Goal: Ask a question: Seek information or help from site administrators or community

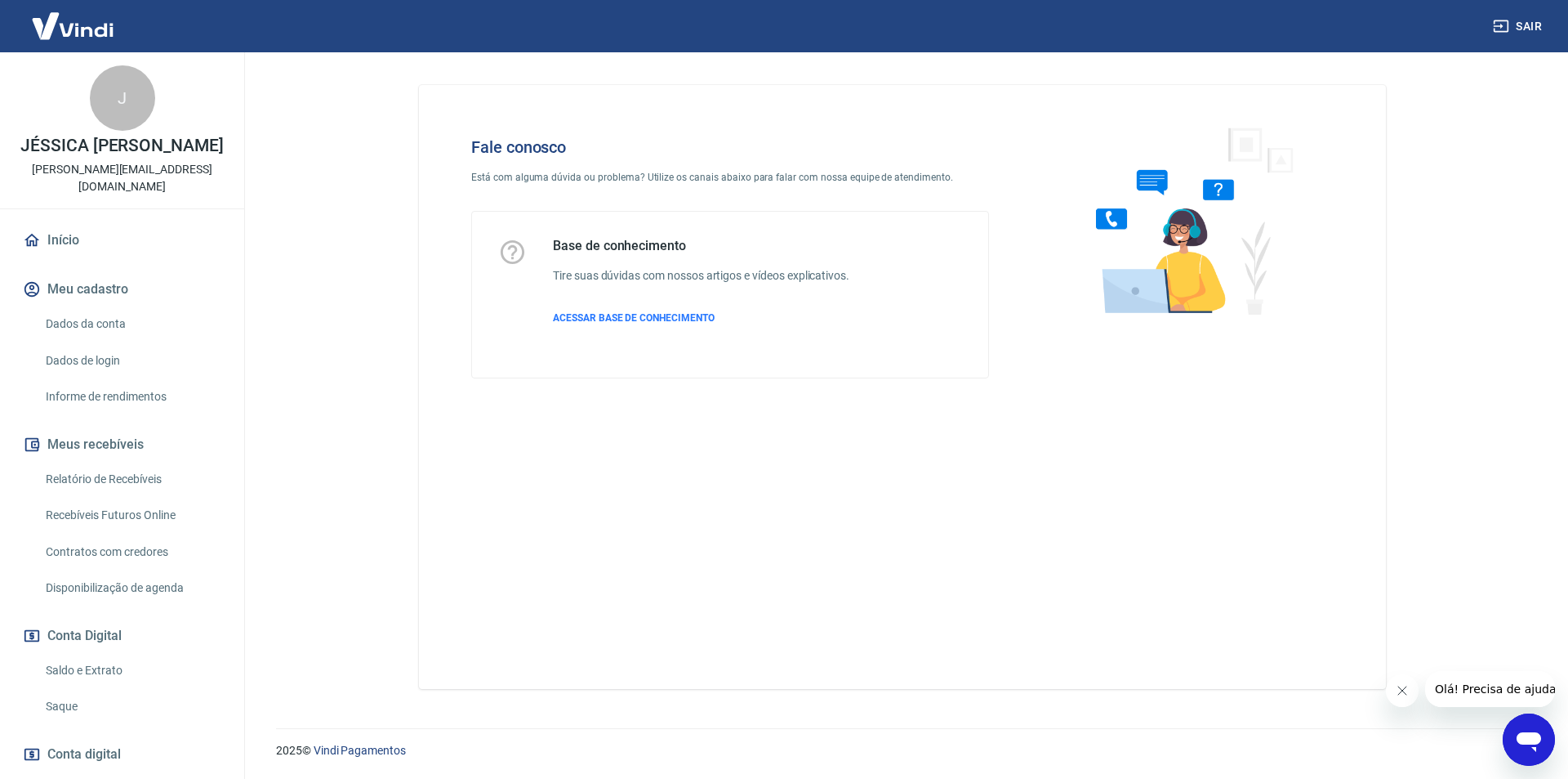
click at [1536, 738] on icon "Abrir janela de mensagens" at bounding box center [1529, 741] width 25 height 19
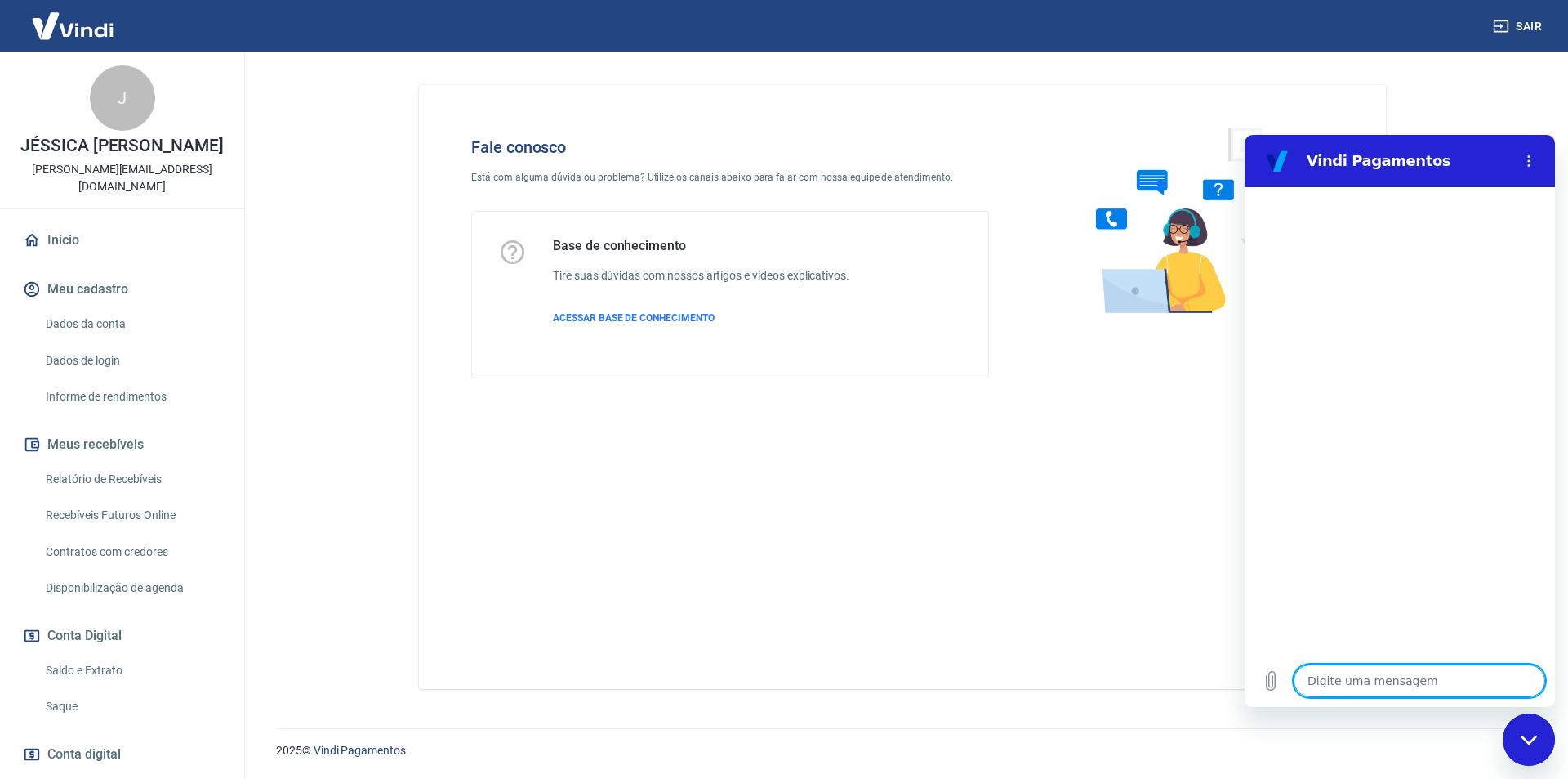
type textarea "B"
type textarea "x"
type textarea "Bo"
type textarea "x"
type textarea "Bom"
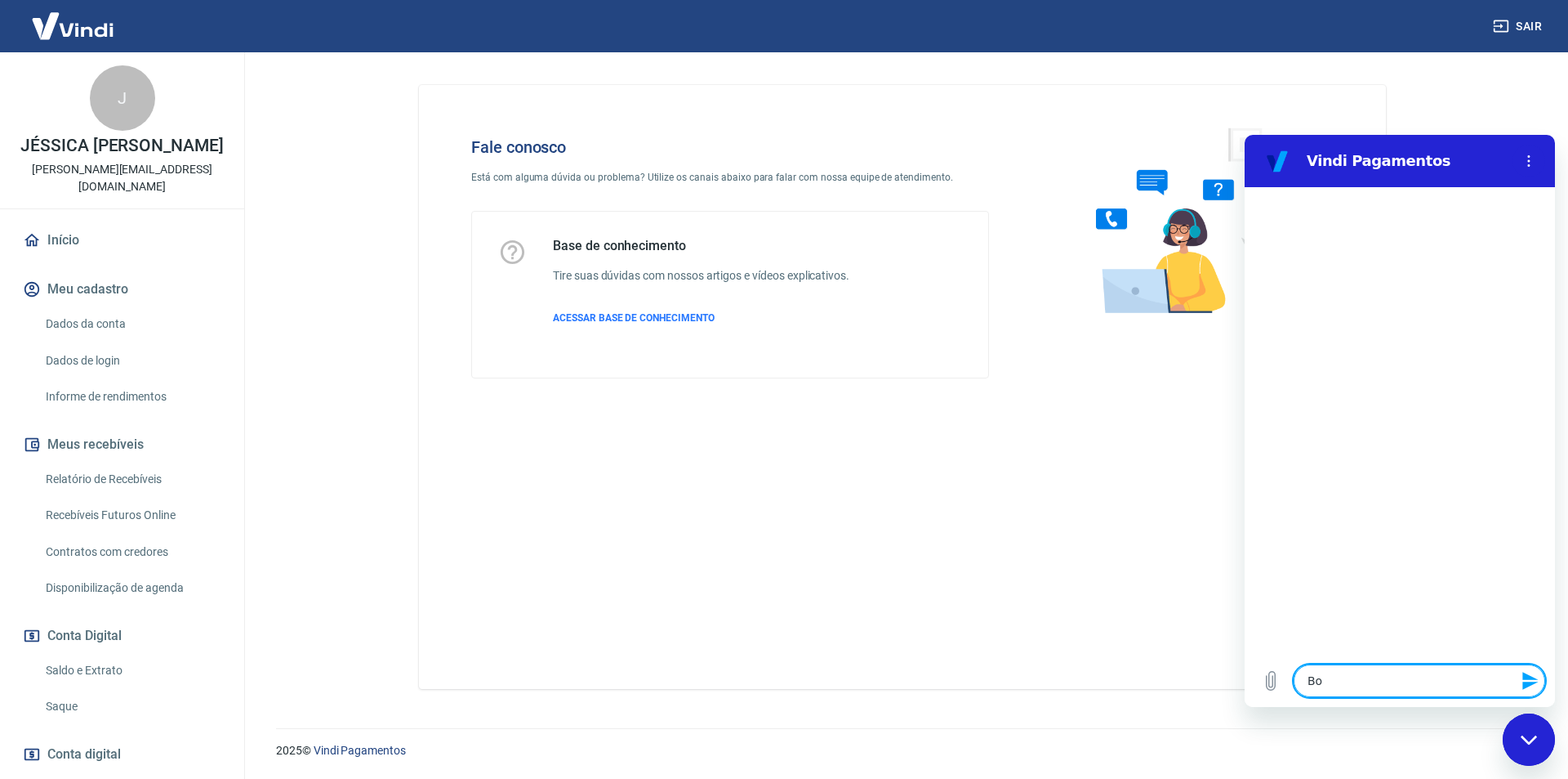
type textarea "x"
type textarea "Bom"
type textarea "x"
type textarea "Bom d"
type textarea "x"
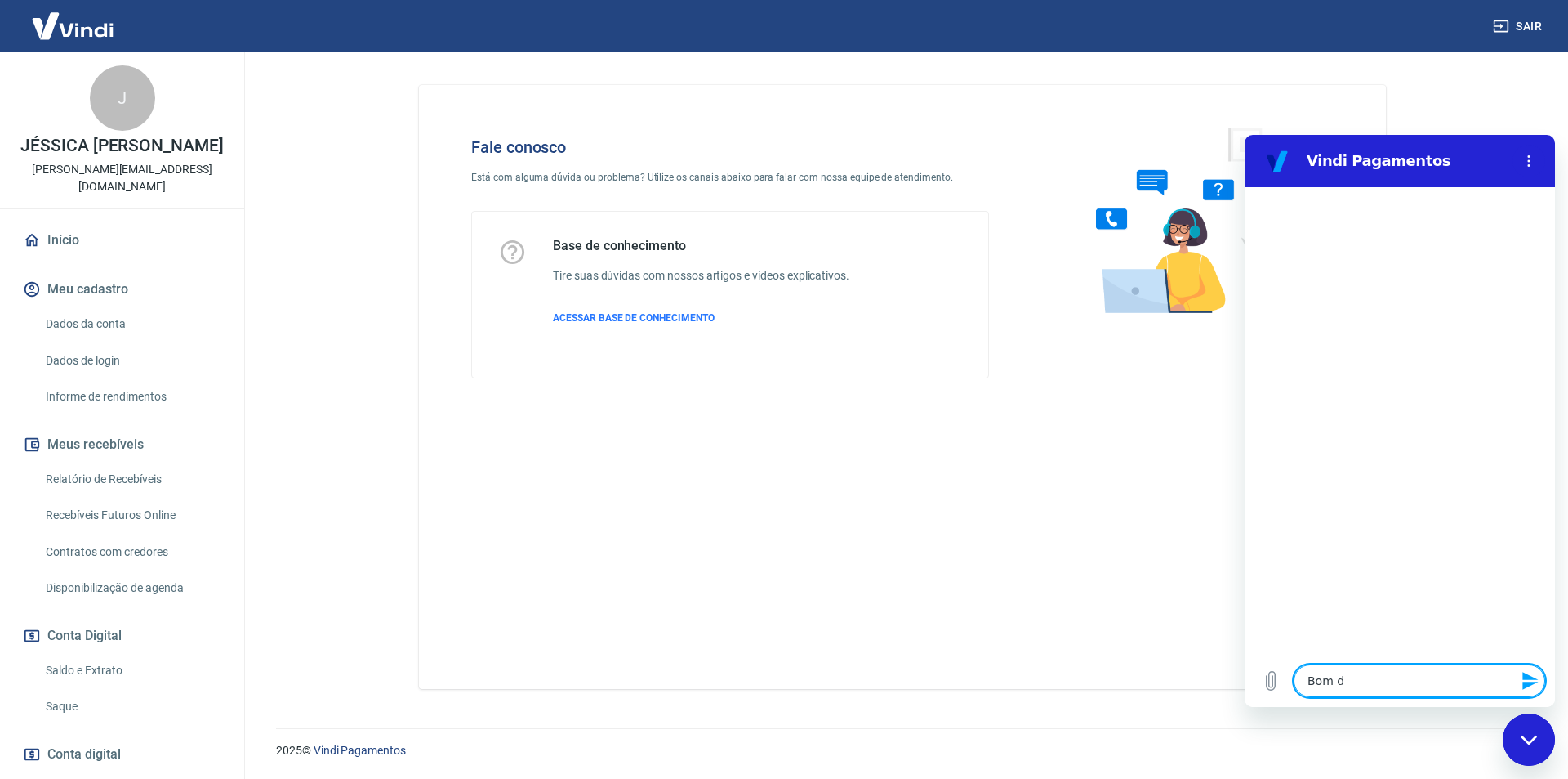
type textarea "Bom di"
type textarea "x"
type textarea "Bom dia"
type textarea "x"
type textarea "Bom dia!"
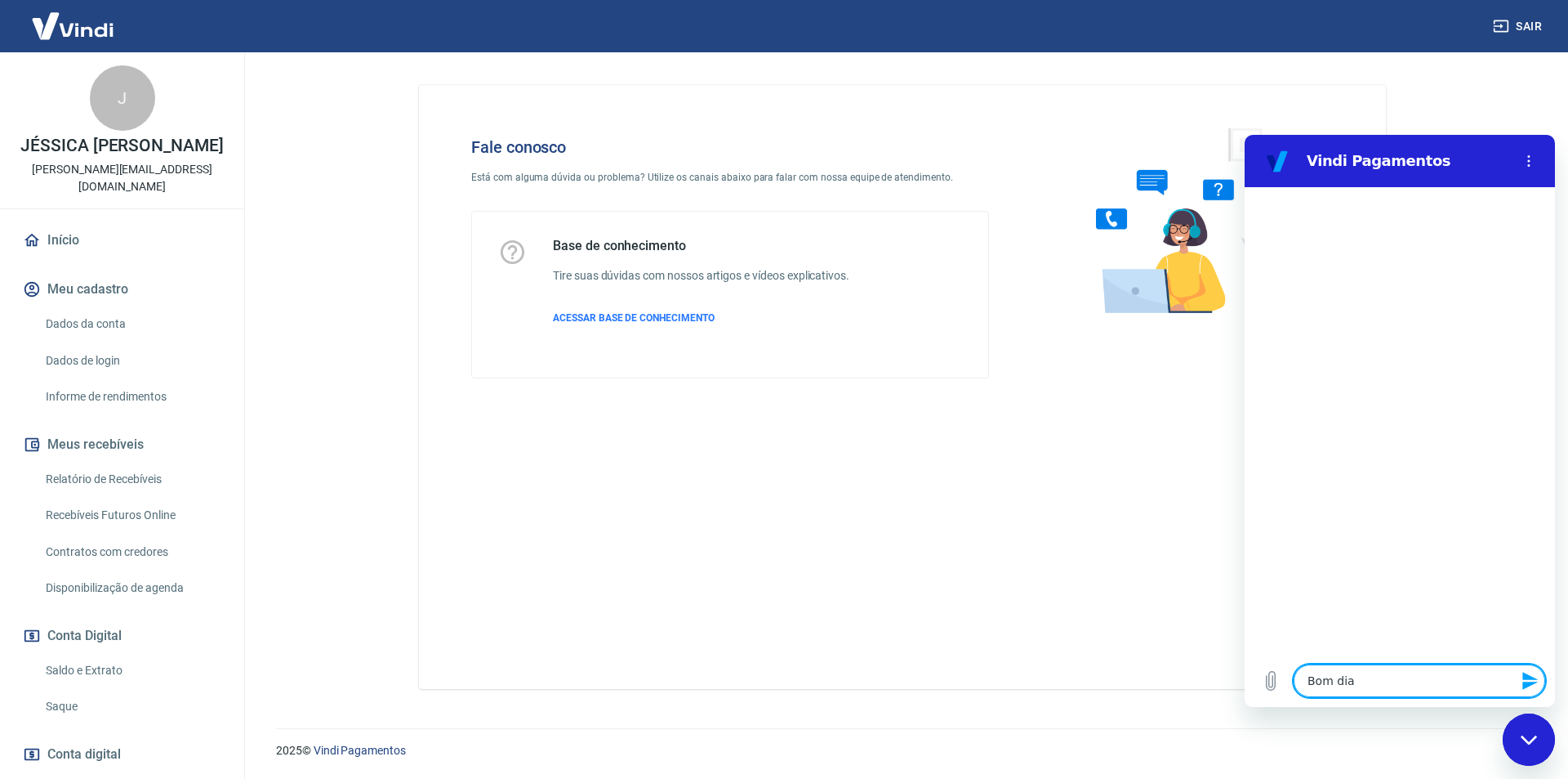
type textarea "x"
type textarea "Bom dia!"
type textarea "x"
type textarea "Bom dia! P"
type textarea "x"
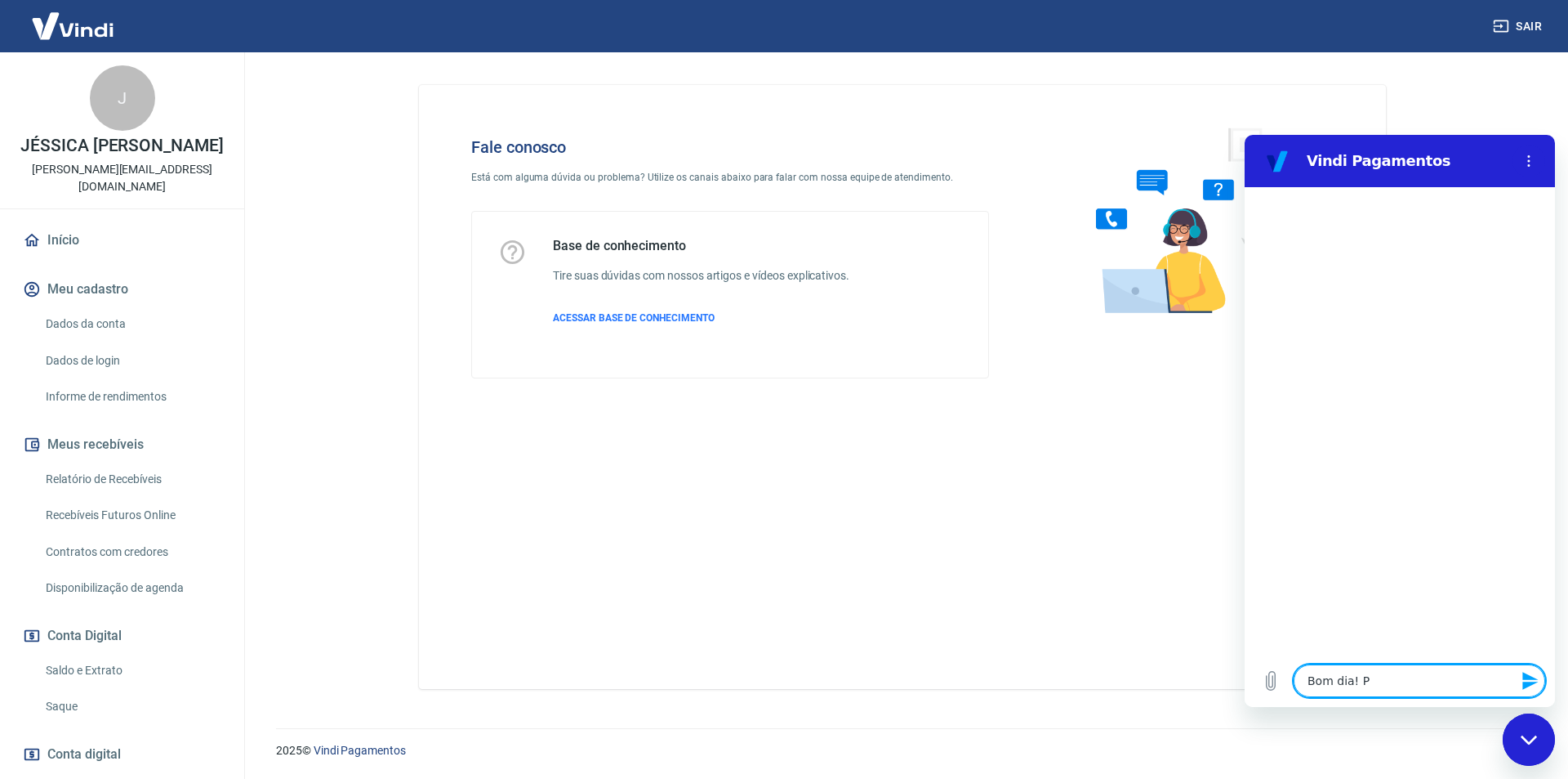
type textarea "Bom dia! Pr"
type textarea "x"
type textarea "Bom dia! Pre"
type textarea "x"
type textarea "Bom dia! Prec"
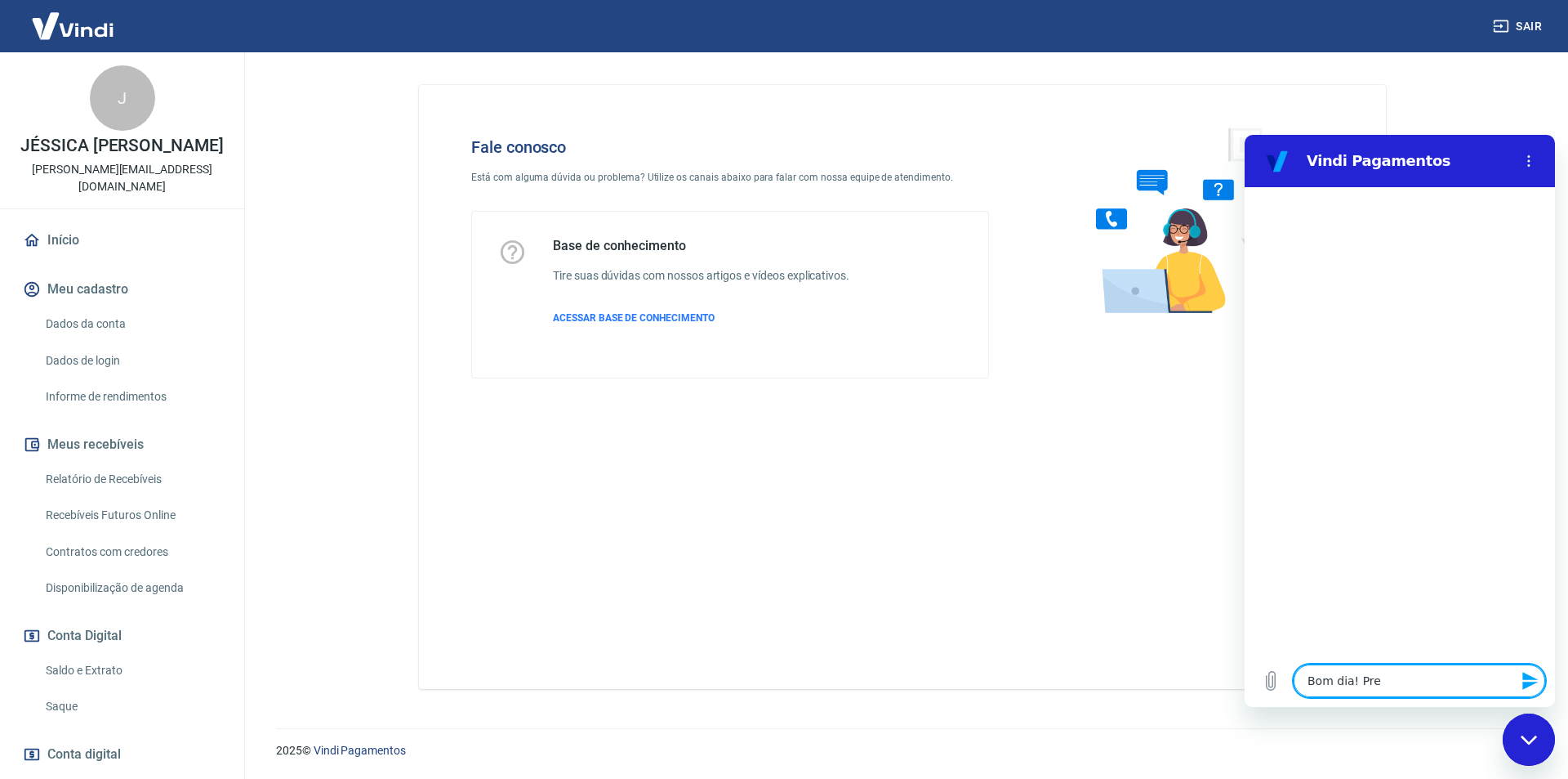
type textarea "x"
type textarea "Bom dia! Preci"
type textarea "x"
type textarea "Bom dia! Precis"
type textarea "x"
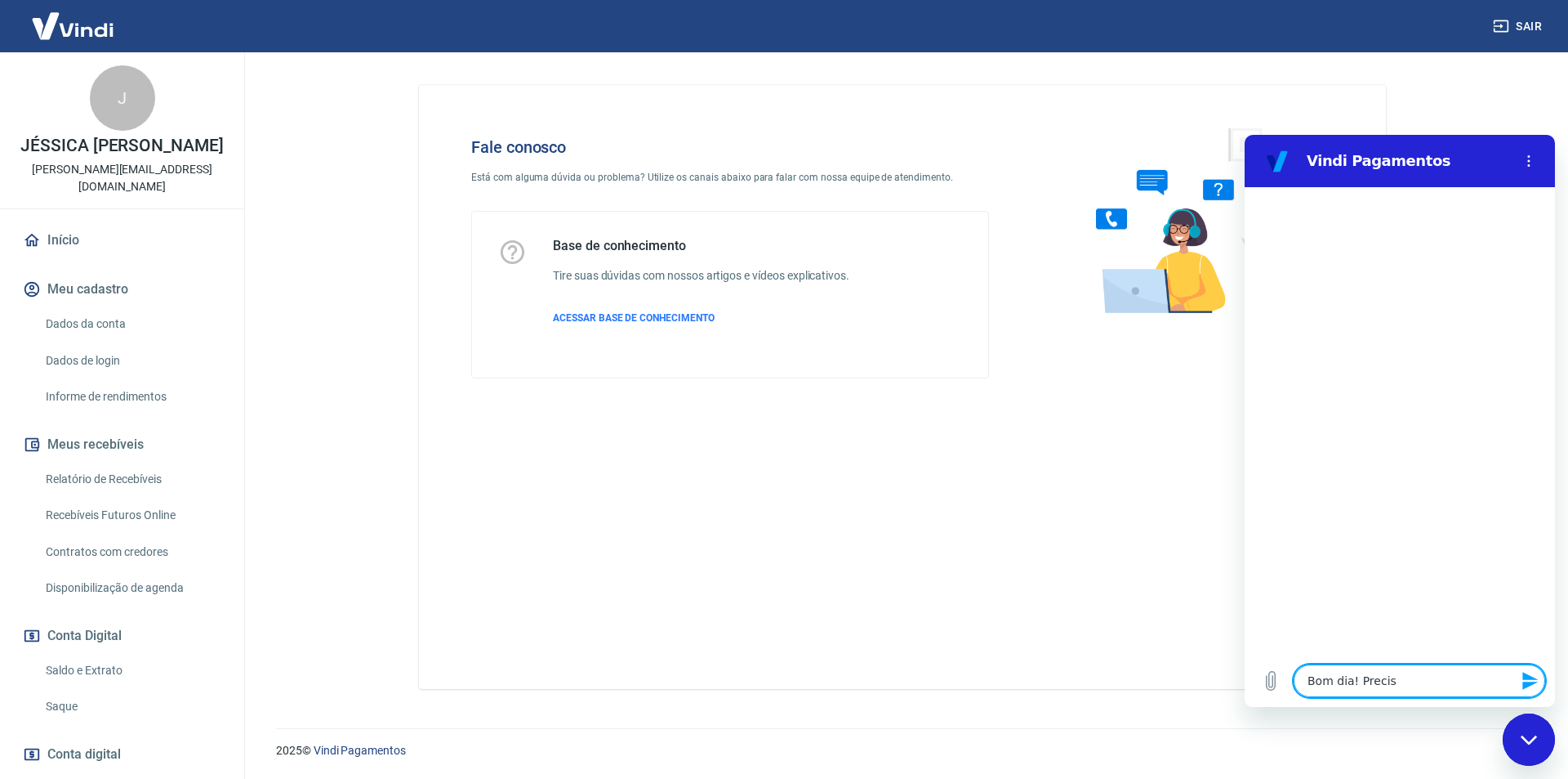
type textarea "Bom dia! Preciso"
type textarea "x"
type textarea "Bom dia! Preciso"
type textarea "x"
type textarea "Bom dia! Preciso c"
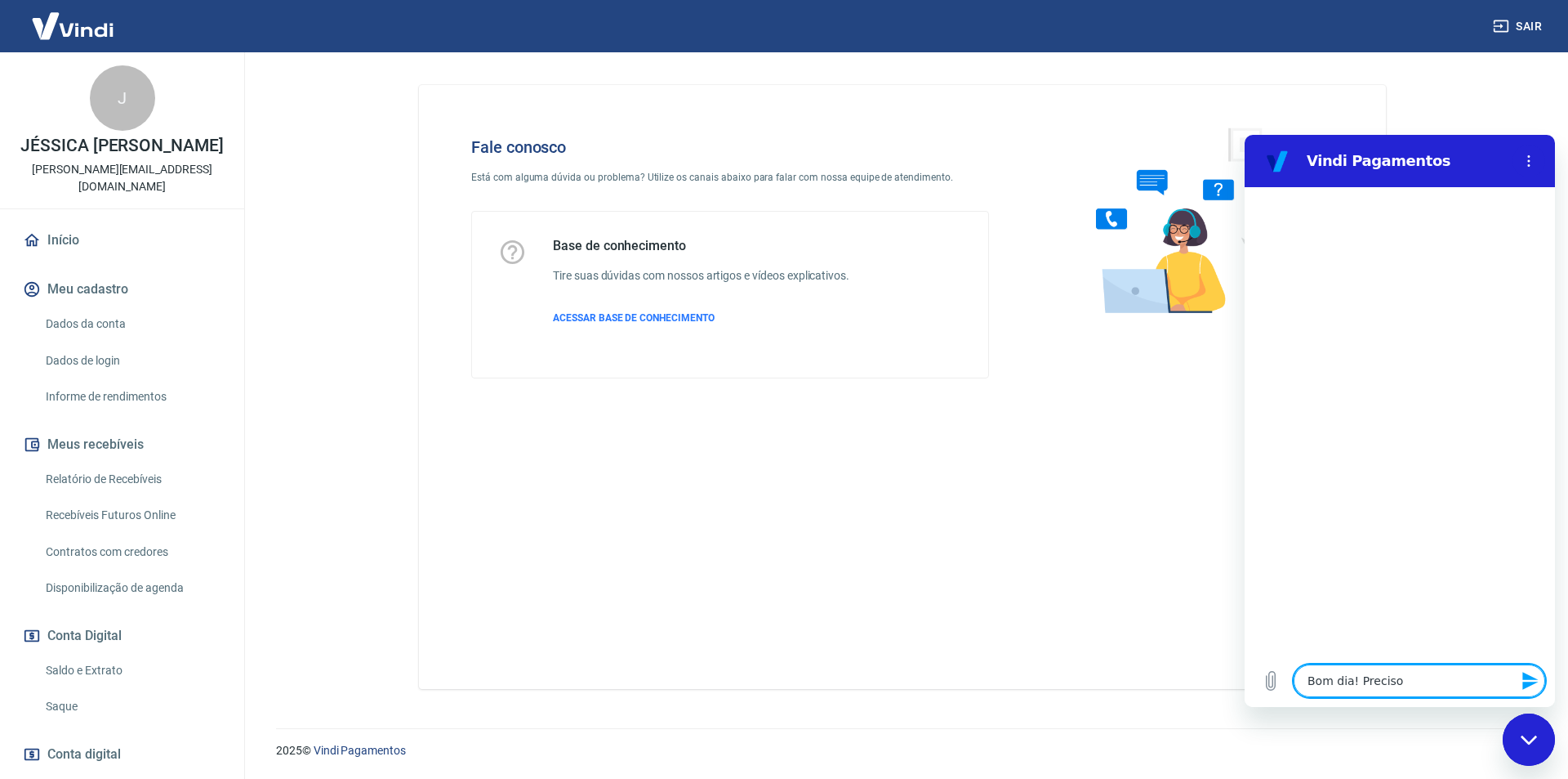
type textarea "x"
type textarea "Bom dia! Preciso co"
type textarea "x"
type textarea "Bom dia! Preciso con"
type textarea "x"
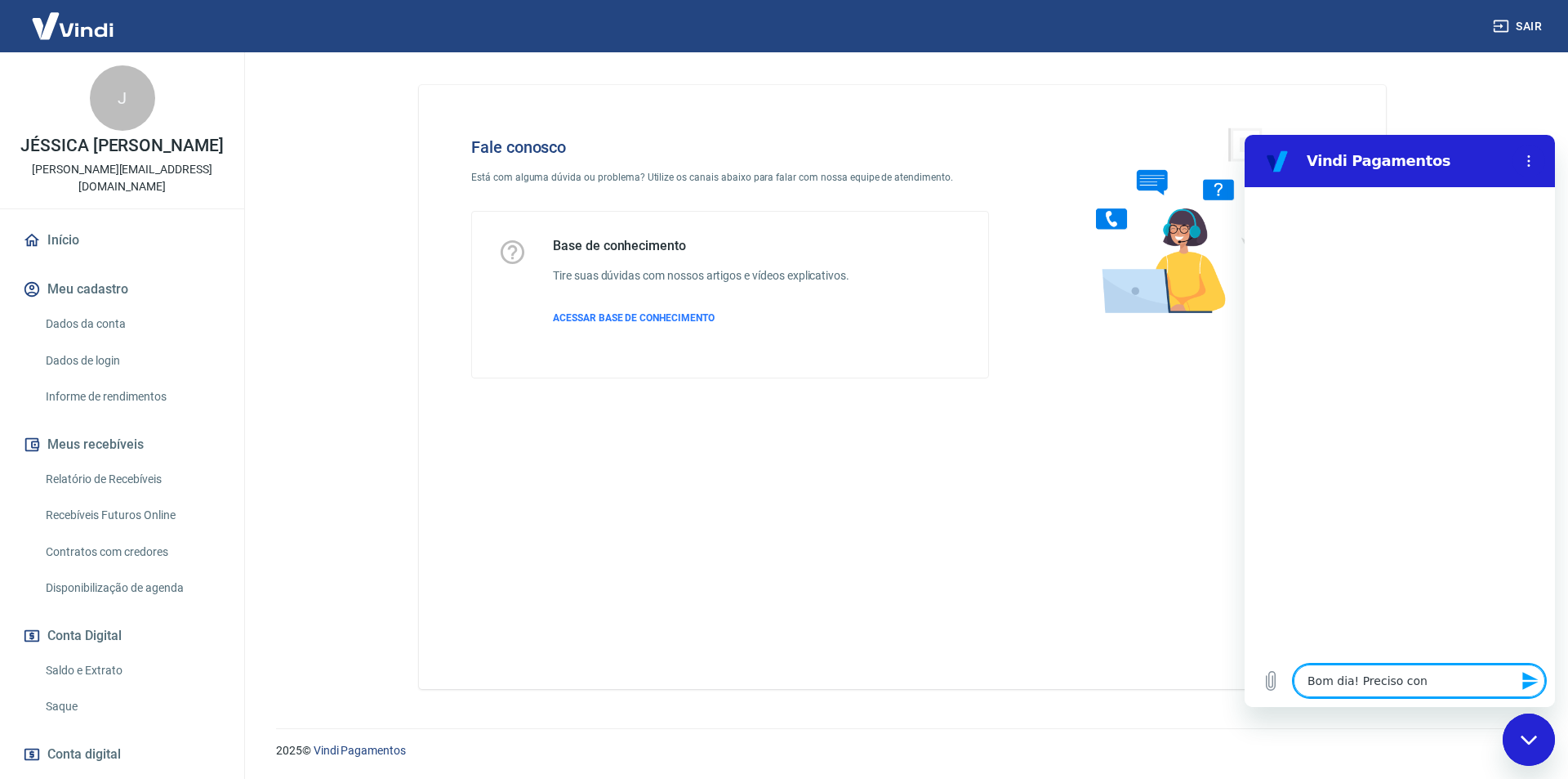
type textarea "Bom dia! Preciso conv"
type textarea "x"
type textarea "Bom dia! Preciso conve"
type textarea "x"
type textarea "Bom dia! Preciso conver"
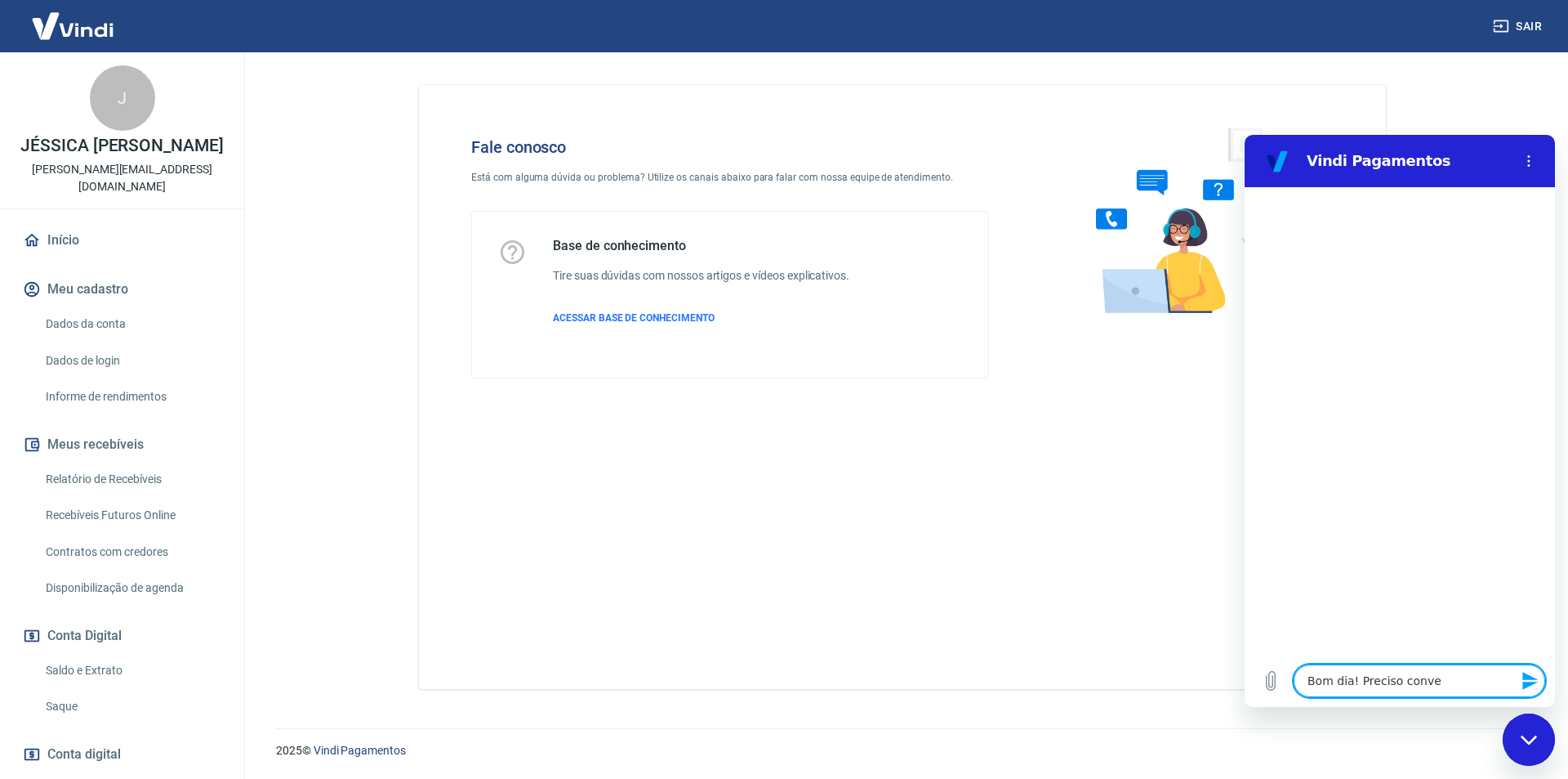
type textarea "x"
type textarea "Bom dia! Preciso convers"
type textarea "x"
type textarea "Bom dia! Preciso conversa"
type textarea "x"
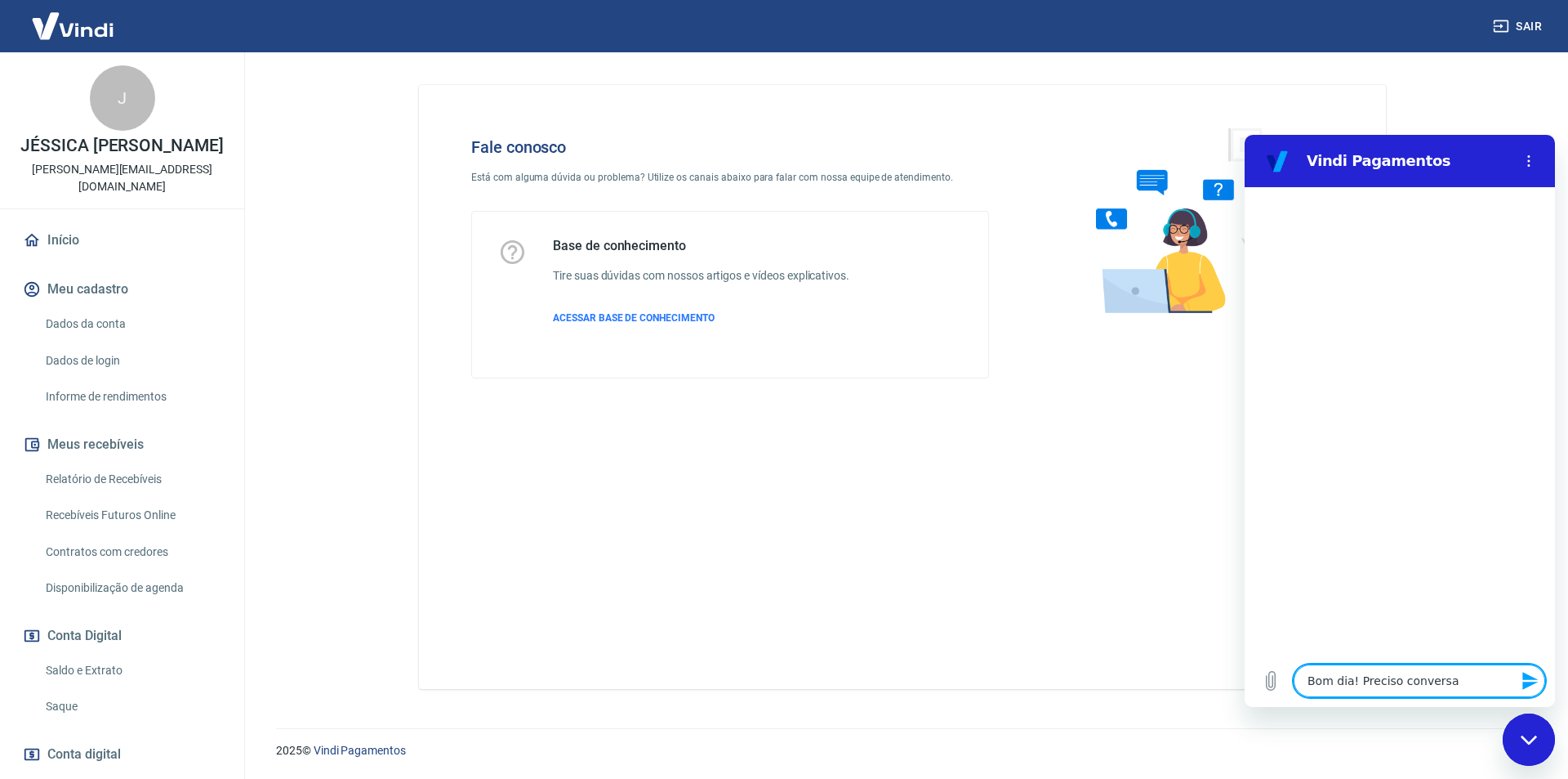
type textarea "Bom dia! Preciso conversar"
type textarea "x"
type textarea "Bom dia! Preciso conversar"
type textarea "x"
type textarea "Bom dia! Preciso conversar s"
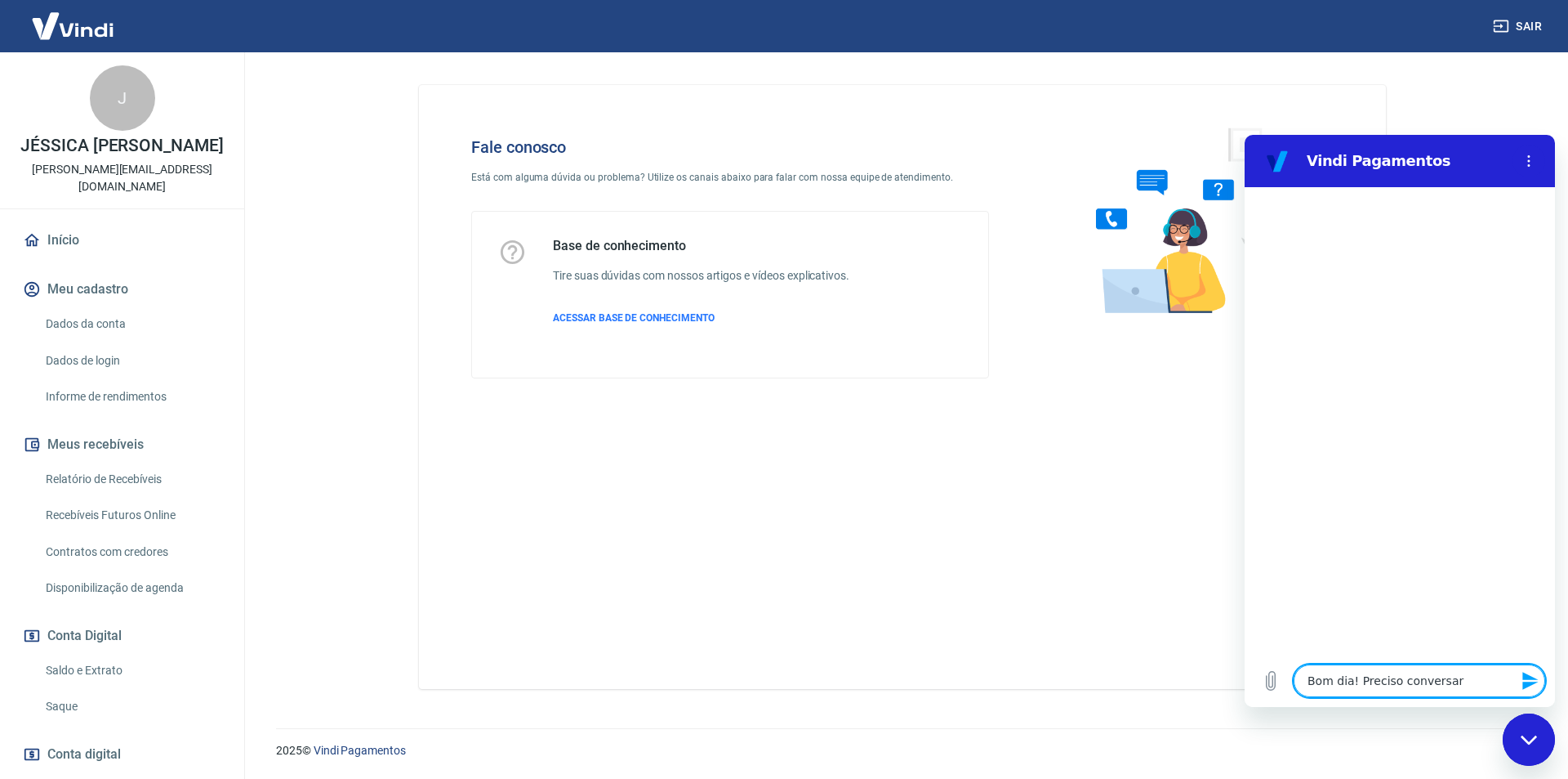
type textarea "x"
type textarea "Bom dia! Preciso conversar so"
type textarea "x"
type textarea "Bom dia! Preciso conversar sob"
type textarea "x"
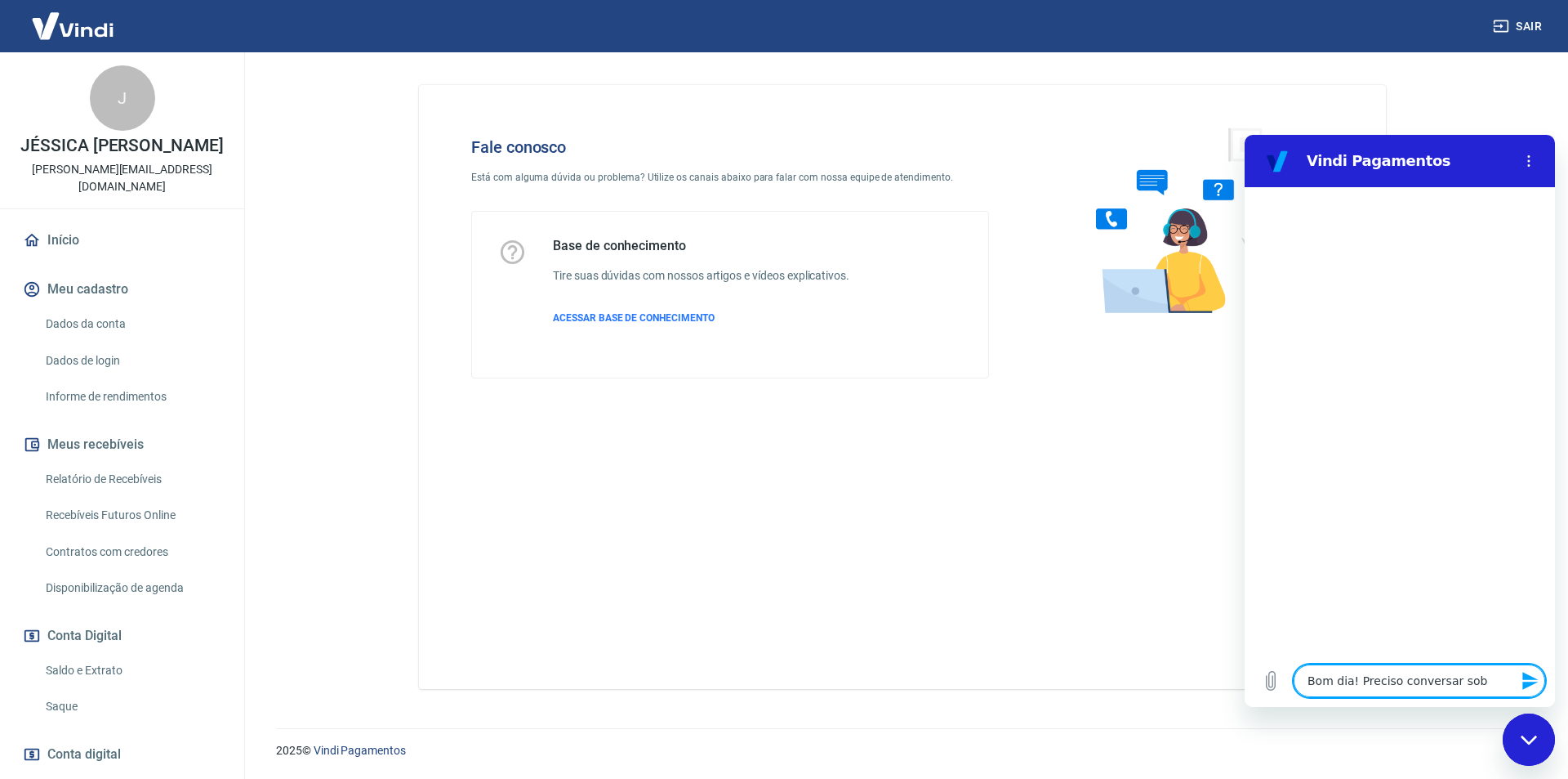
type textarea "Bom dia! Preciso conversar sobr"
type textarea "x"
type textarea "Bom dia! Preciso conversar sobre"
type textarea "x"
type textarea "Bom dia! Preciso conversar sobre"
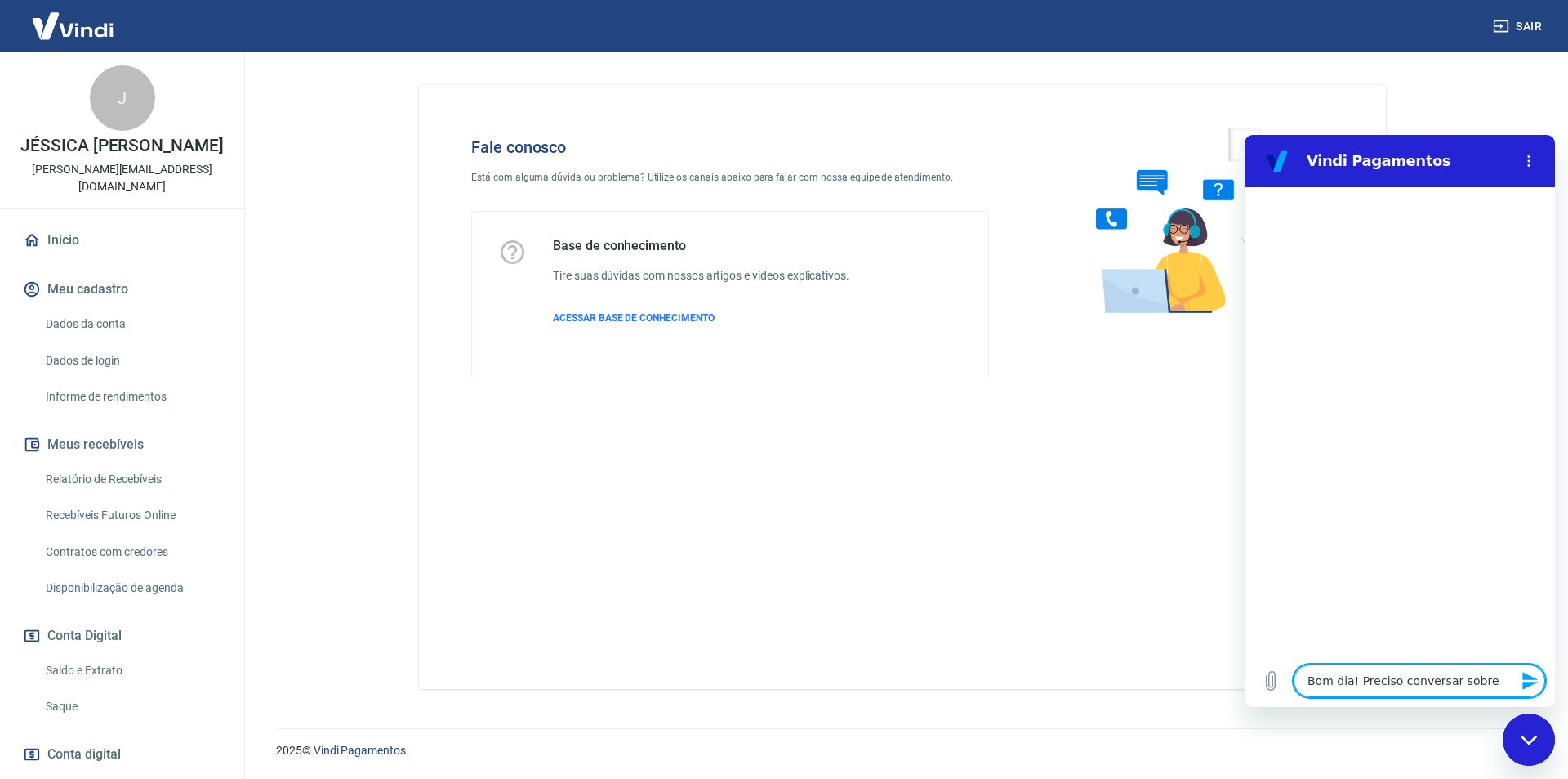
type textarea "x"
type textarea "Bom dia! Preciso conversar sobre r"
type textarea "x"
type textarea "Bom dia! Preciso conversar sobre re"
type textarea "x"
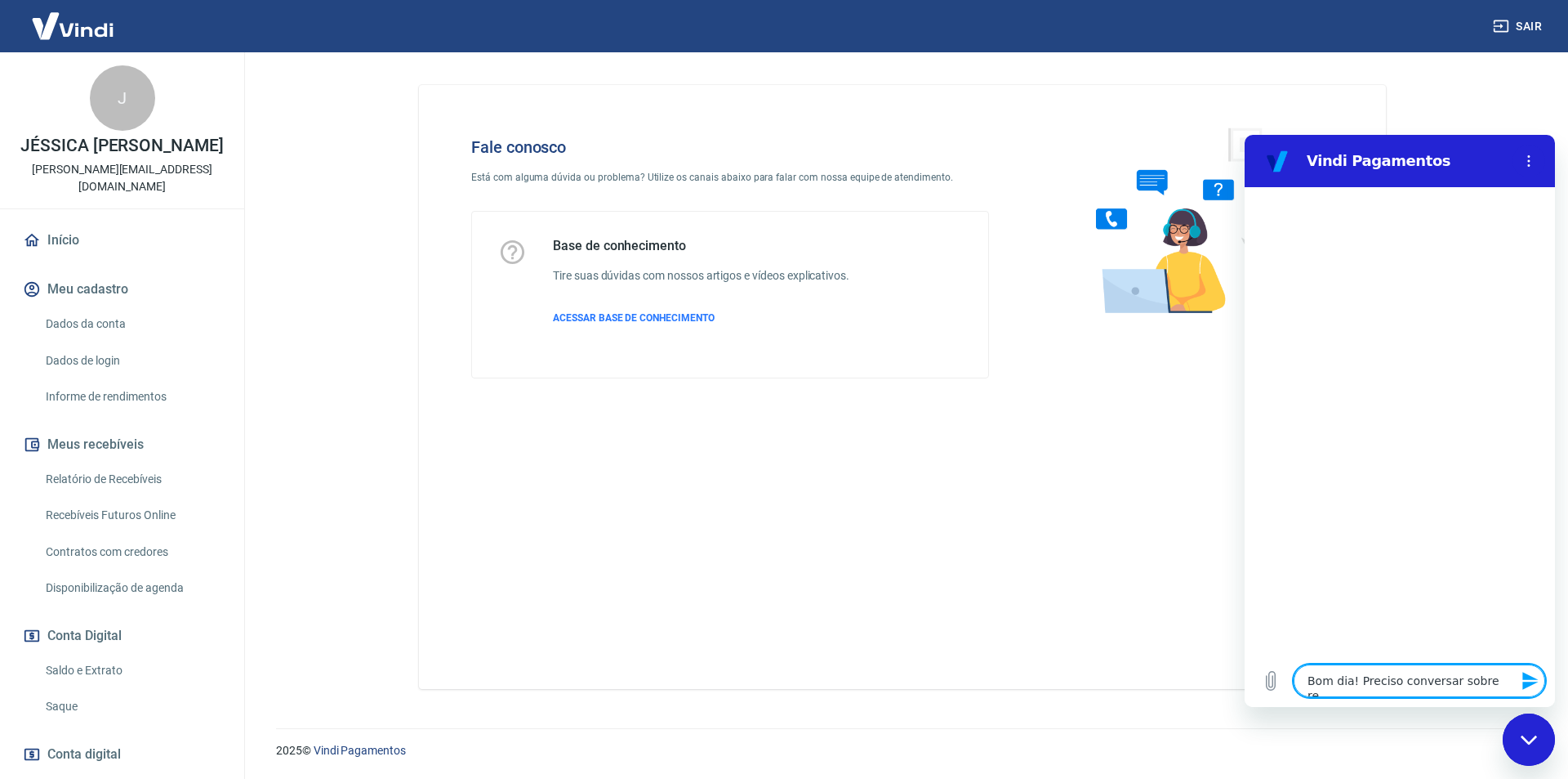
type textarea "Bom dia! Preciso conversar sobre rep"
type textarea "x"
type textarea "Bom dia! Preciso conversar sobre repr"
type textarea "x"
type textarea "Bom dia! Preciso conversar sobre repro"
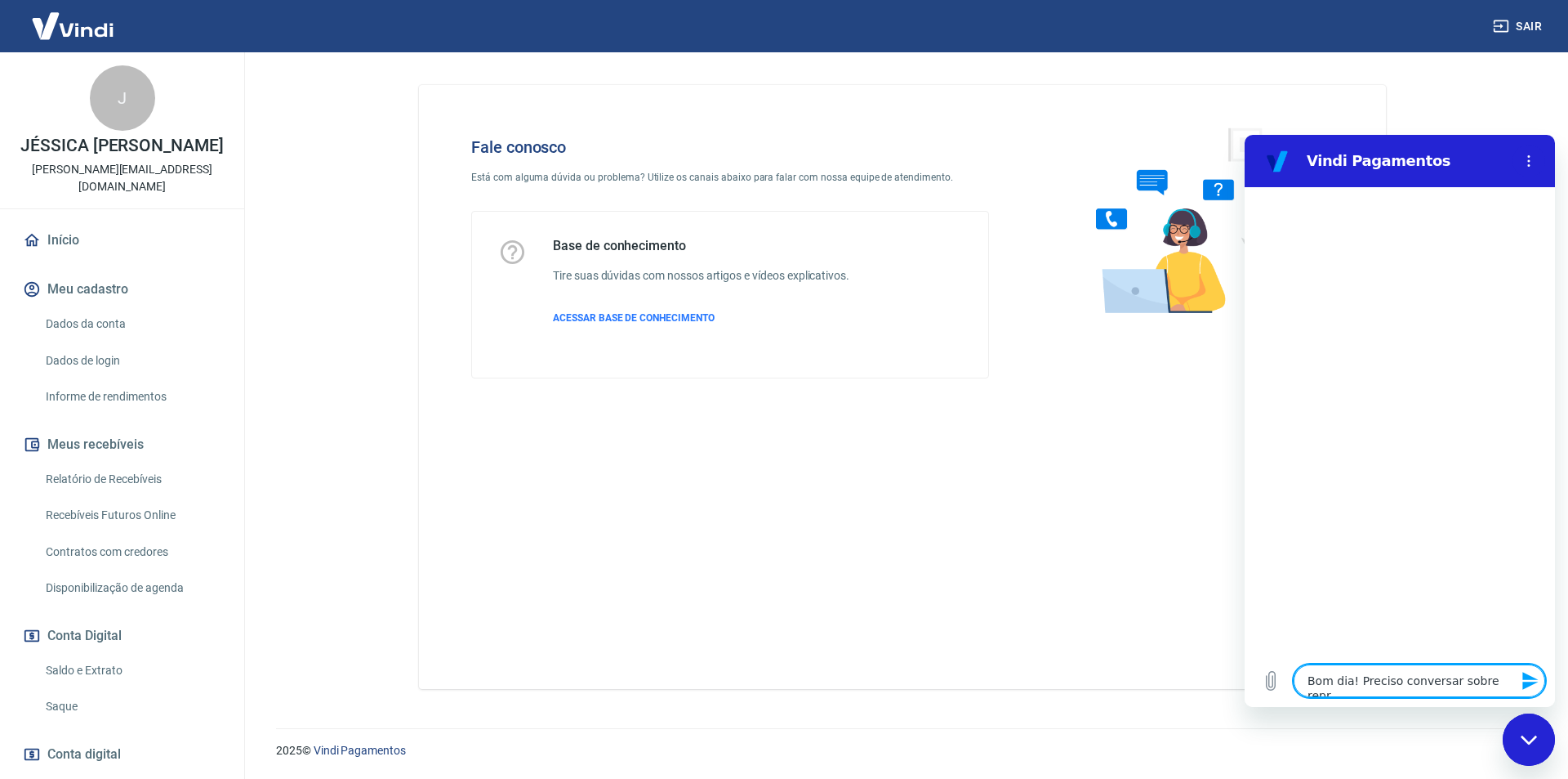
type textarea "x"
type textarea "Bom dia! Preciso conversar sobre reprov"
type textarea "x"
type textarea "Bom dia! Preciso conversar sobre reprova"
type textarea "x"
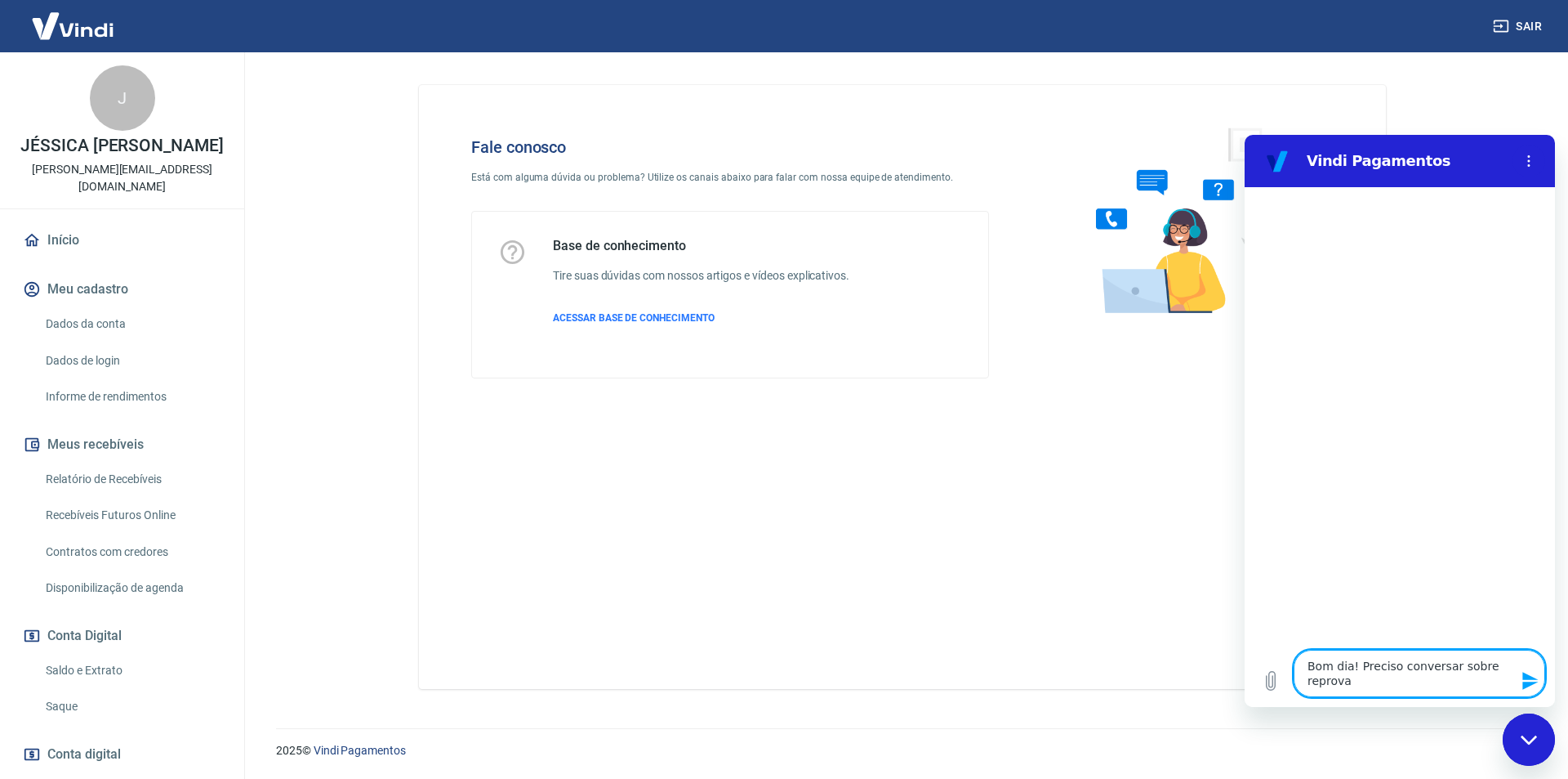
type textarea "Bom dia! Preciso conversar sobre reprovaç"
type textarea "x"
type textarea "Bom dia! Preciso conversar sobre reprovaçã"
type textarea "x"
type textarea "Bom dia! Preciso conversar sobre reprovação"
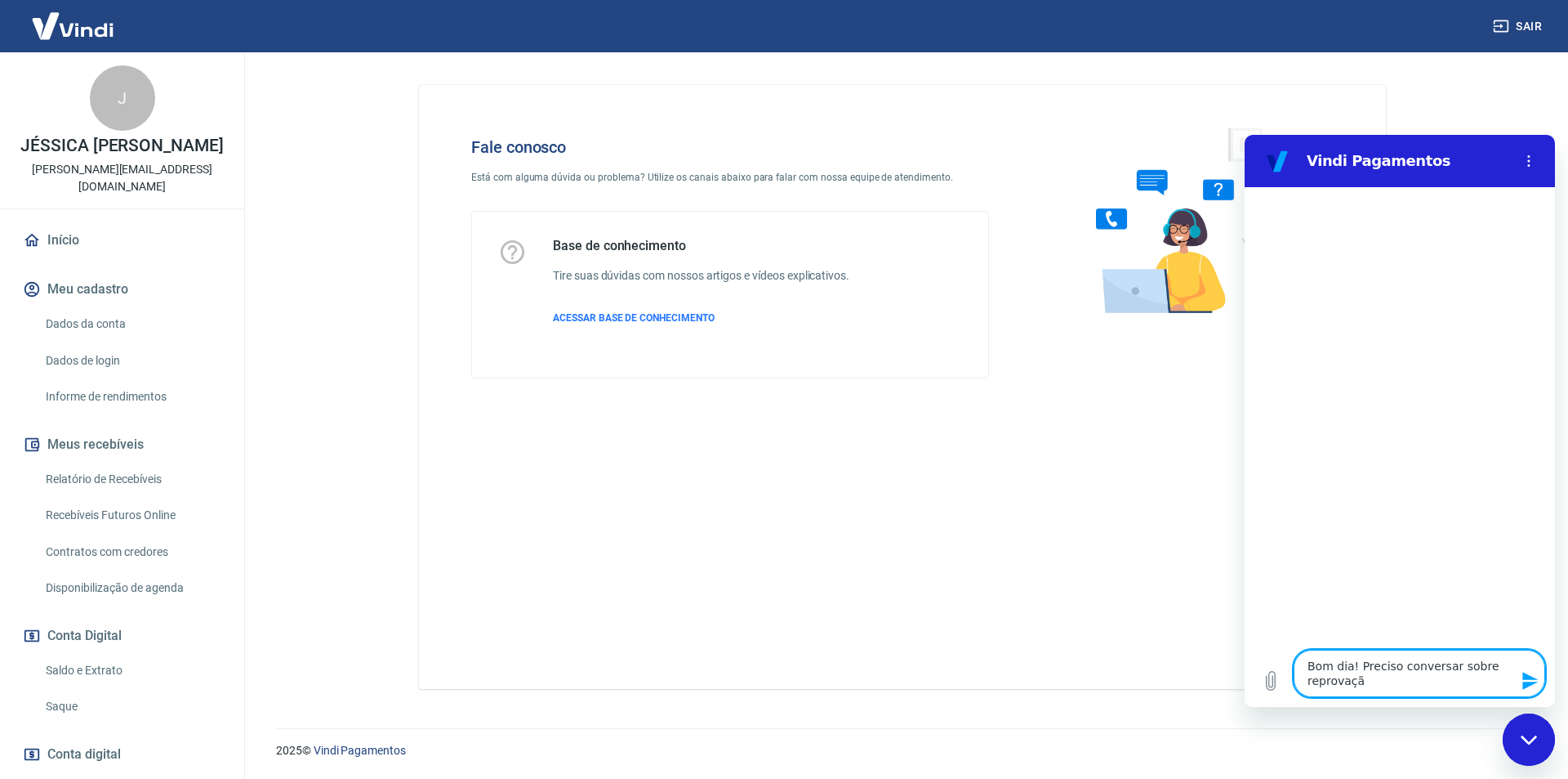
type textarea "x"
type textarea "Bom dia! Preciso conversar sobre reprovação"
type textarea "x"
type textarea "Bom dia! Preciso conversar sobre reprovação e"
type textarea "x"
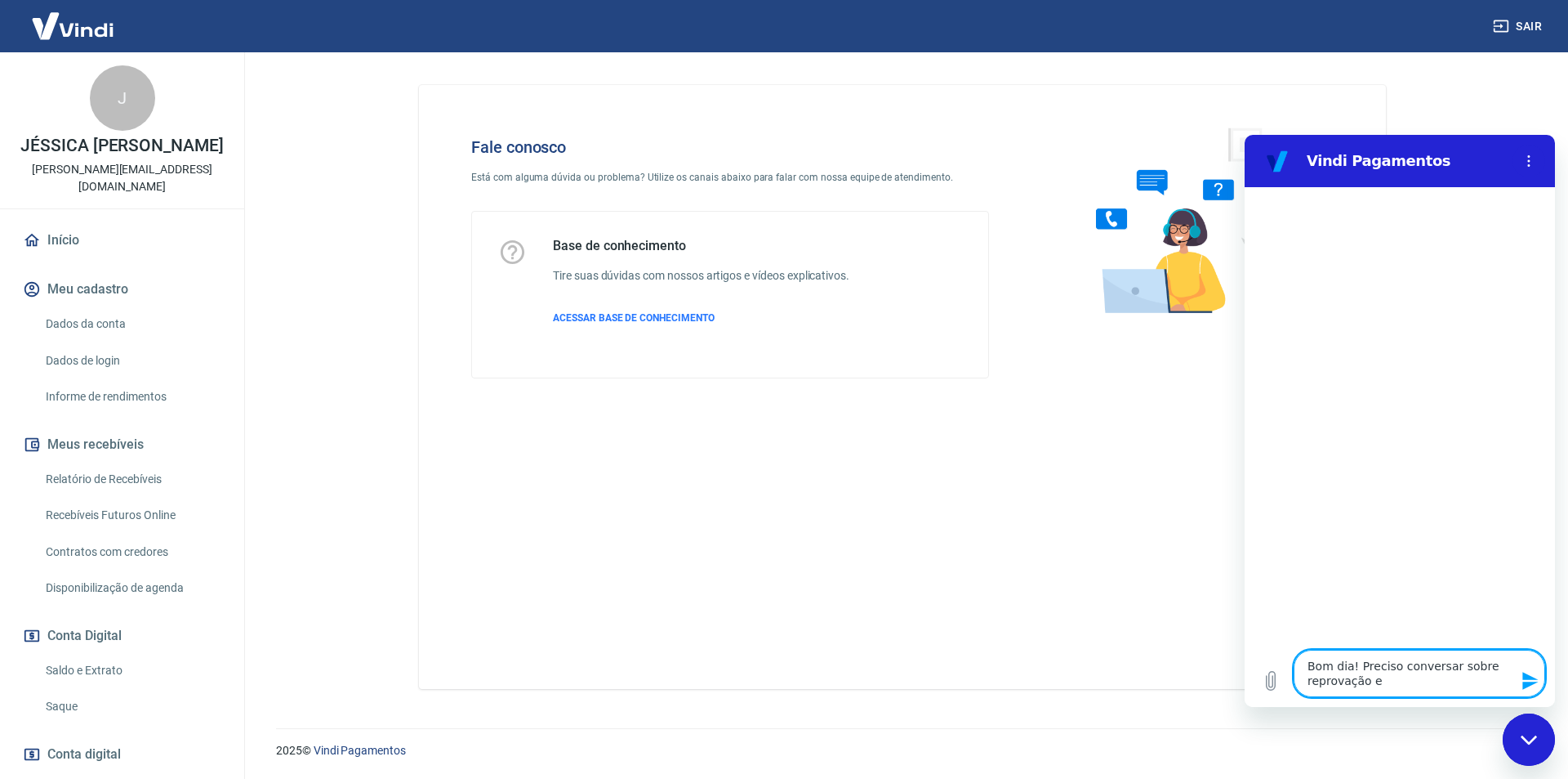
type textarea "Bom dia! Preciso conversar sobre reprovação e"
type textarea "x"
type textarea "Bom dia! Preciso conversar sobre reprovação e c"
type textarea "x"
type textarea "Bom dia! Preciso conversar sobre reprovação e ca"
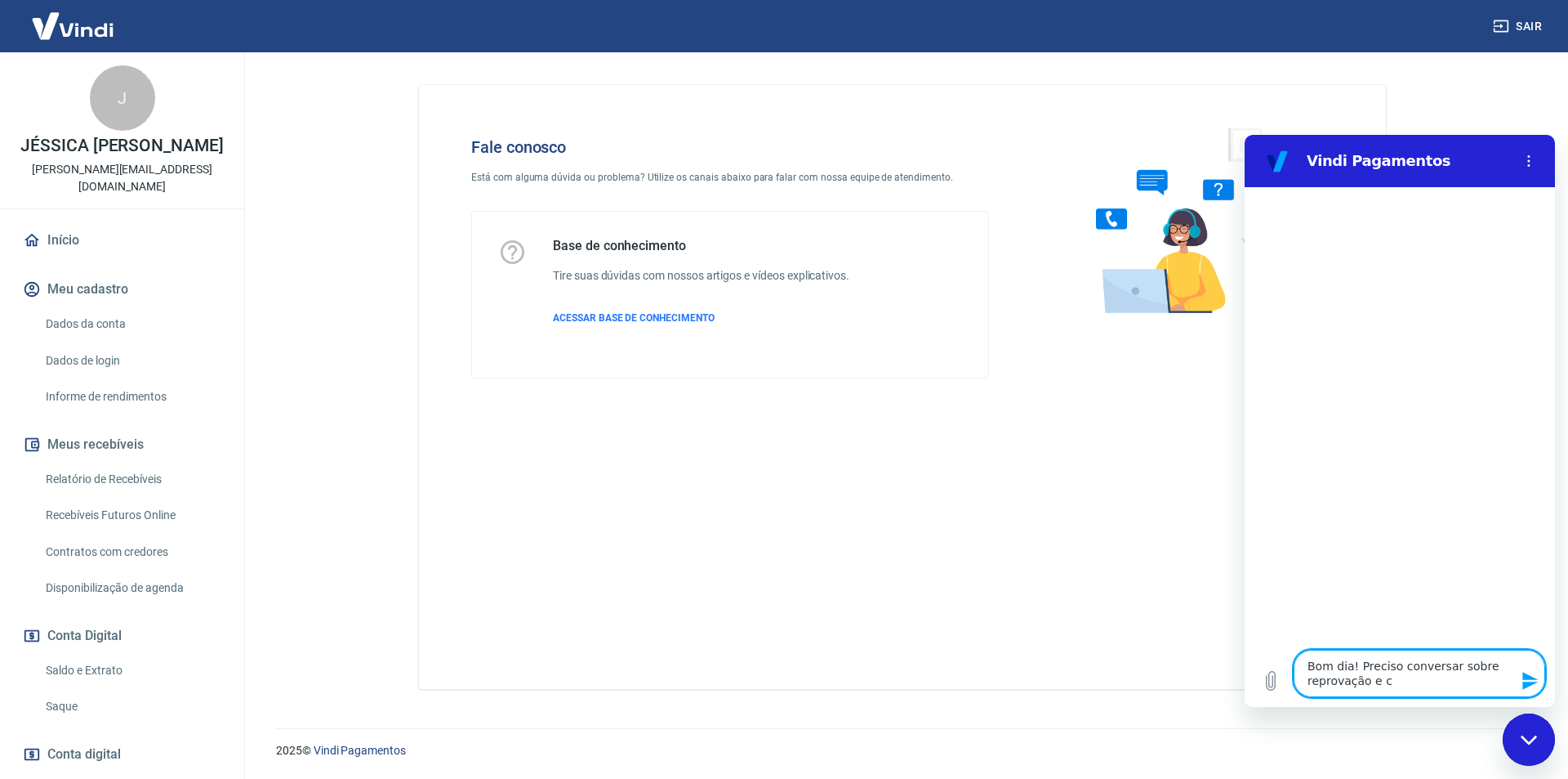
type textarea "x"
type textarea "Bom dia! Preciso conversar sobre reprovação e can"
type textarea "x"
type textarea "Bom dia! Preciso conversar sobre reprovação e canc"
type textarea "x"
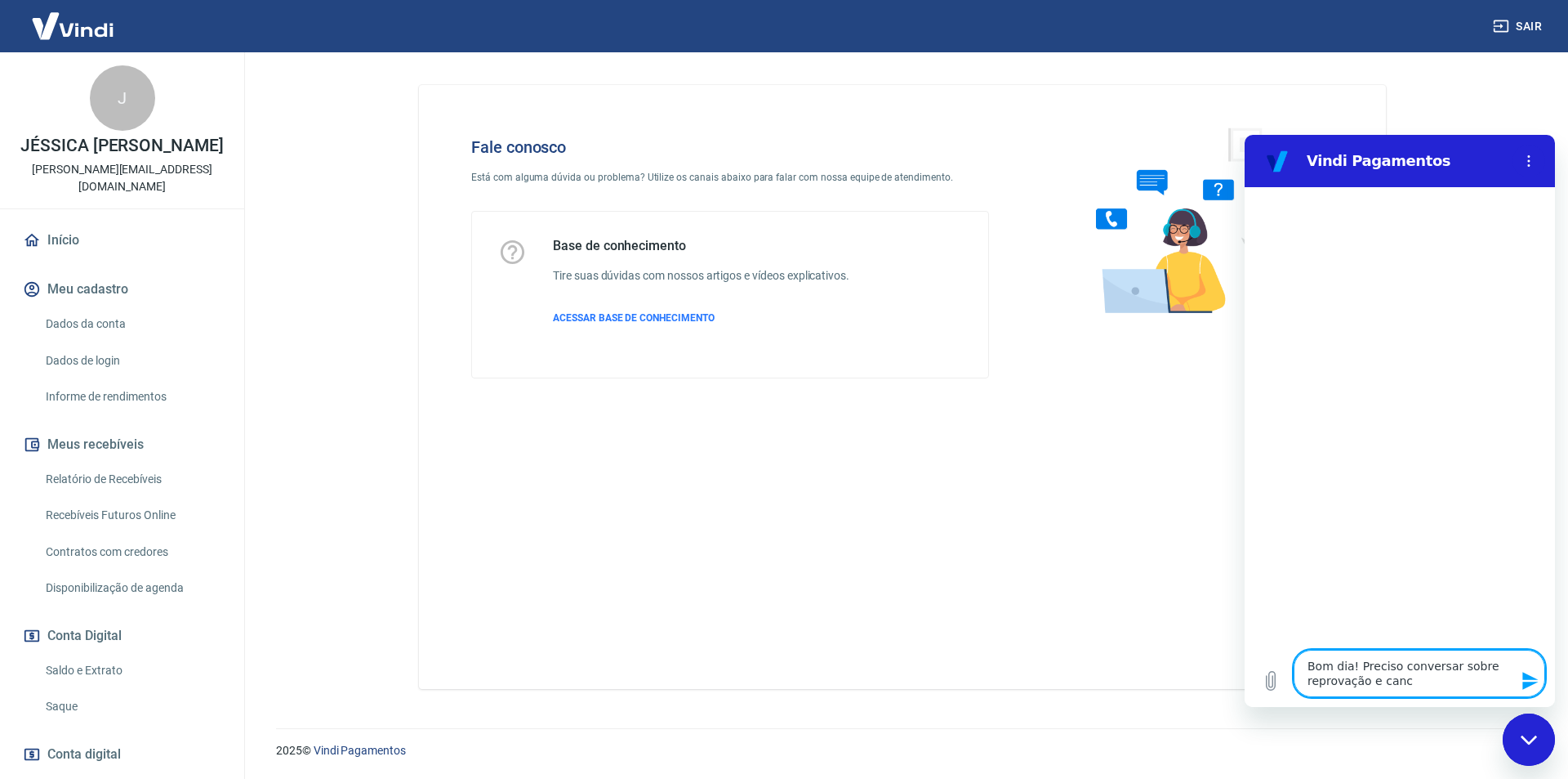
type textarea "Bom dia! Preciso conversar sobre reprovação e cance"
type textarea "x"
type textarea "Bom dia! Preciso conversar sobre reprovação e cancel"
type textarea "x"
type textarea "Bom dia! Preciso conversar sobre reprovação e cancela"
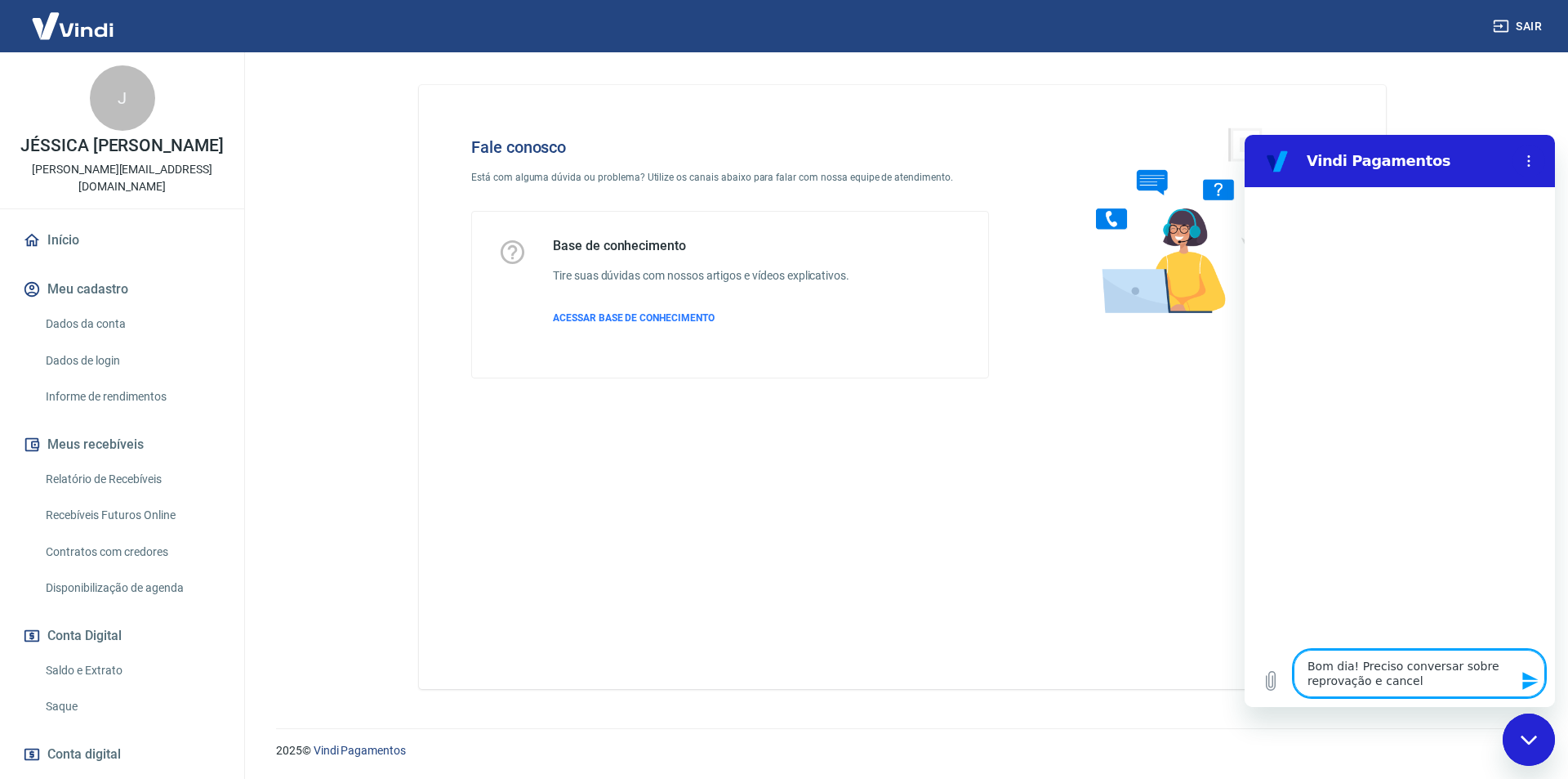
type textarea "x"
type textarea "Bom dia! Preciso conversar sobre reprovação e cancelam"
type textarea "x"
type textarea "Bom dia! Preciso conversar sobre reprovação e cancelame"
type textarea "x"
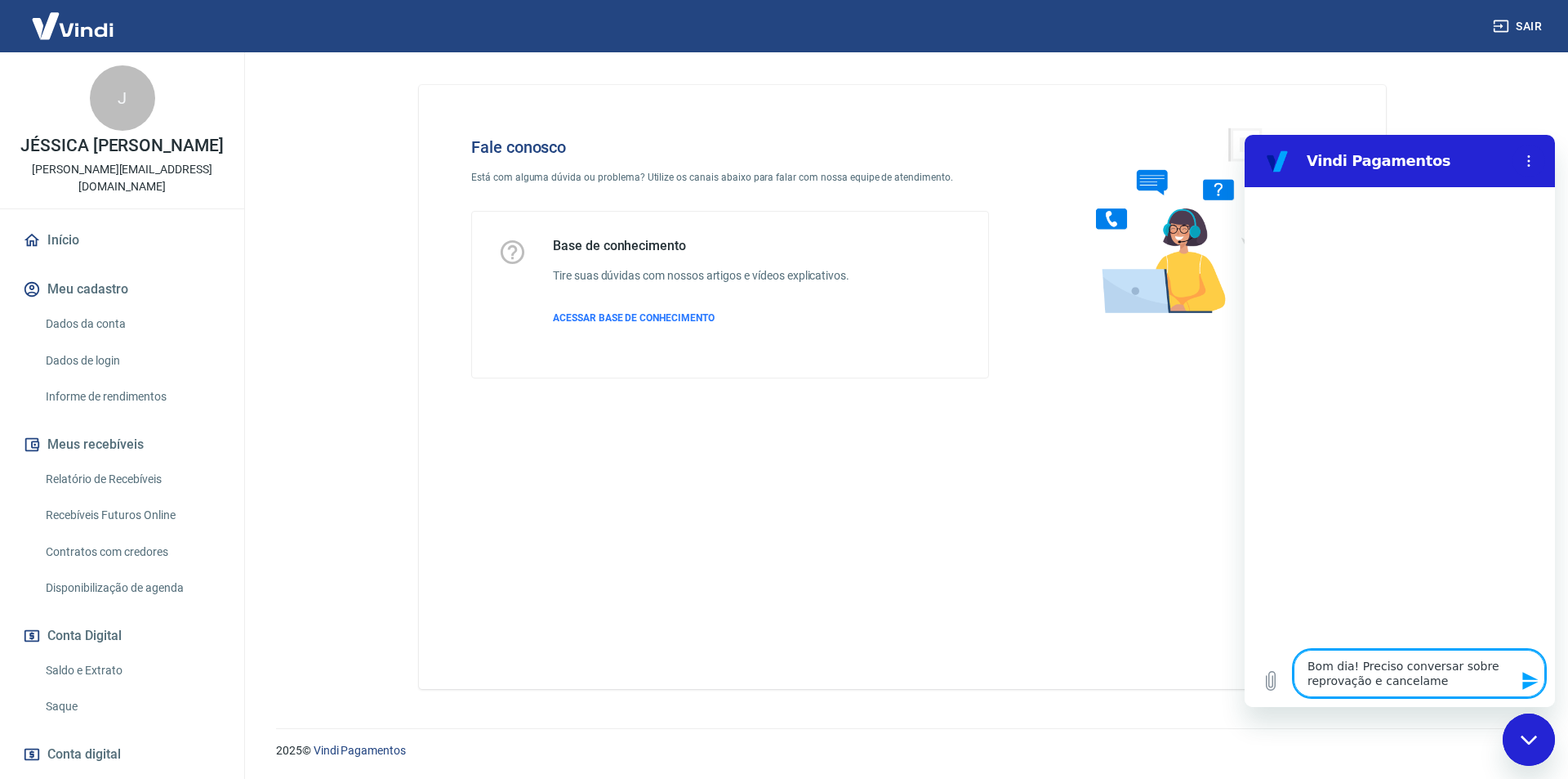
type textarea "Bom dia! Preciso conversar sobre reprovação e cancelamen"
type textarea "x"
type textarea "Bom dia! Preciso conversar sobre reprovação e cancelament"
type textarea "x"
type textarea "Bom dia! Preciso conversar sobre reprovação e cancelamento"
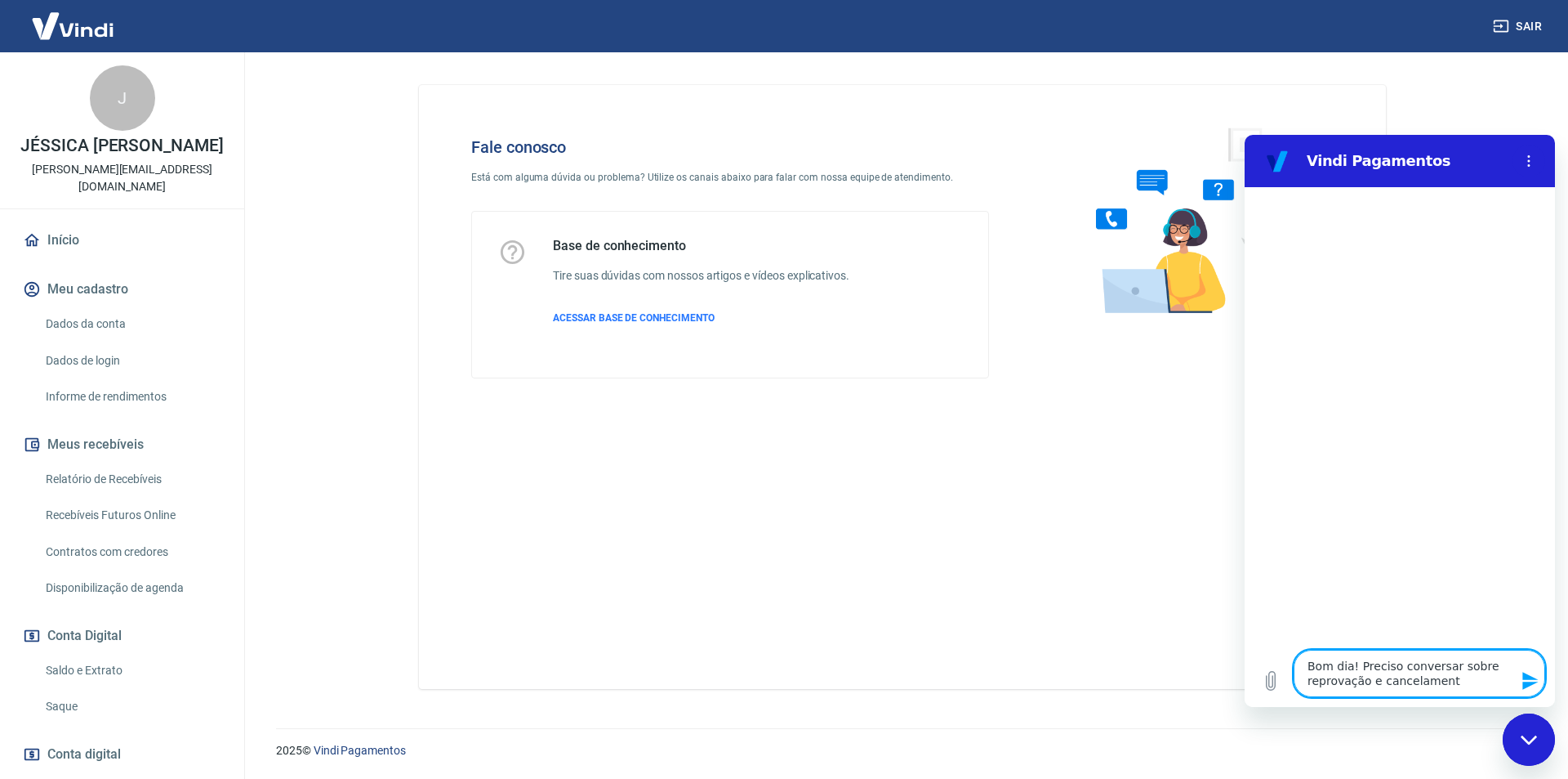
type textarea "x"
type textarea "Bom dia! Preciso conversar sobre reprovação e cancelamento"
type textarea "x"
type textarea "Bom dia! Preciso conversar sobre reprovação e cancelamento d"
type textarea "x"
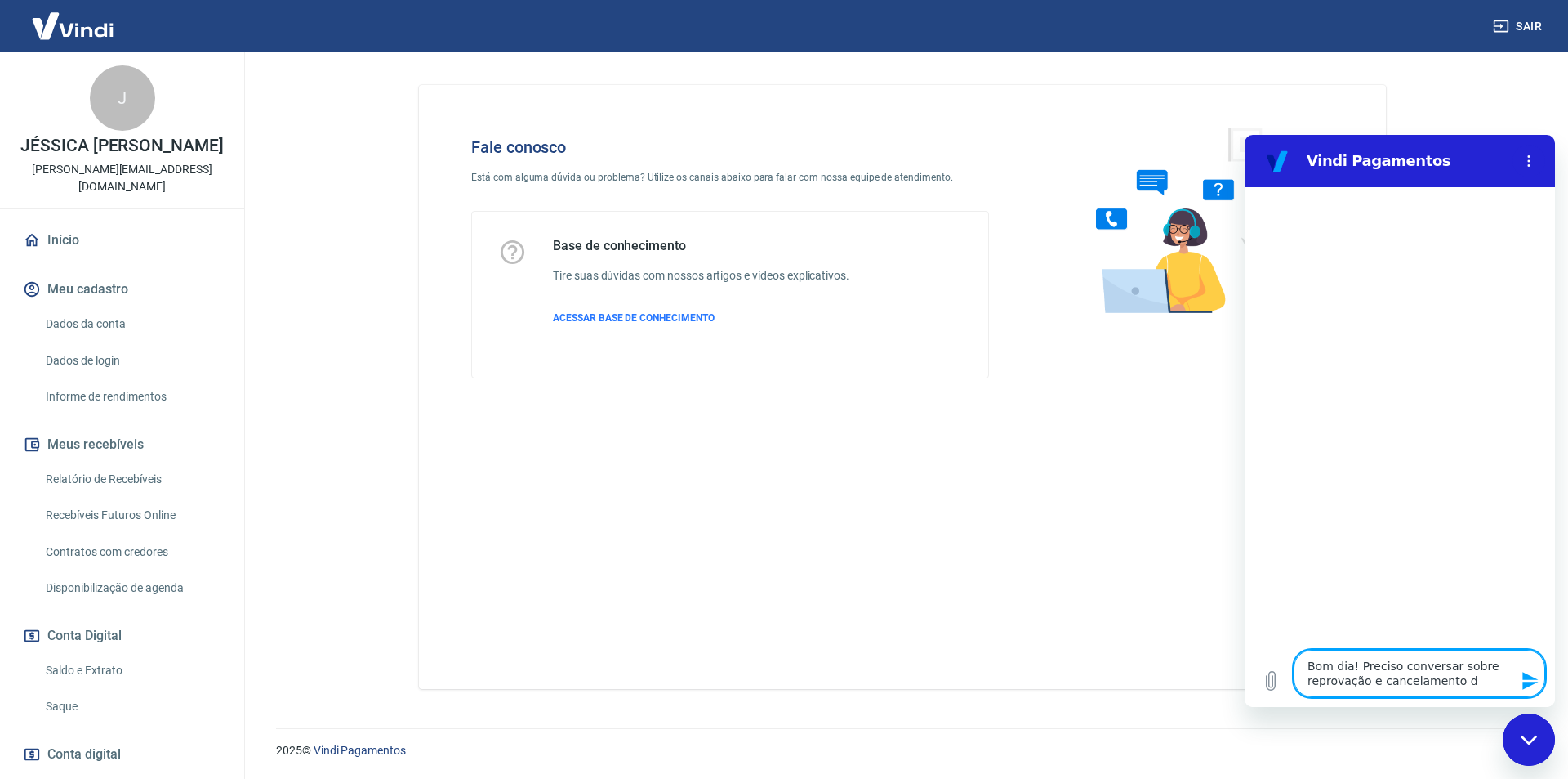
type textarea "Bom dia! Preciso conversar sobre reprovação e cancelamento de"
type textarea "x"
type textarea "Bom dia! Preciso conversar sobre reprovação e cancelamento de"
type textarea "x"
type textarea "Bom dia! Preciso conversar sobre reprovação e cancelamento de c"
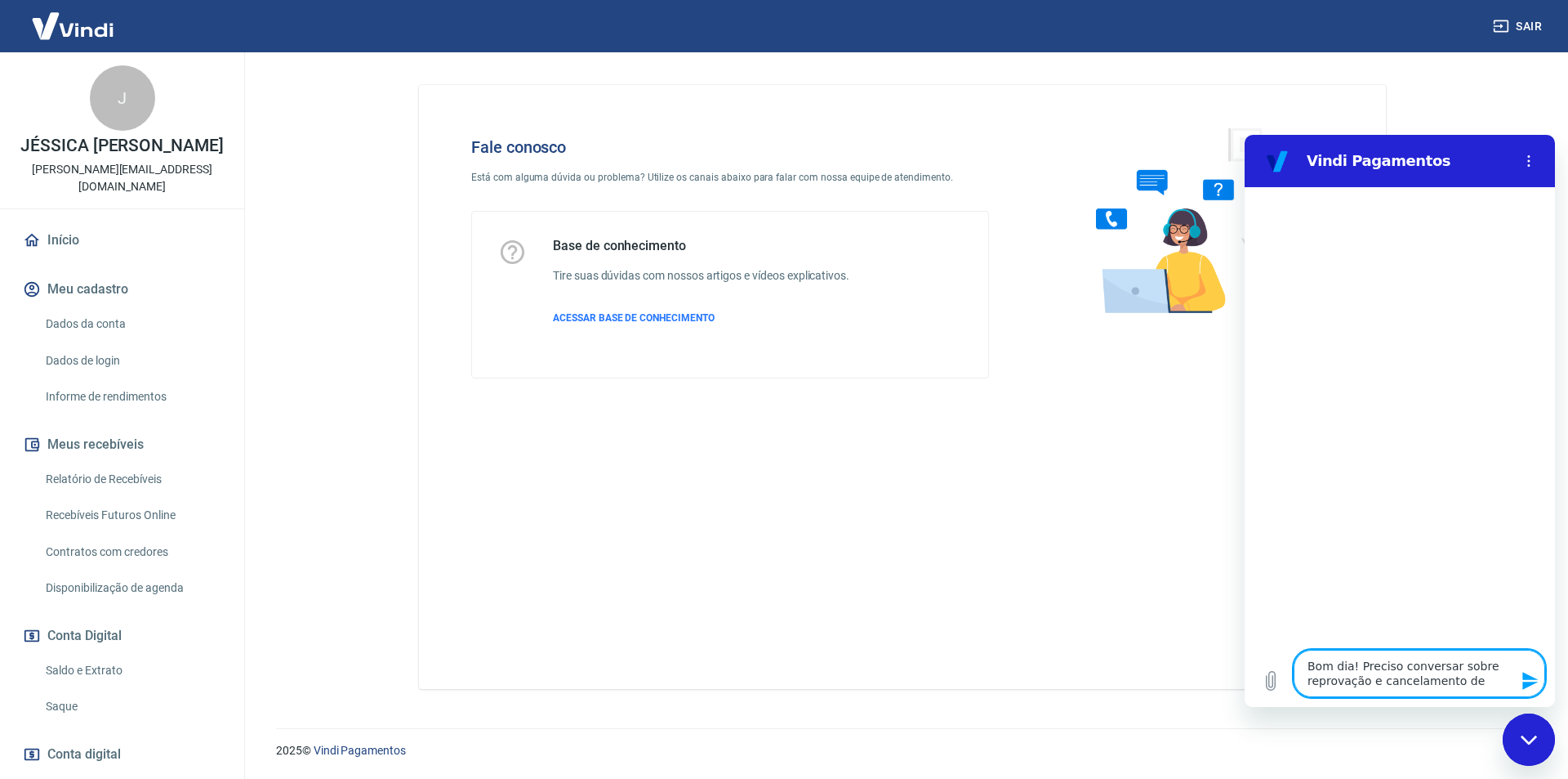
type textarea "x"
type textarea "Bom dia! Preciso conversar sobre reprovação e cancelamento de co"
type textarea "x"
type textarea "Bom dia! Preciso conversar sobre reprovação e cancelamento de com"
type textarea "x"
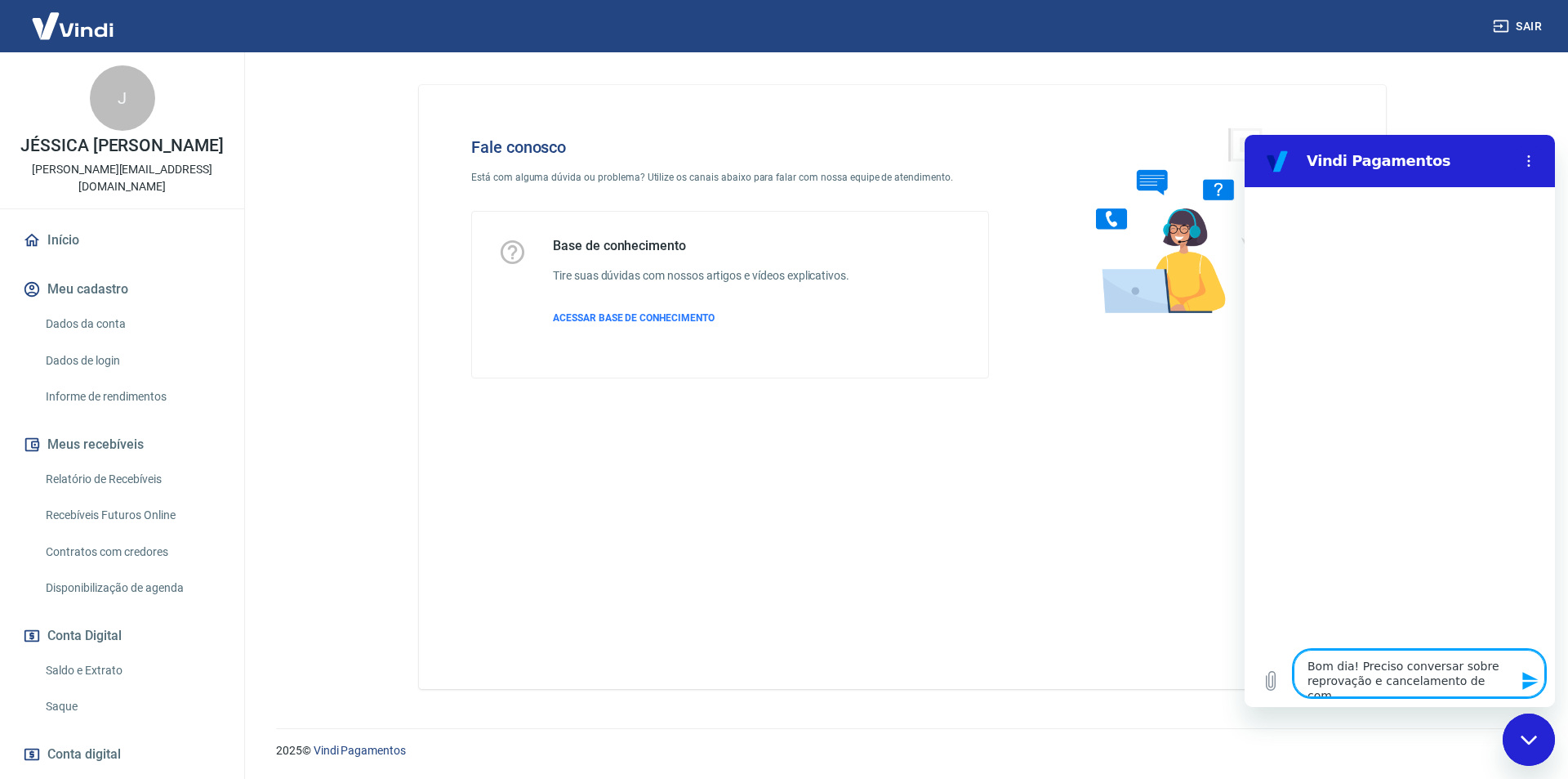
type textarea "Bom dia! Preciso conversar sobre reprovação e cancelamento de comp"
type textarea "x"
type textarea "Bom dia! Preciso conversar sobre reprovação e cancelamento de compr"
type textarea "x"
type textarea "Bom dia! Preciso conversar sobre reprovação e cancelamento de compra"
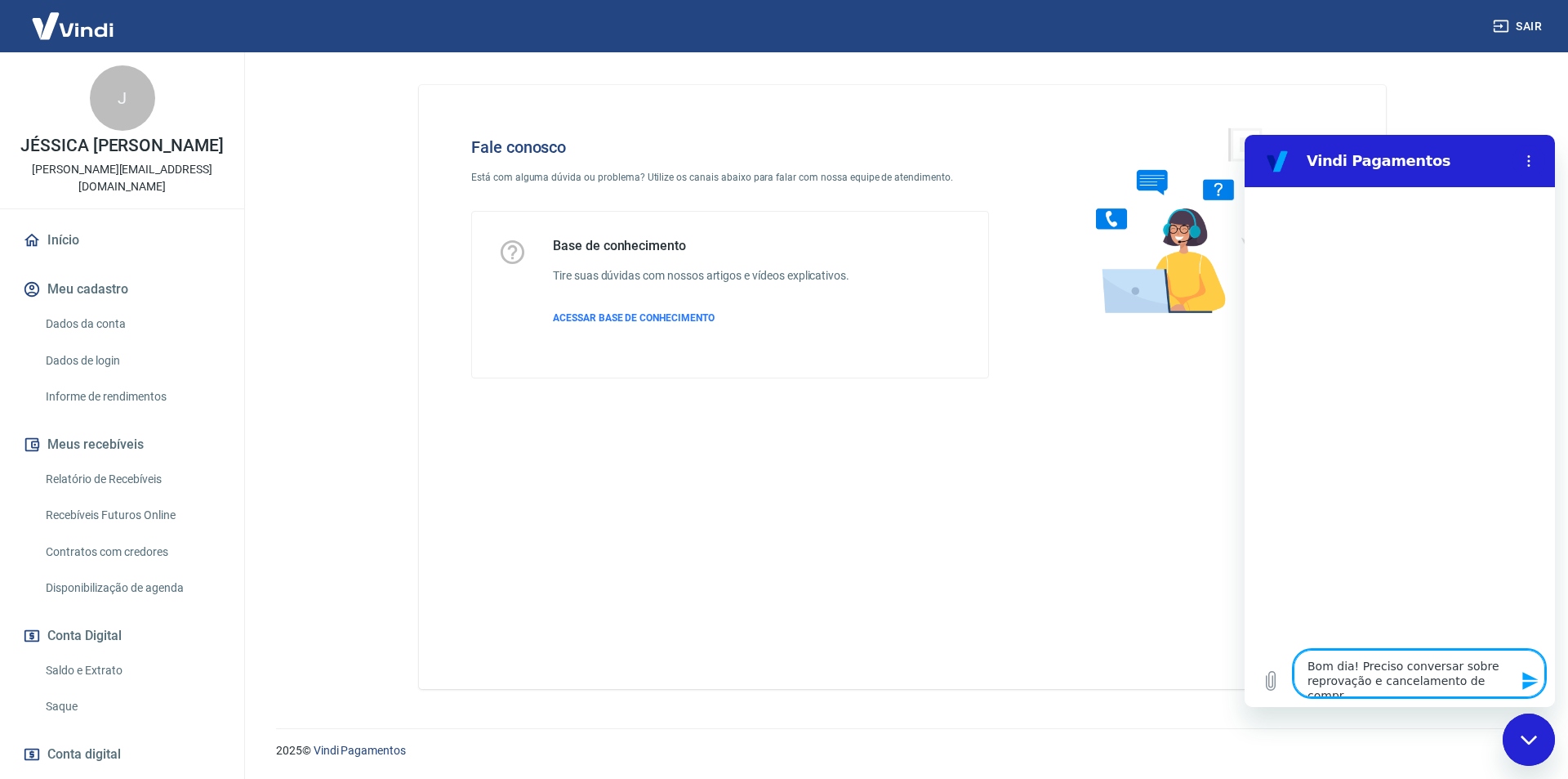
type textarea "x"
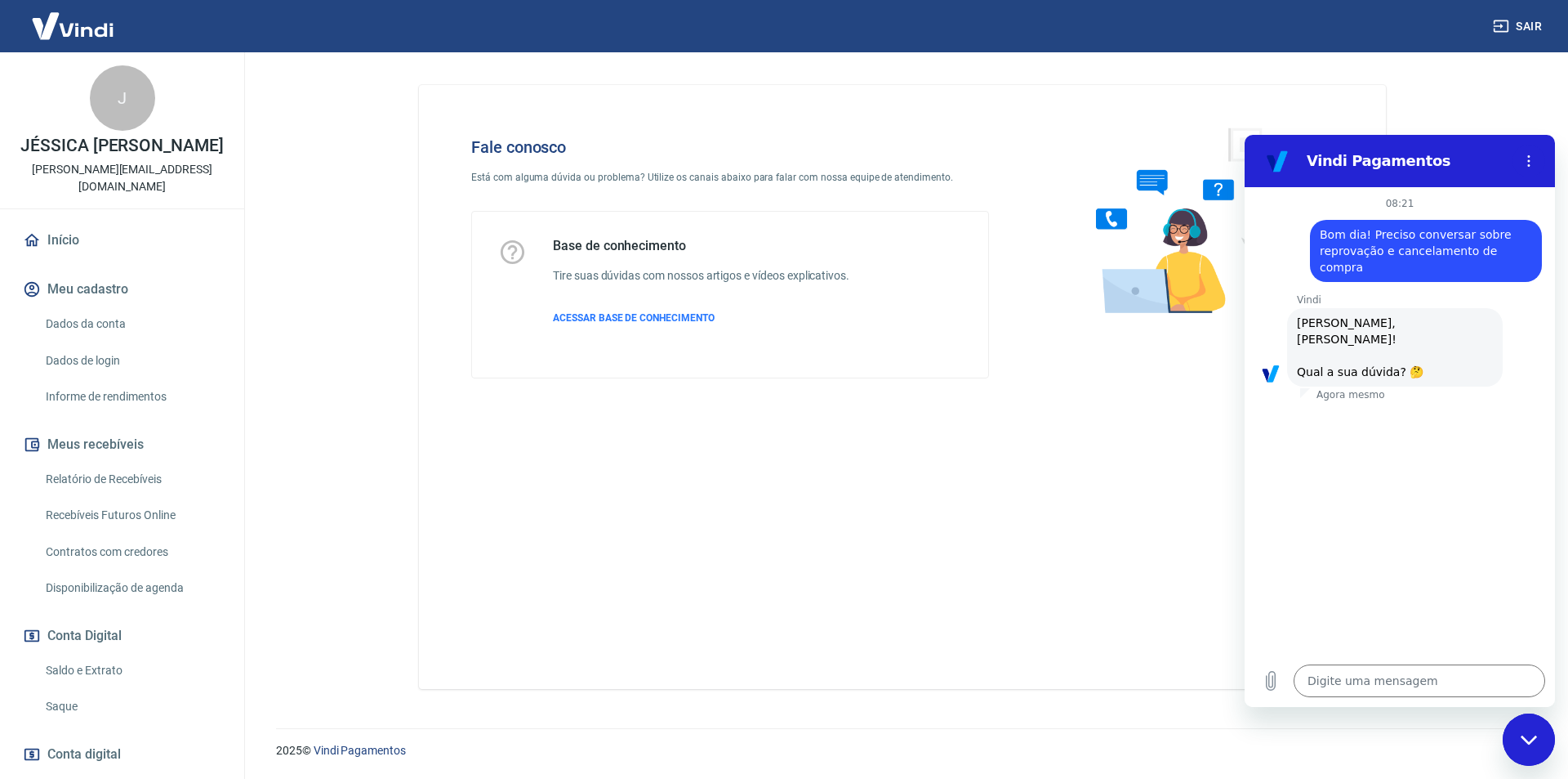
type textarea "x"
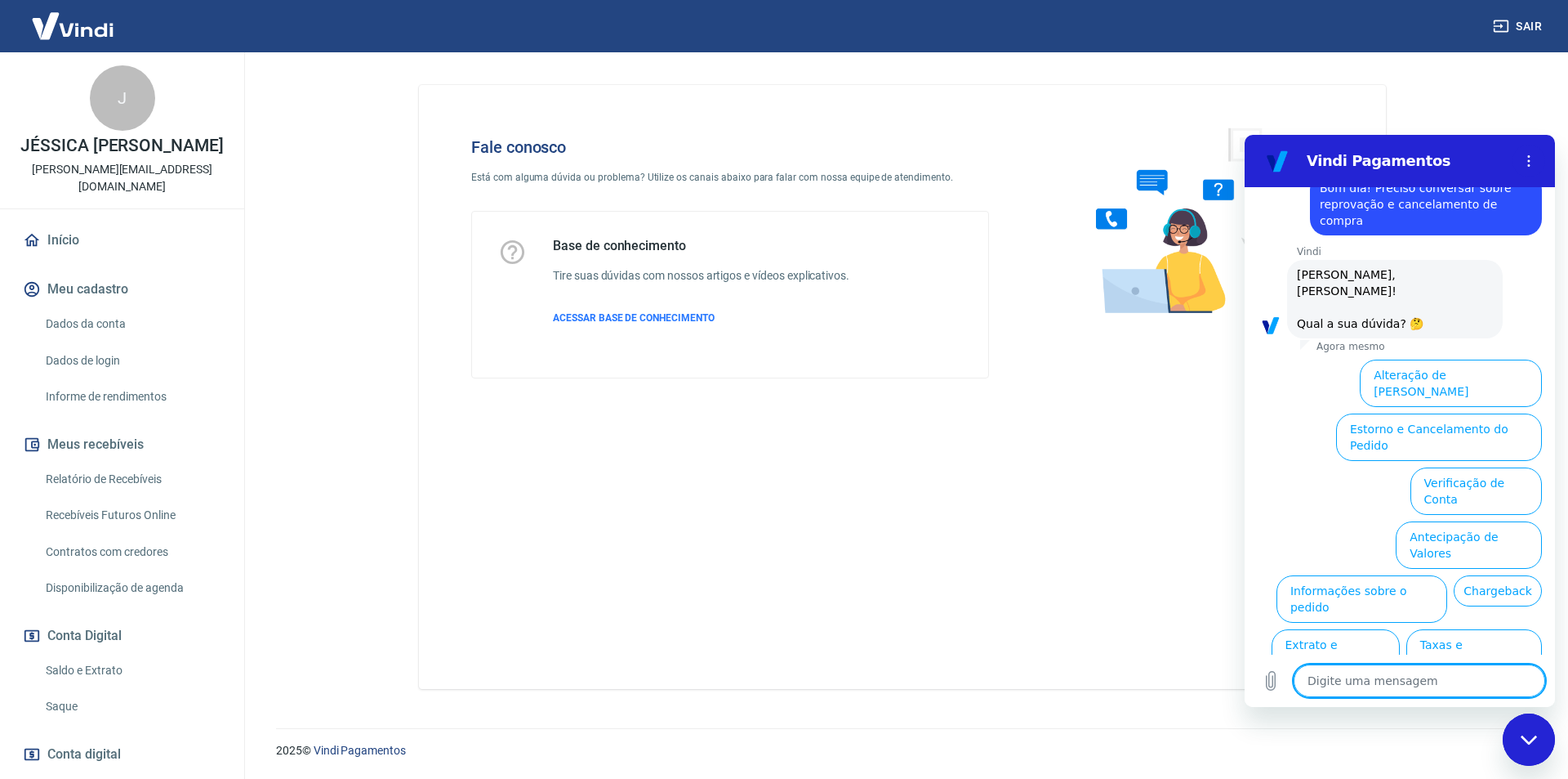
scroll to position [54, 0]
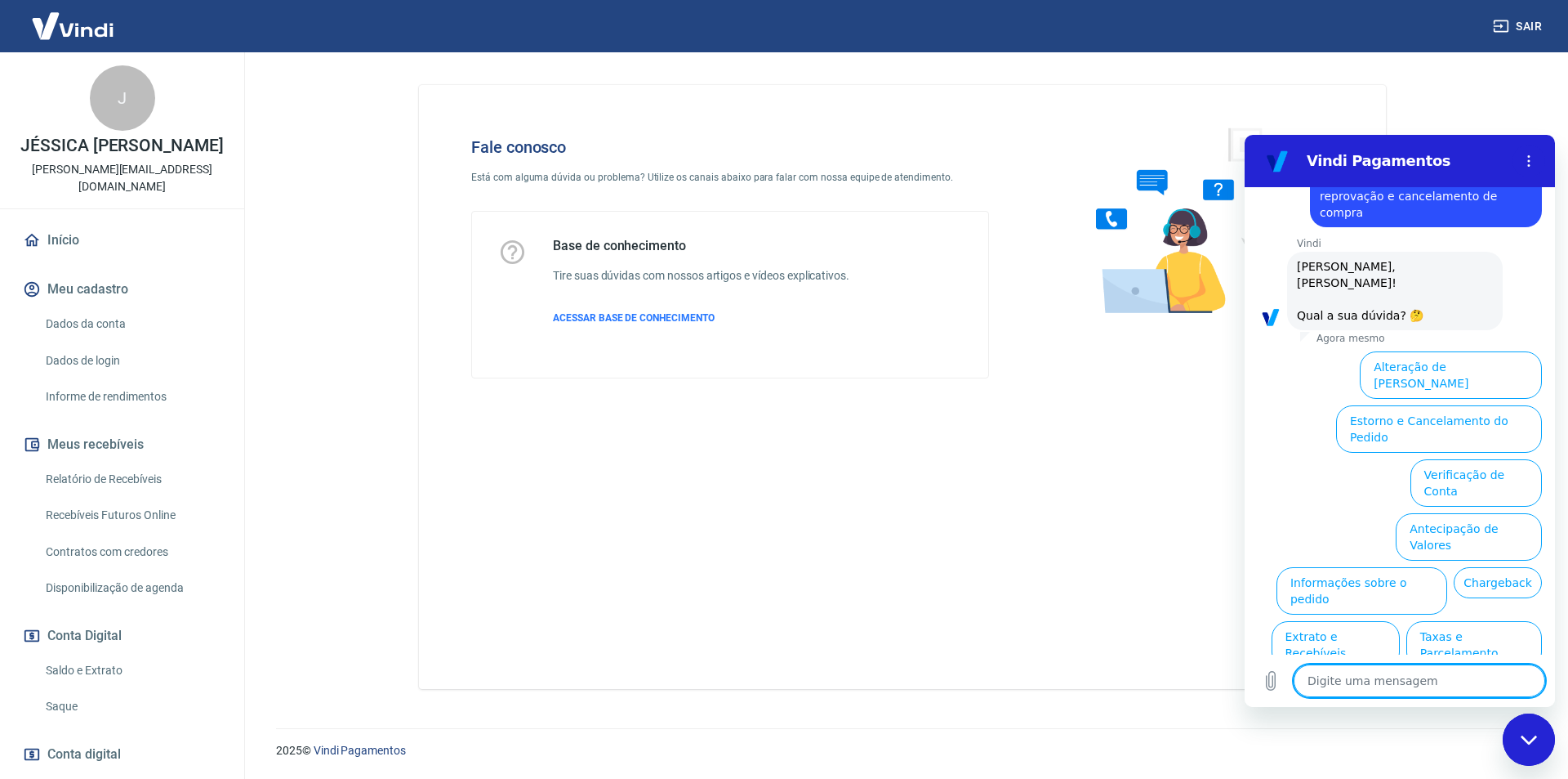
drag, startPoint x: 1431, startPoint y: 693, endPoint x: 1427, endPoint y: 701, distance: 8.9
click at [1431, 692] on textarea at bounding box center [1419, 680] width 251 height 32
type textarea "a"
type textarea "x"
type textarea "at"
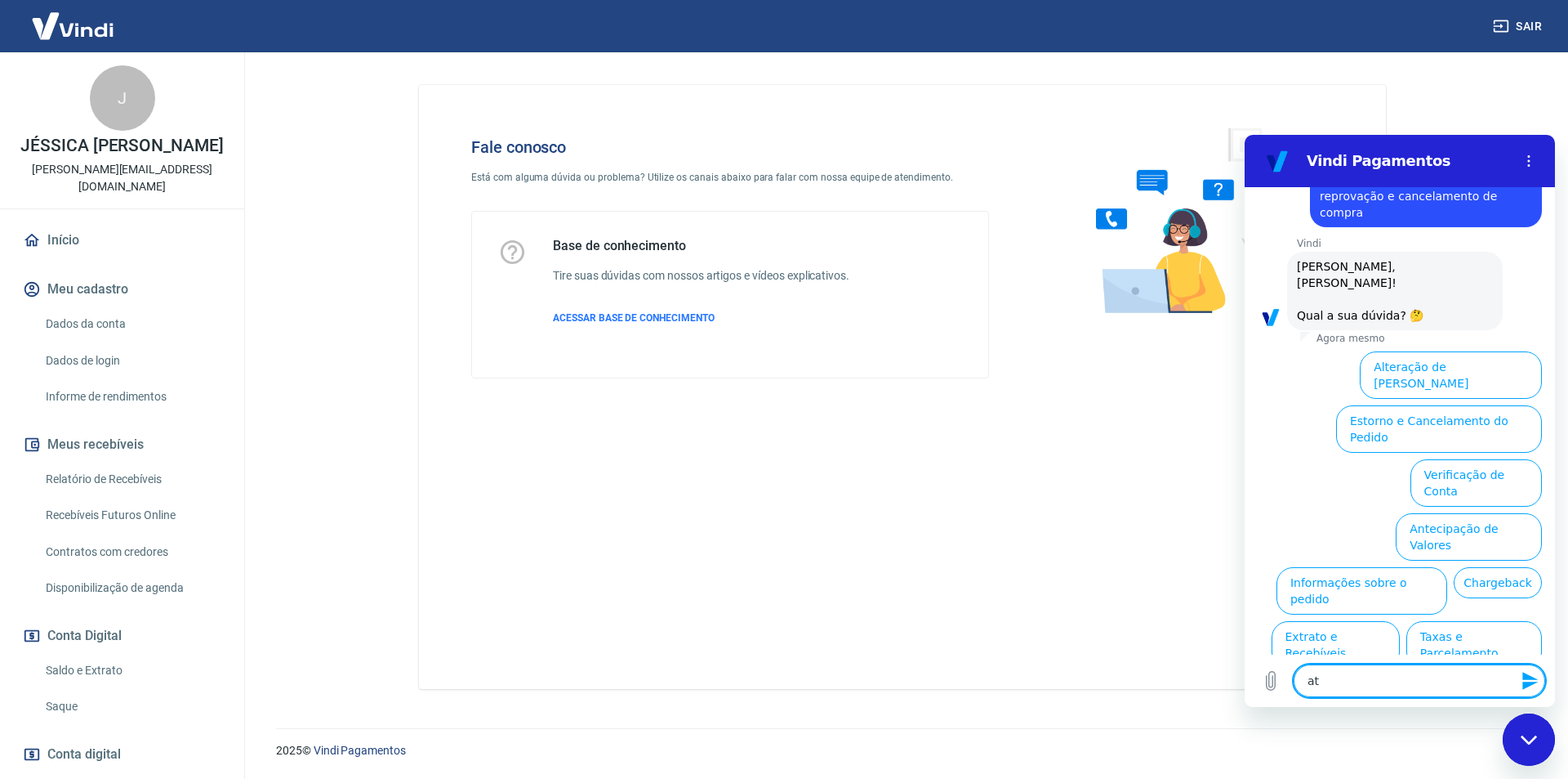
type textarea "x"
type textarea "ate"
type textarea "x"
type textarea "aten"
type textarea "x"
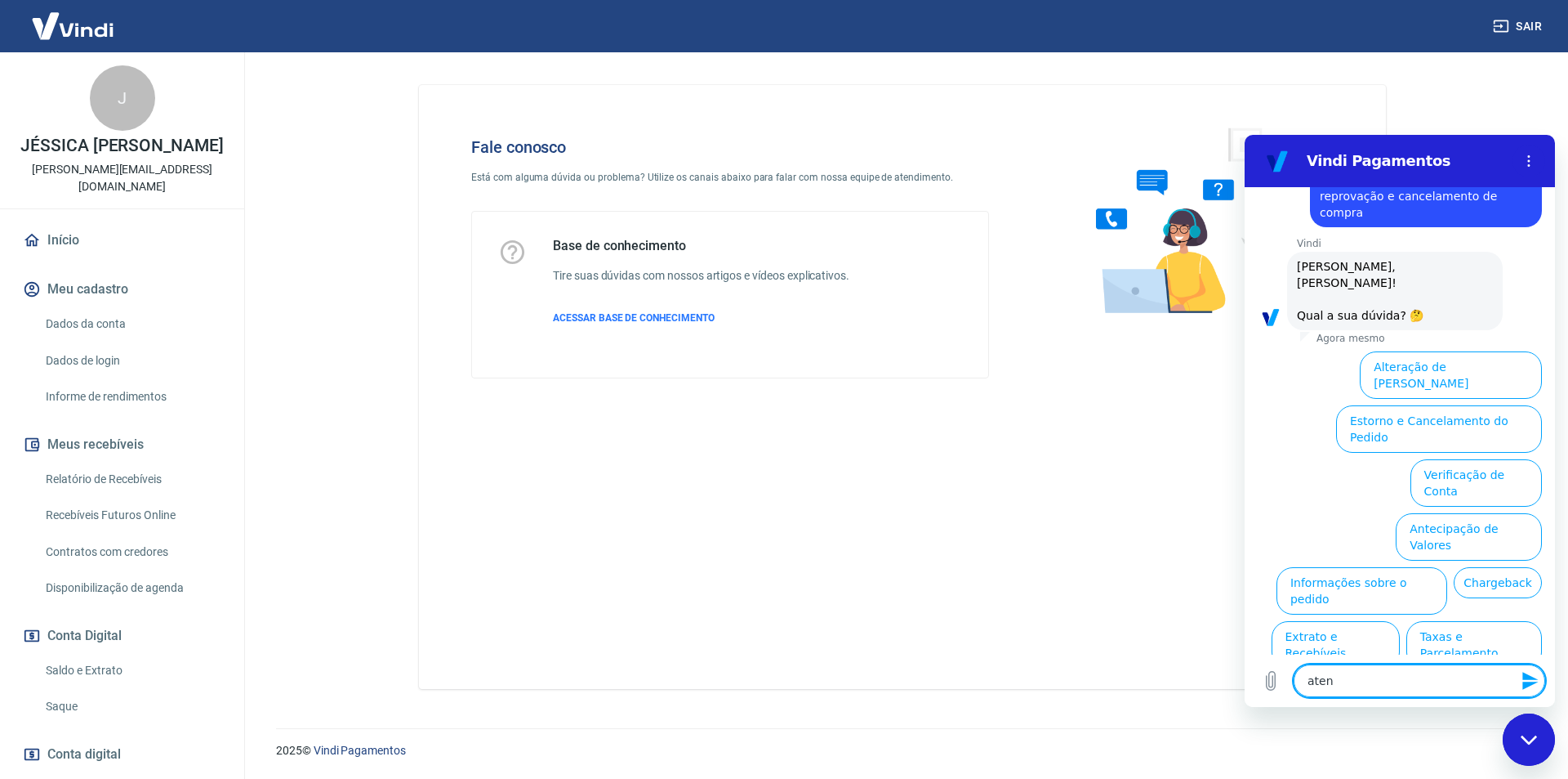
type textarea "atend"
type textarea "x"
type textarea "atendi"
type textarea "x"
type textarea "atendim"
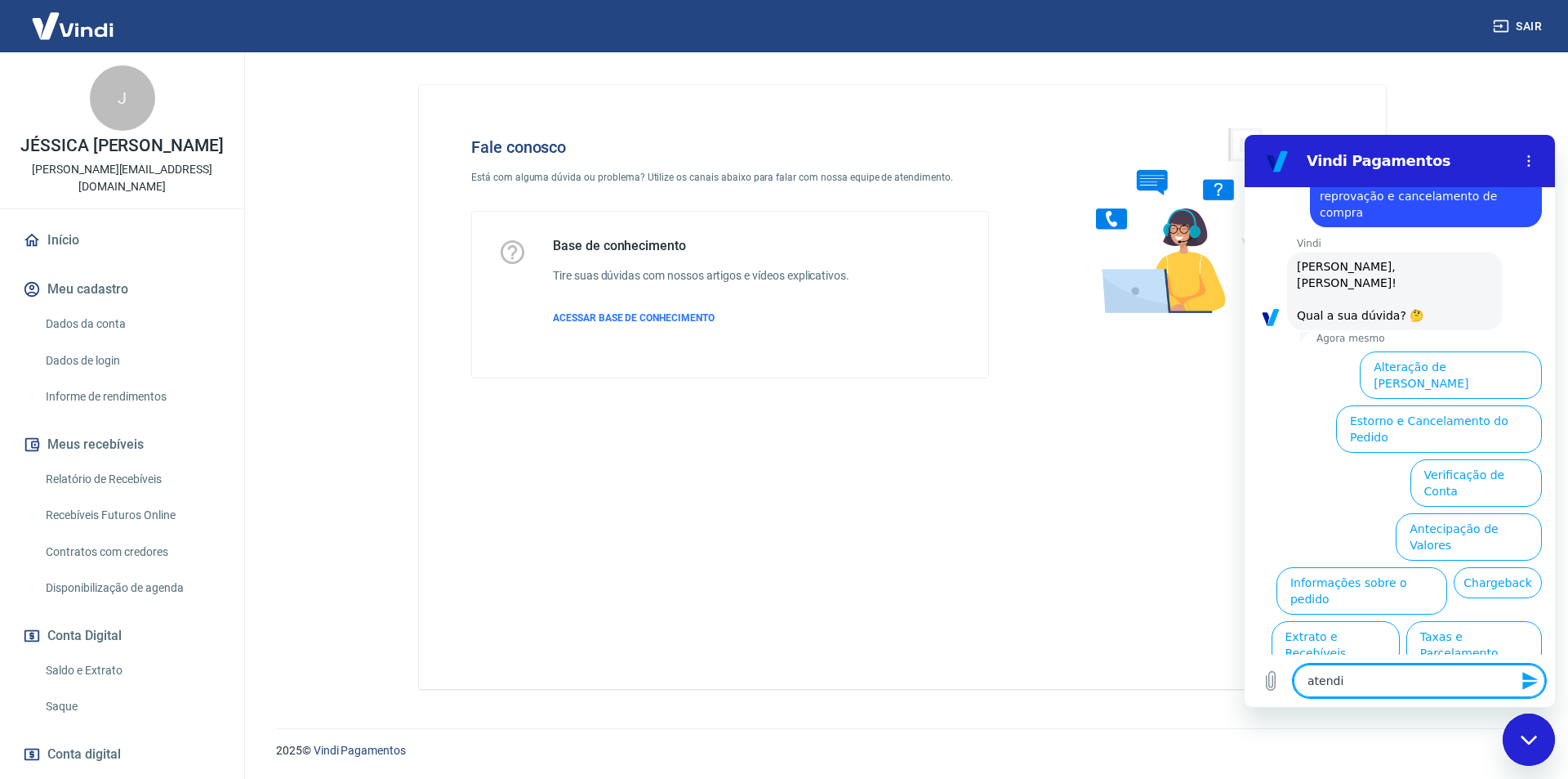
type textarea "x"
type textarea "atendime"
type textarea "x"
type textarea "atendimen"
type textarea "x"
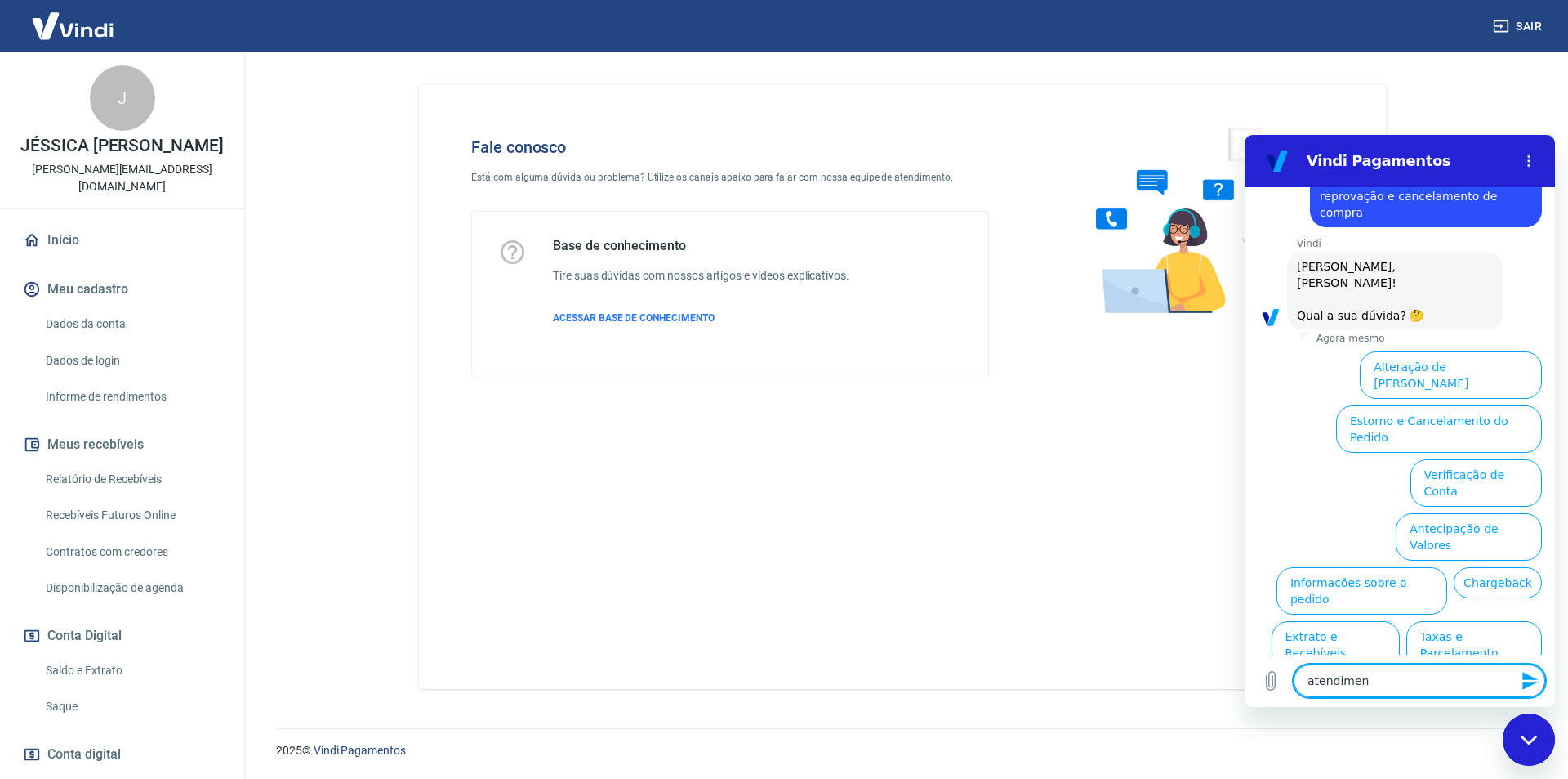
type textarea "atendimenr"
type textarea "x"
type textarea "atendimenro"
type textarea "x"
type textarea "atendimento"
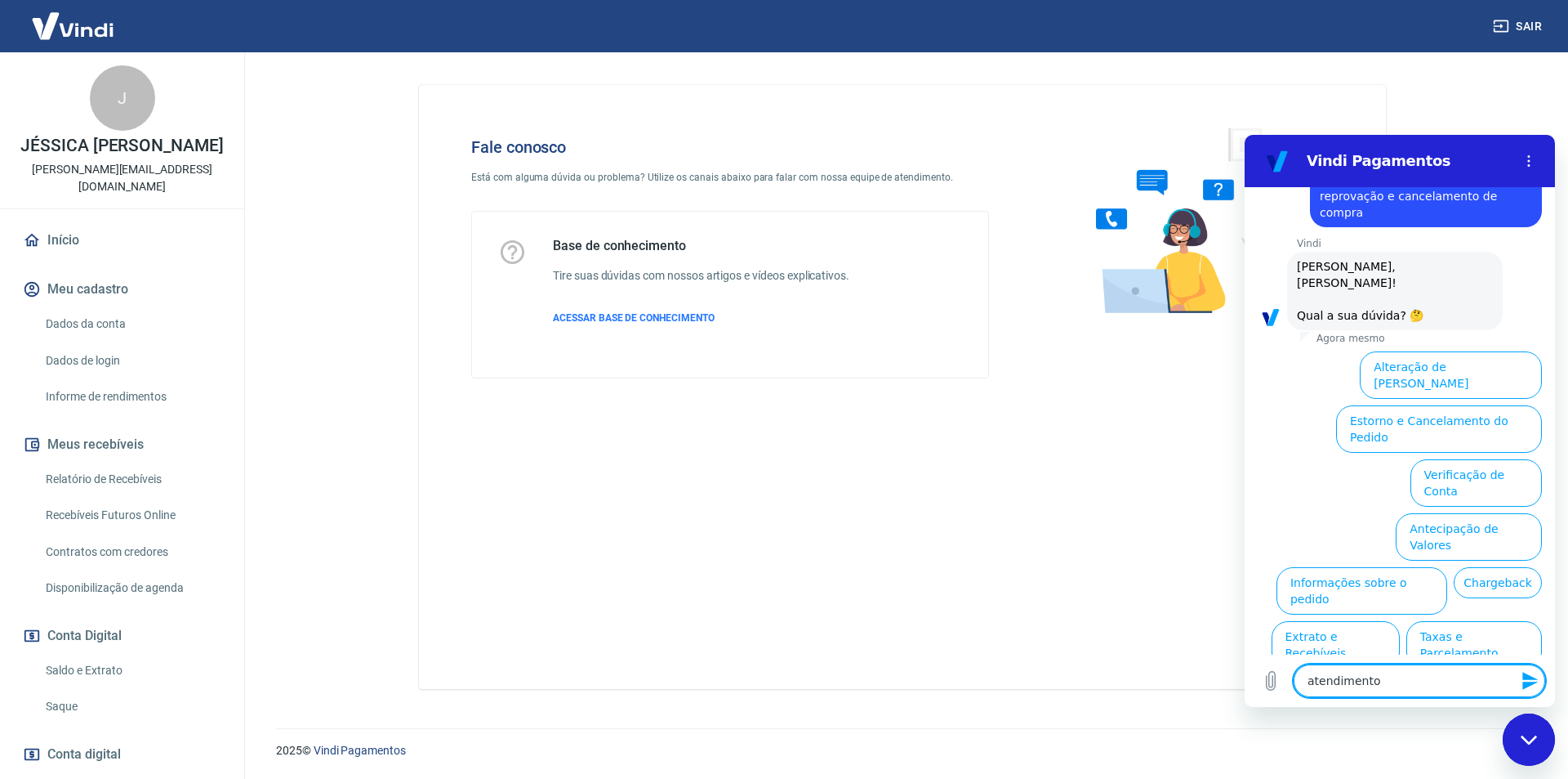
type textarea "x"
type textarea "atendimento h"
type textarea "x"
type textarea "atendimento hu"
type textarea "x"
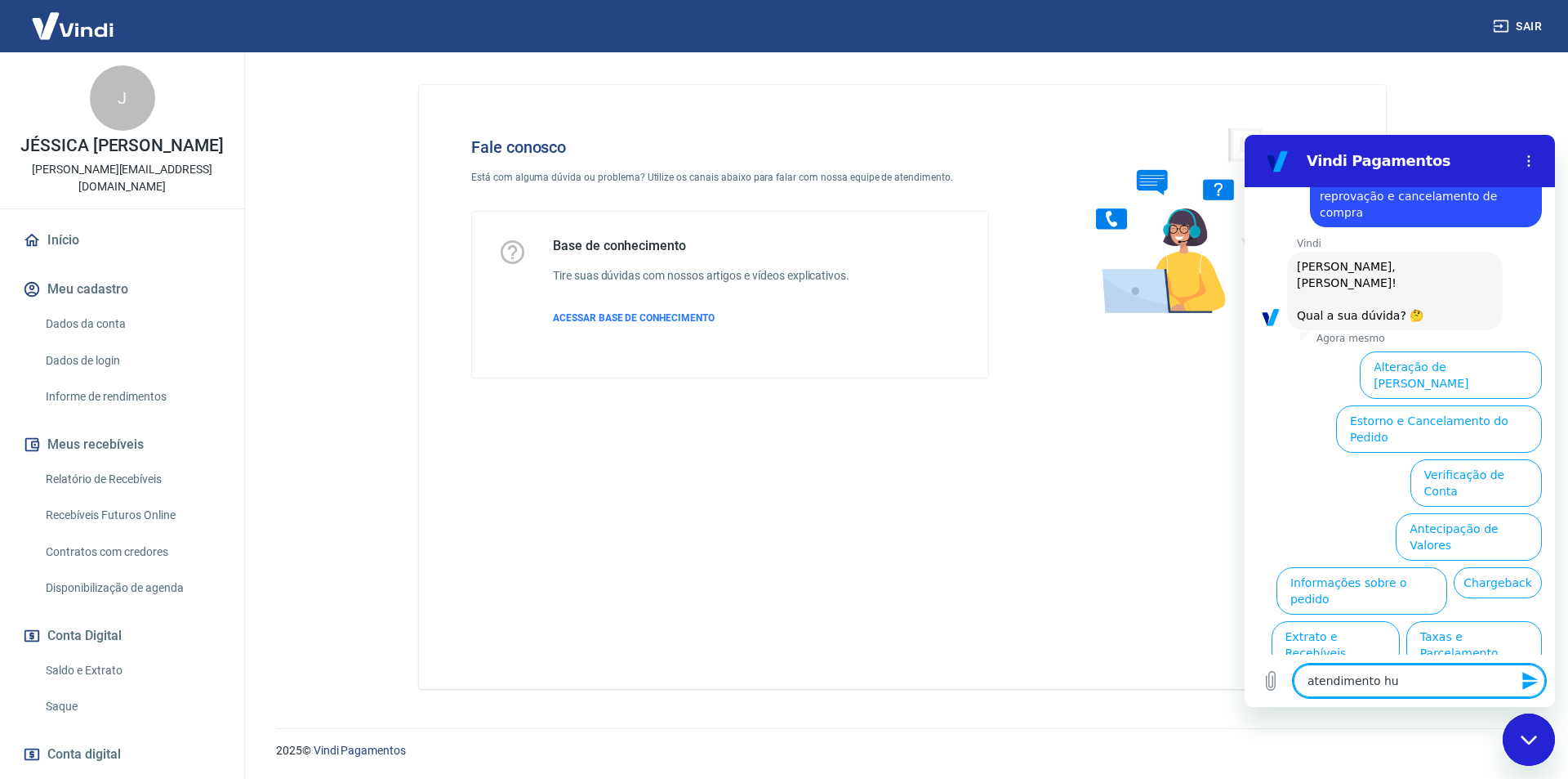
type textarea "atendimento hum"
type textarea "x"
type textarea "atendimento huma"
type textarea "x"
type textarea "atendimento human"
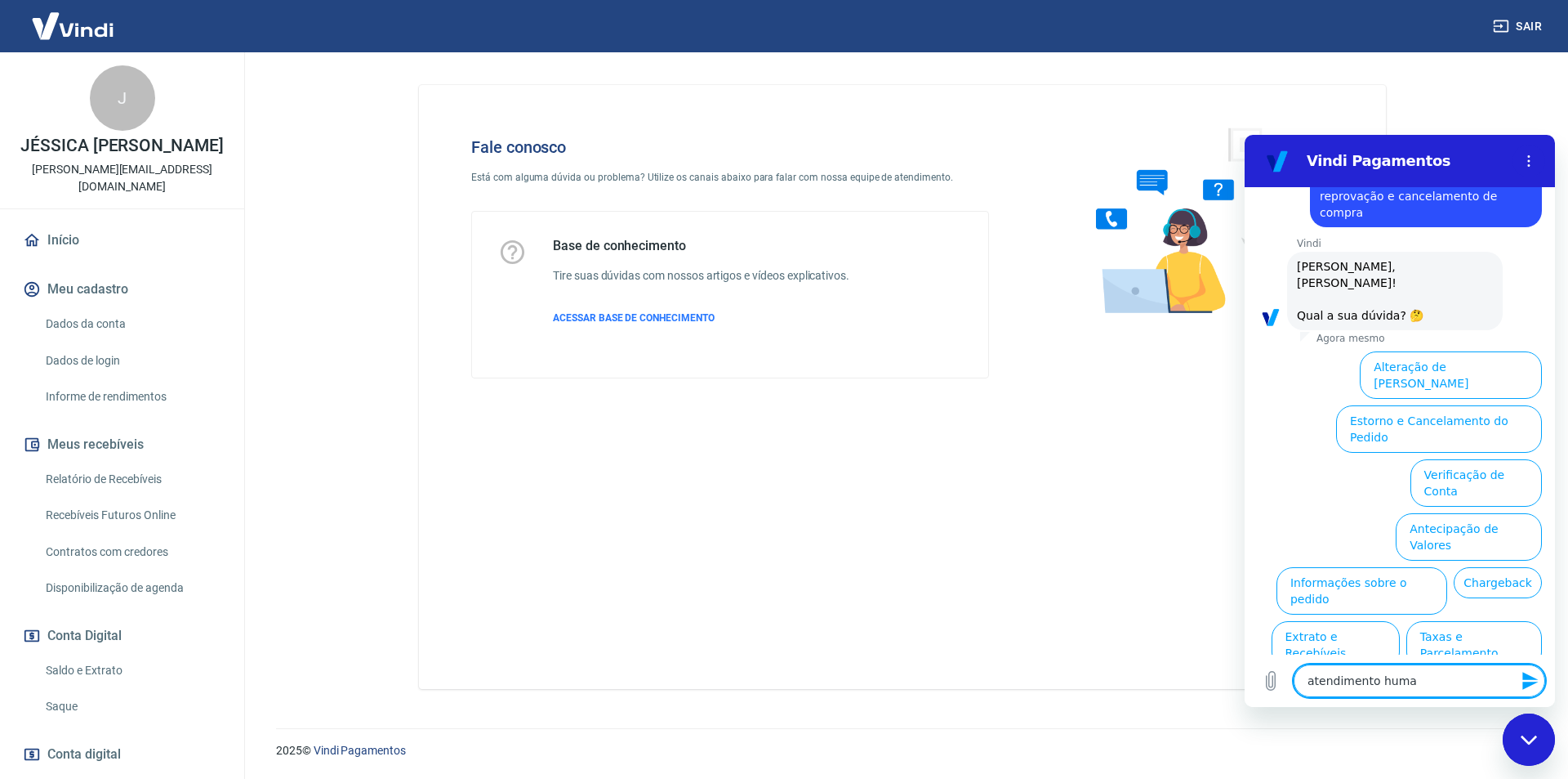
type textarea "x"
type textarea "atendimento humano"
type textarea "x"
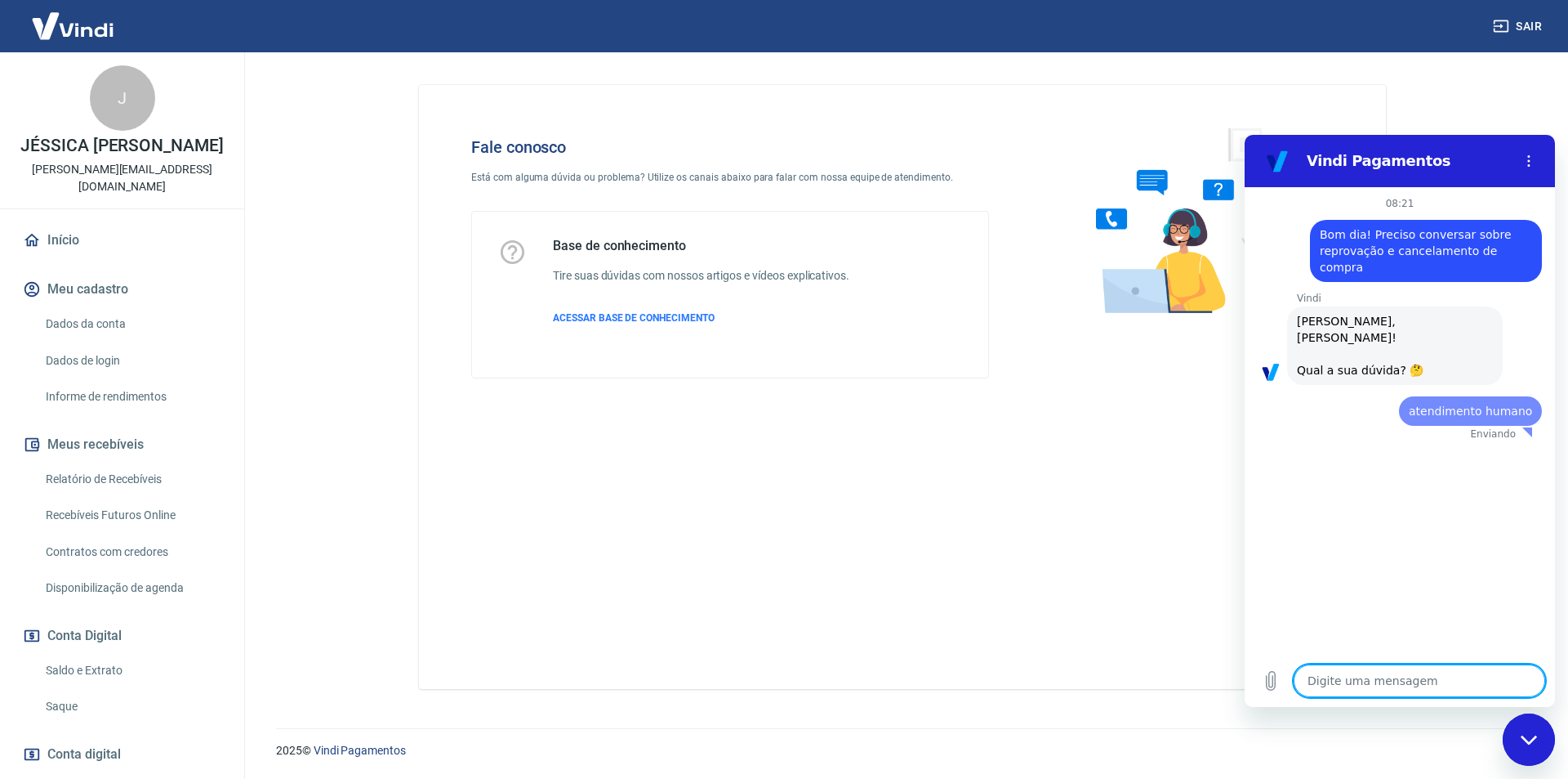
scroll to position [0, 0]
type textarea "x"
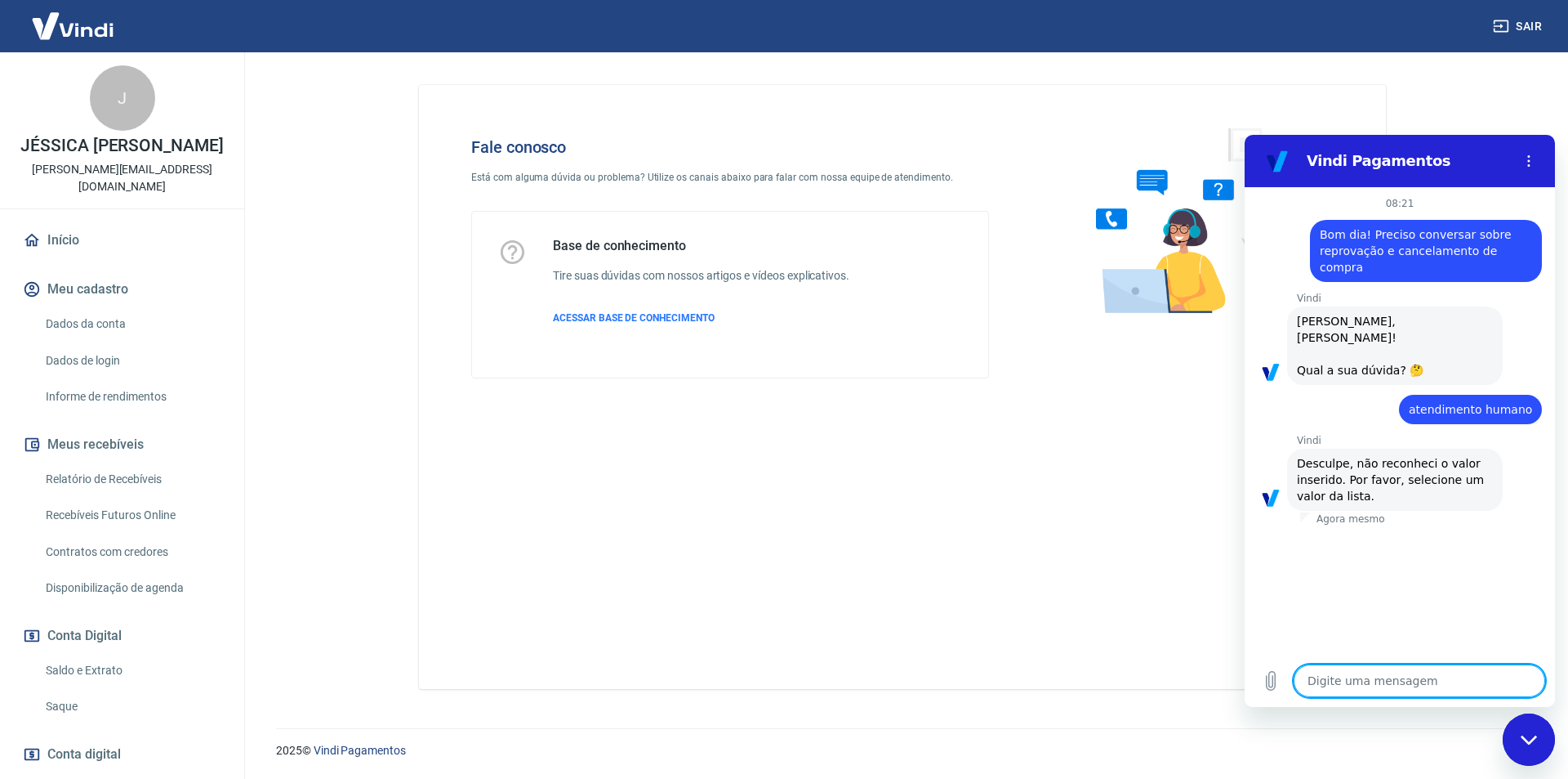
paste textarea "atendimento humano"
type textarea "atendimento humano"
type textarea "x"
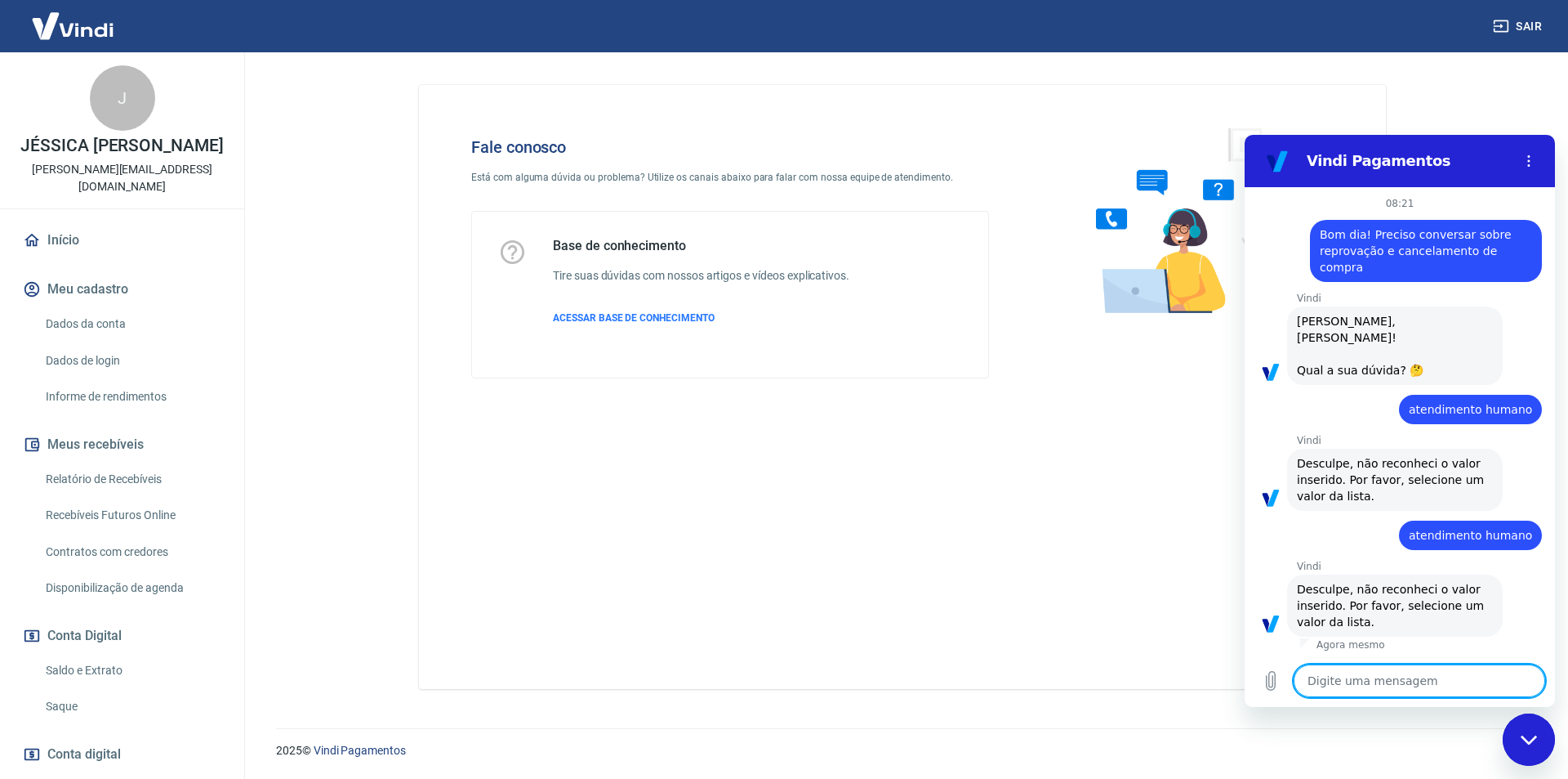
paste textarea "atendimento humano"
type textarea "atendimento humano"
type textarea "x"
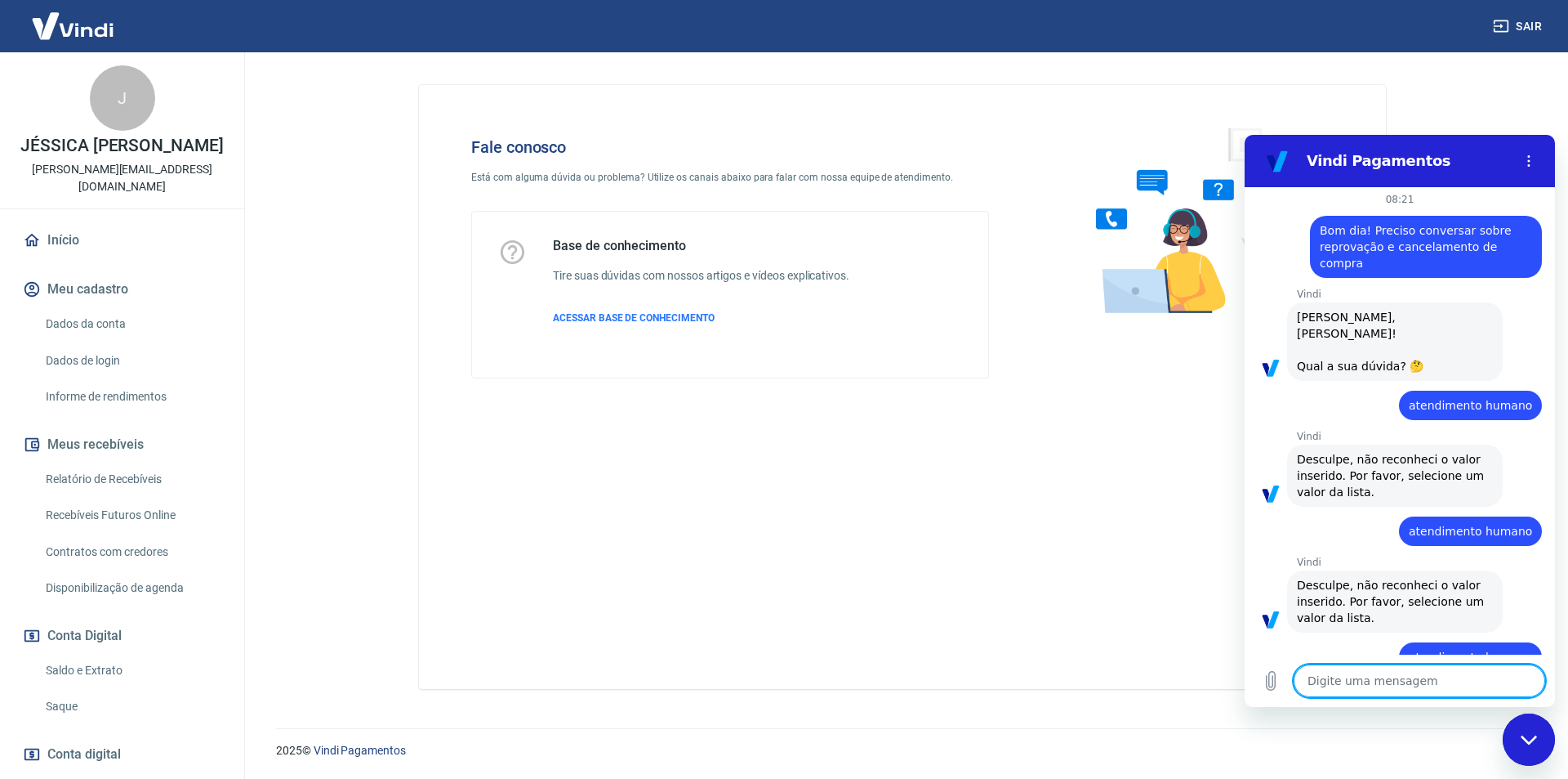
scroll to position [7, 0]
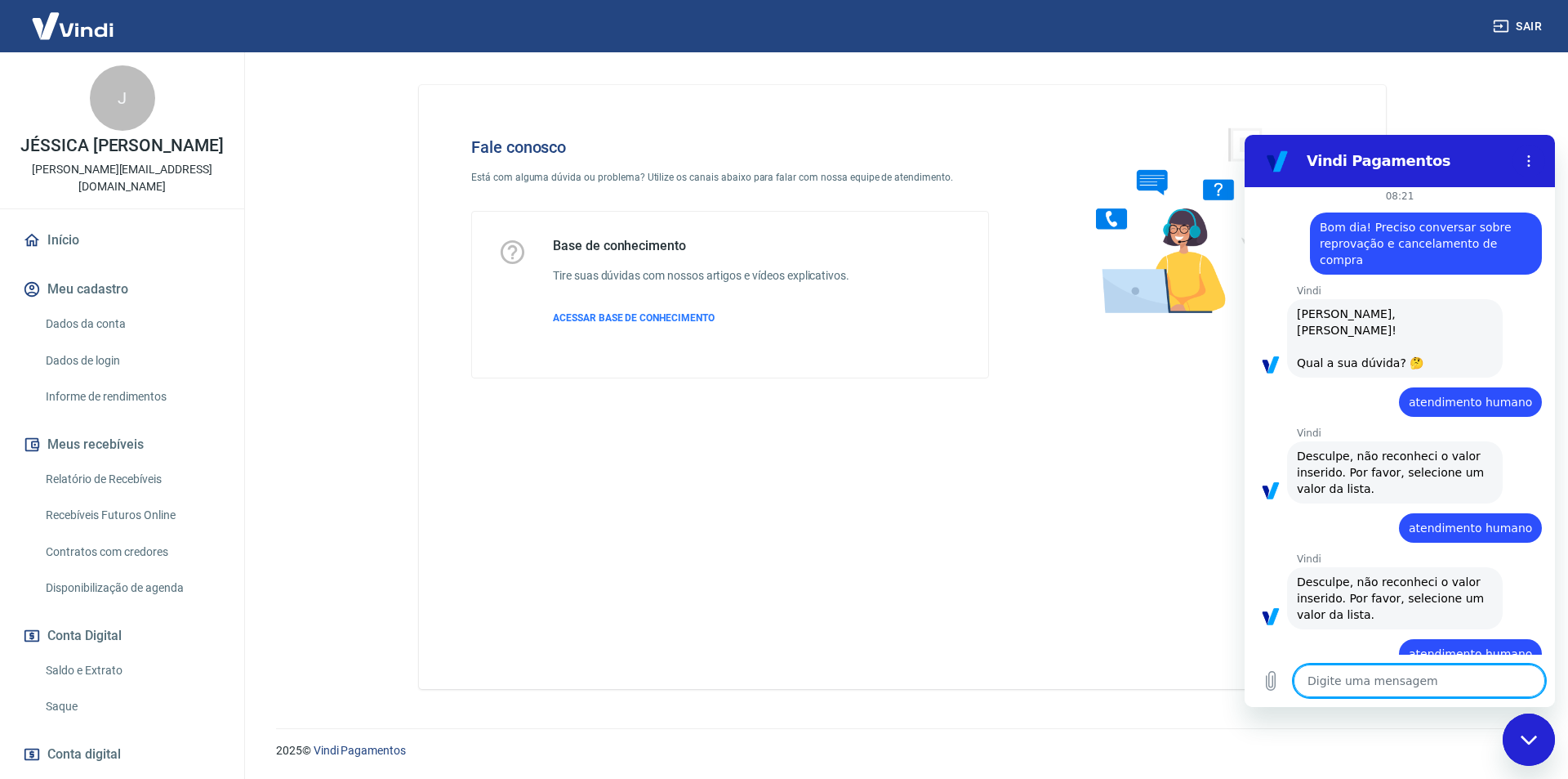
type textarea "x"
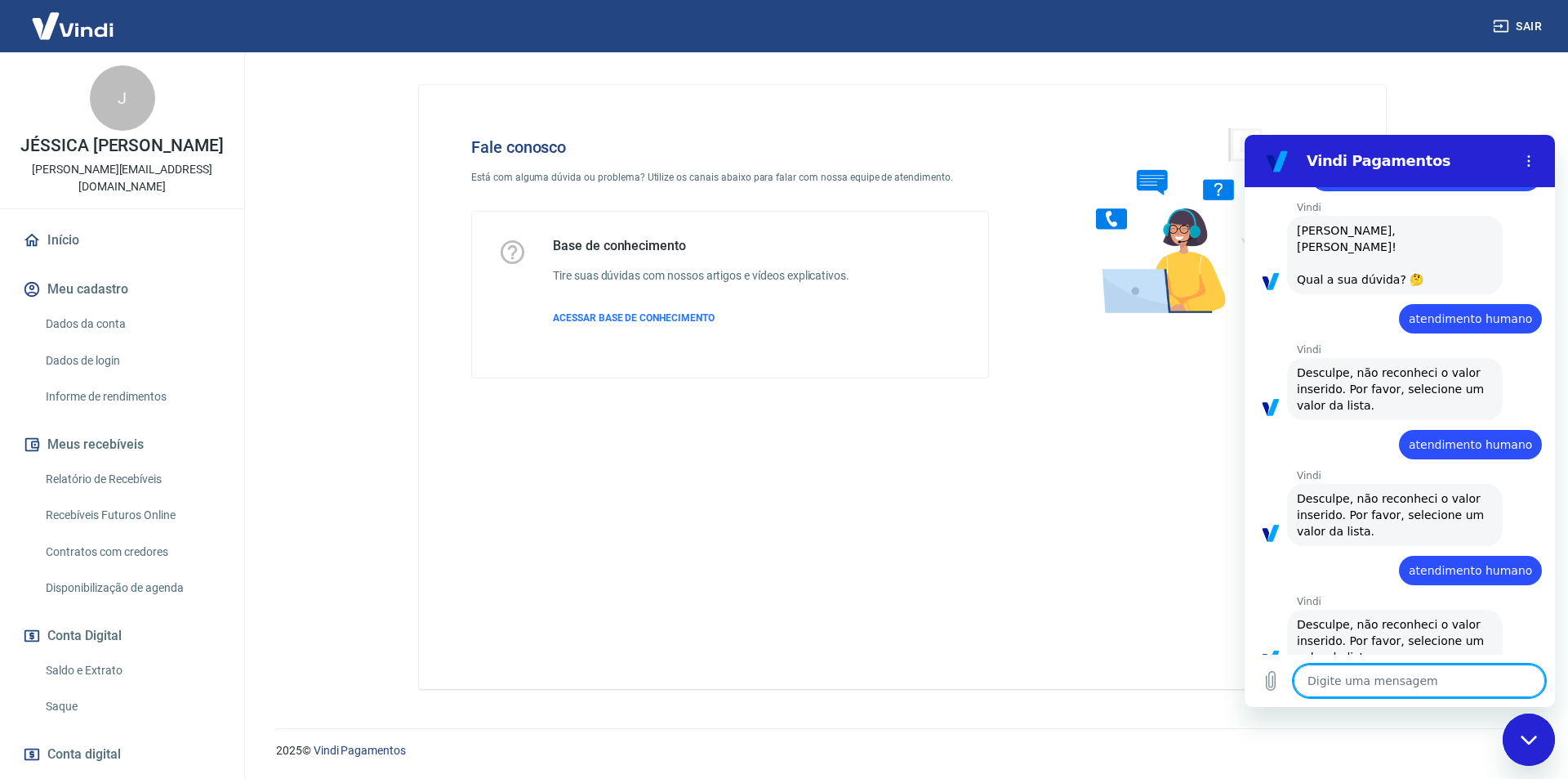
scroll to position [94, 0]
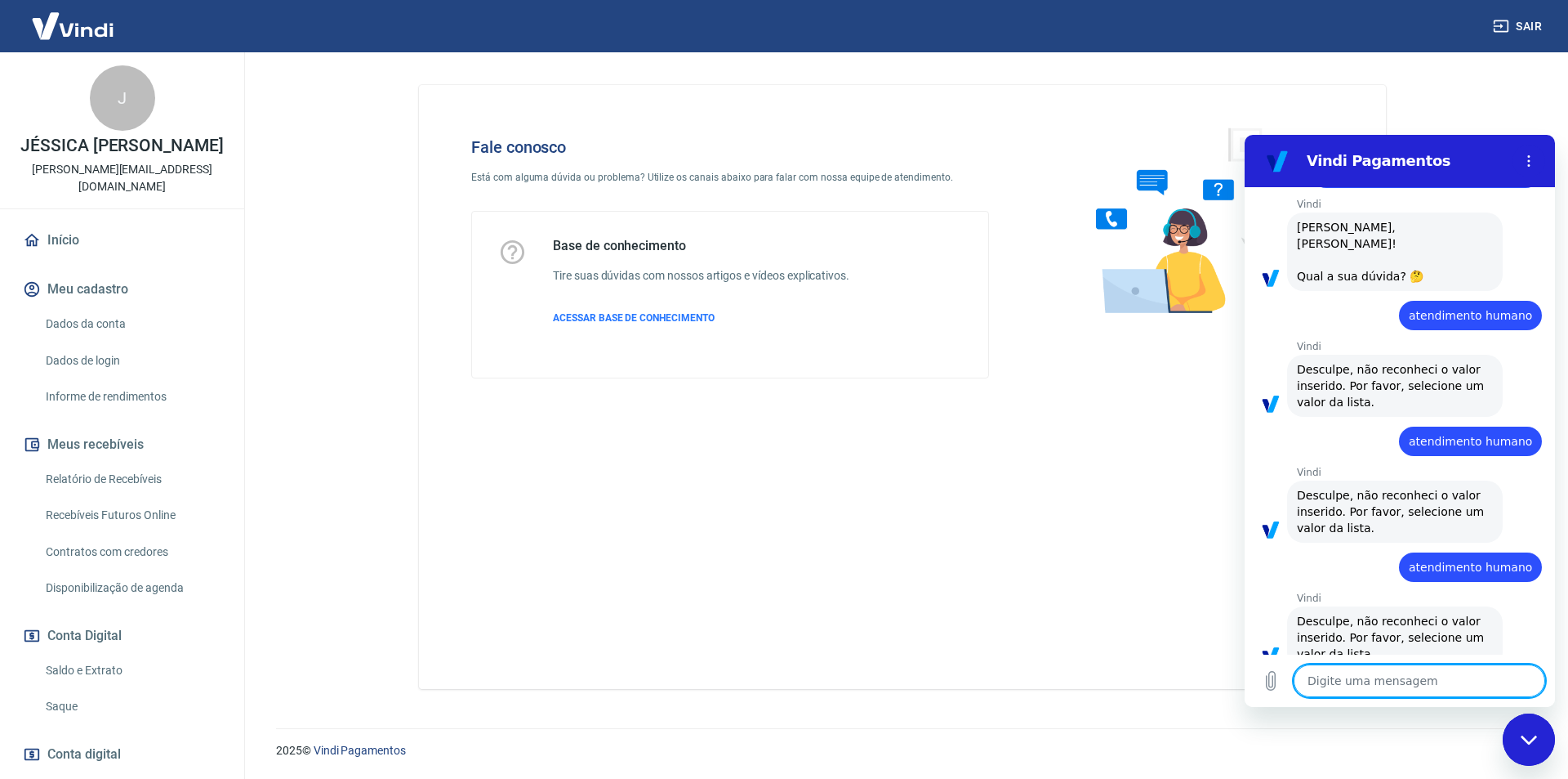
paste textarea "atendimento humano"
type textarea "atendimento humano"
type textarea "x"
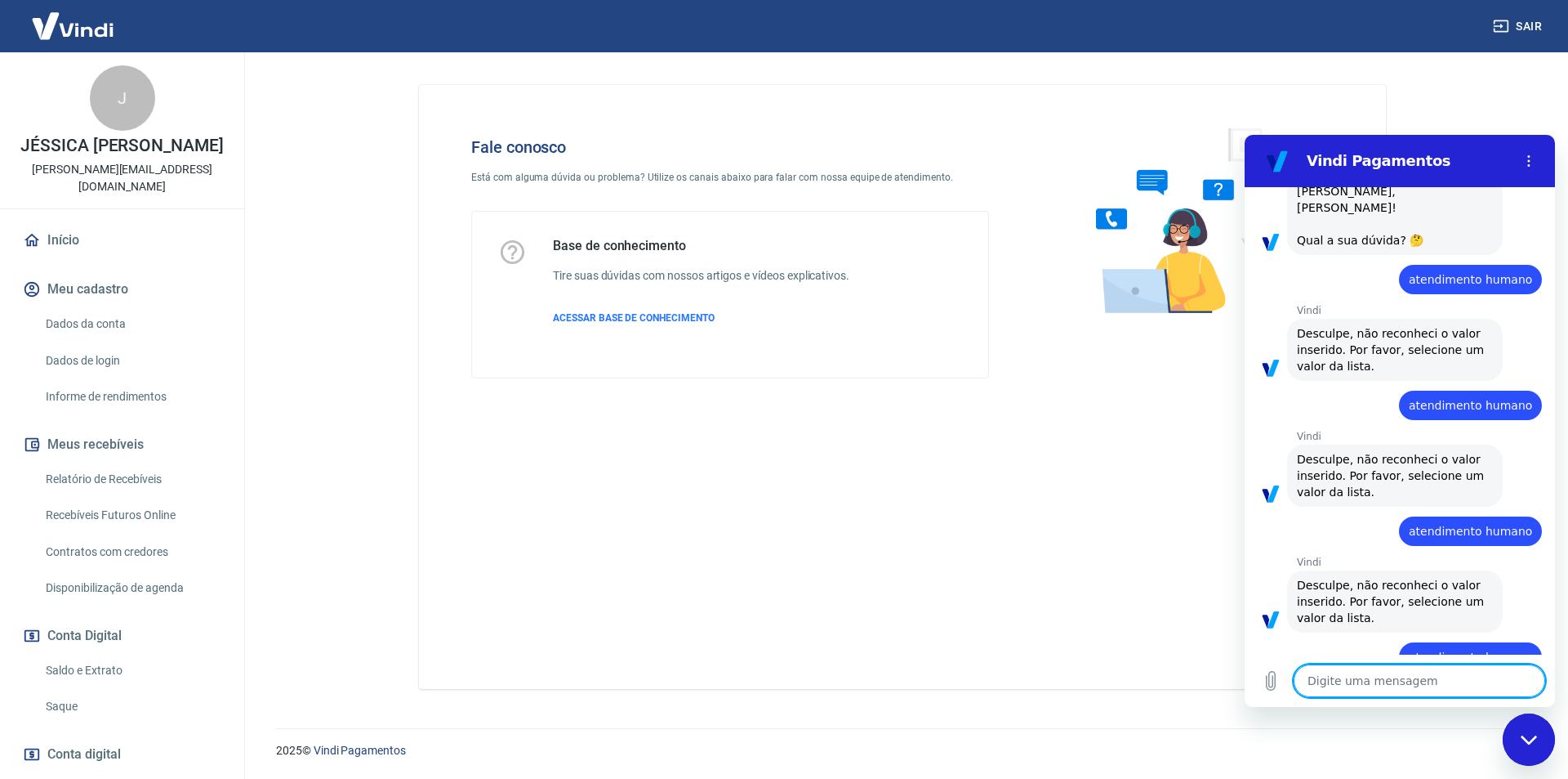
scroll to position [133, 0]
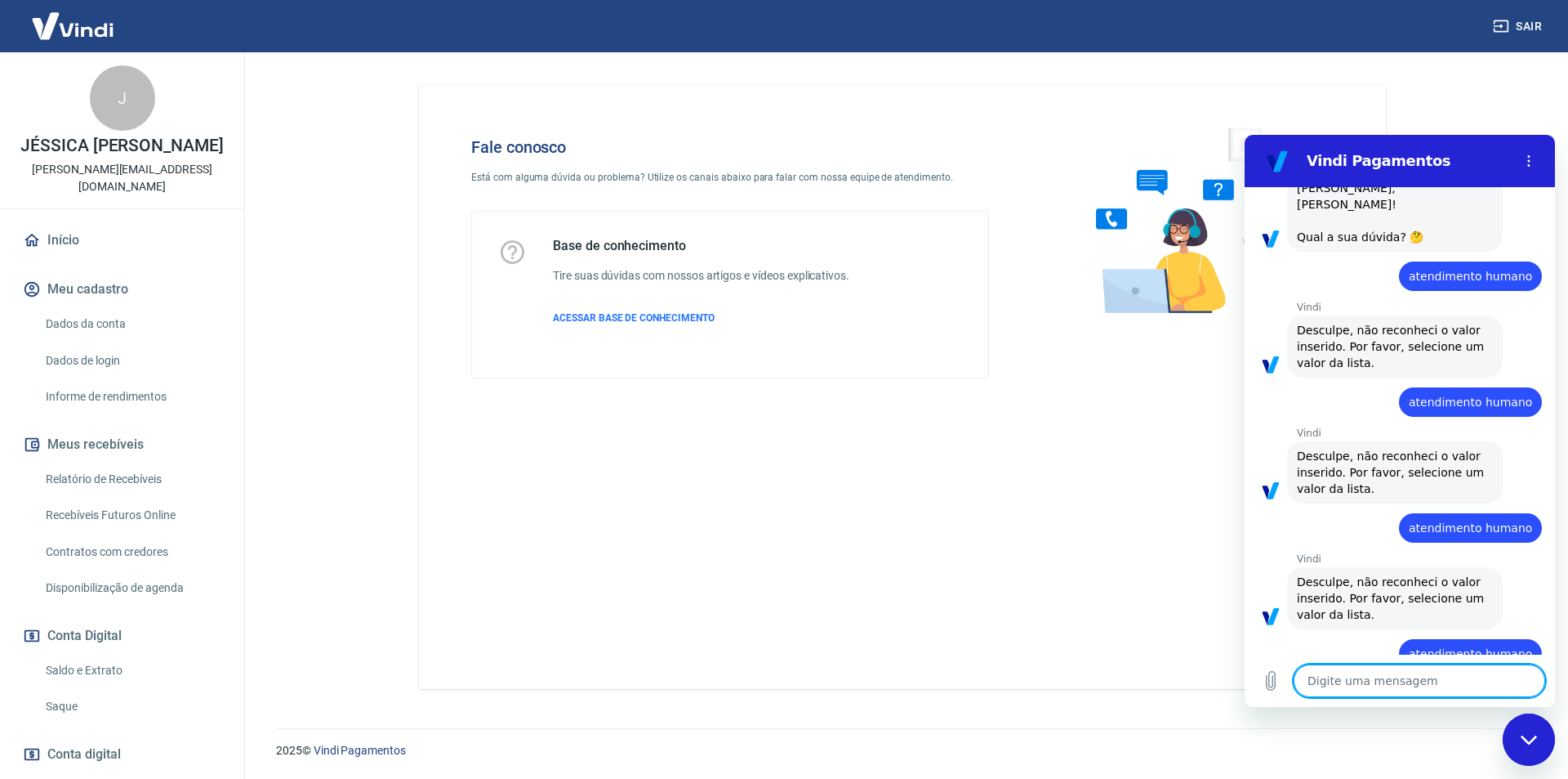
type textarea "x"
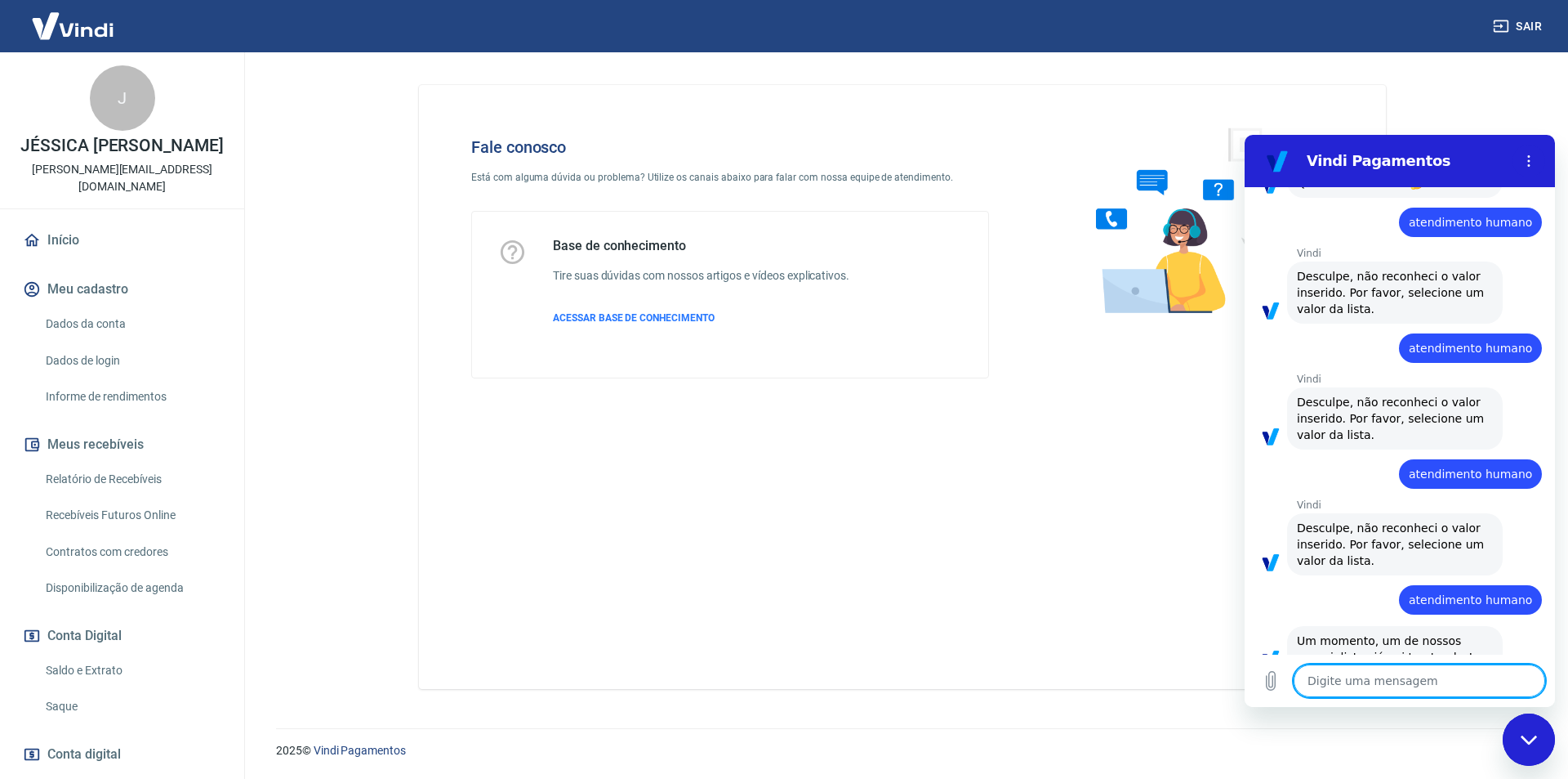
paste textarea "atendimento humano"
type textarea "atendimento humano"
type textarea "x"
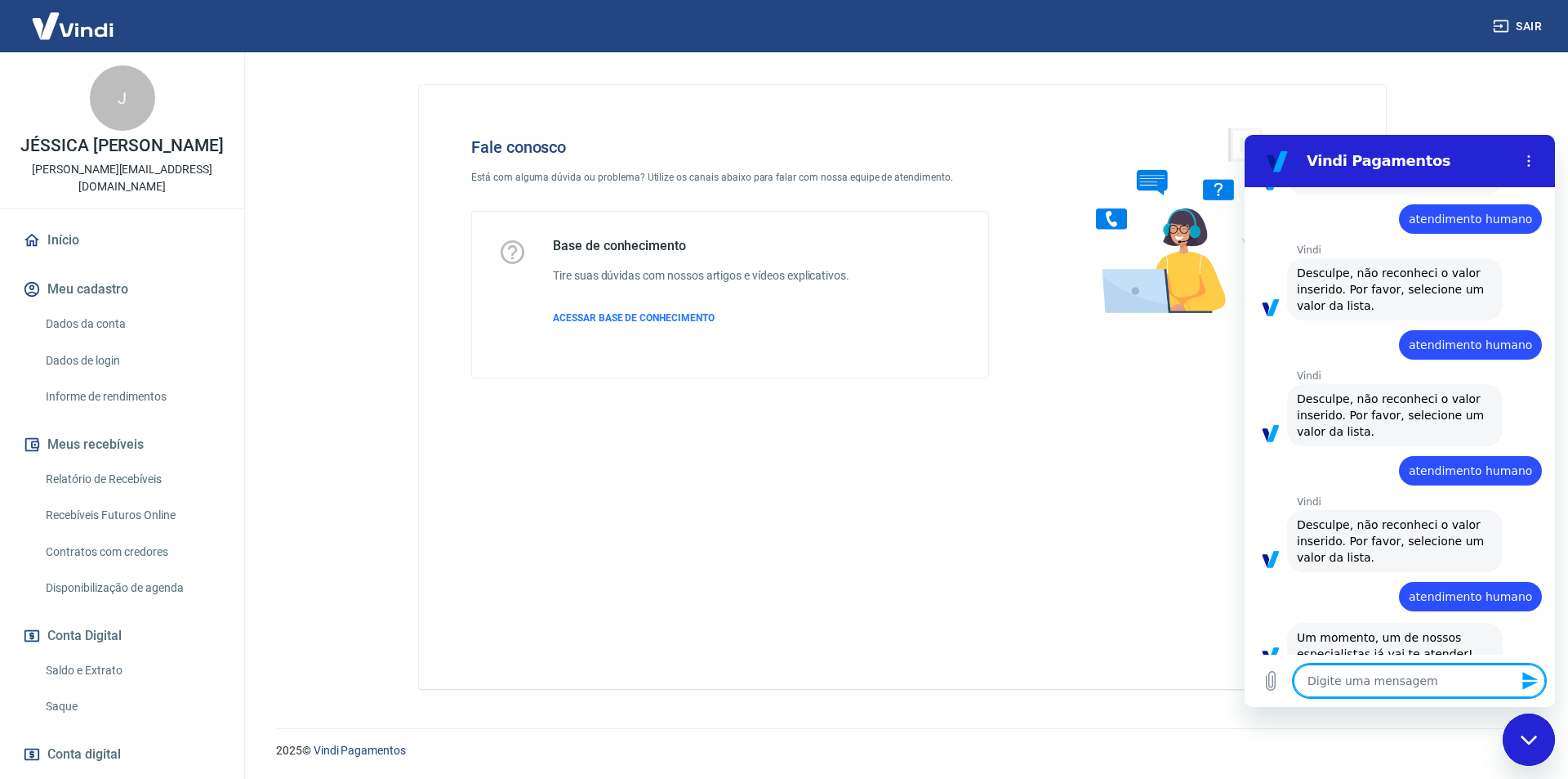
type textarea "x"
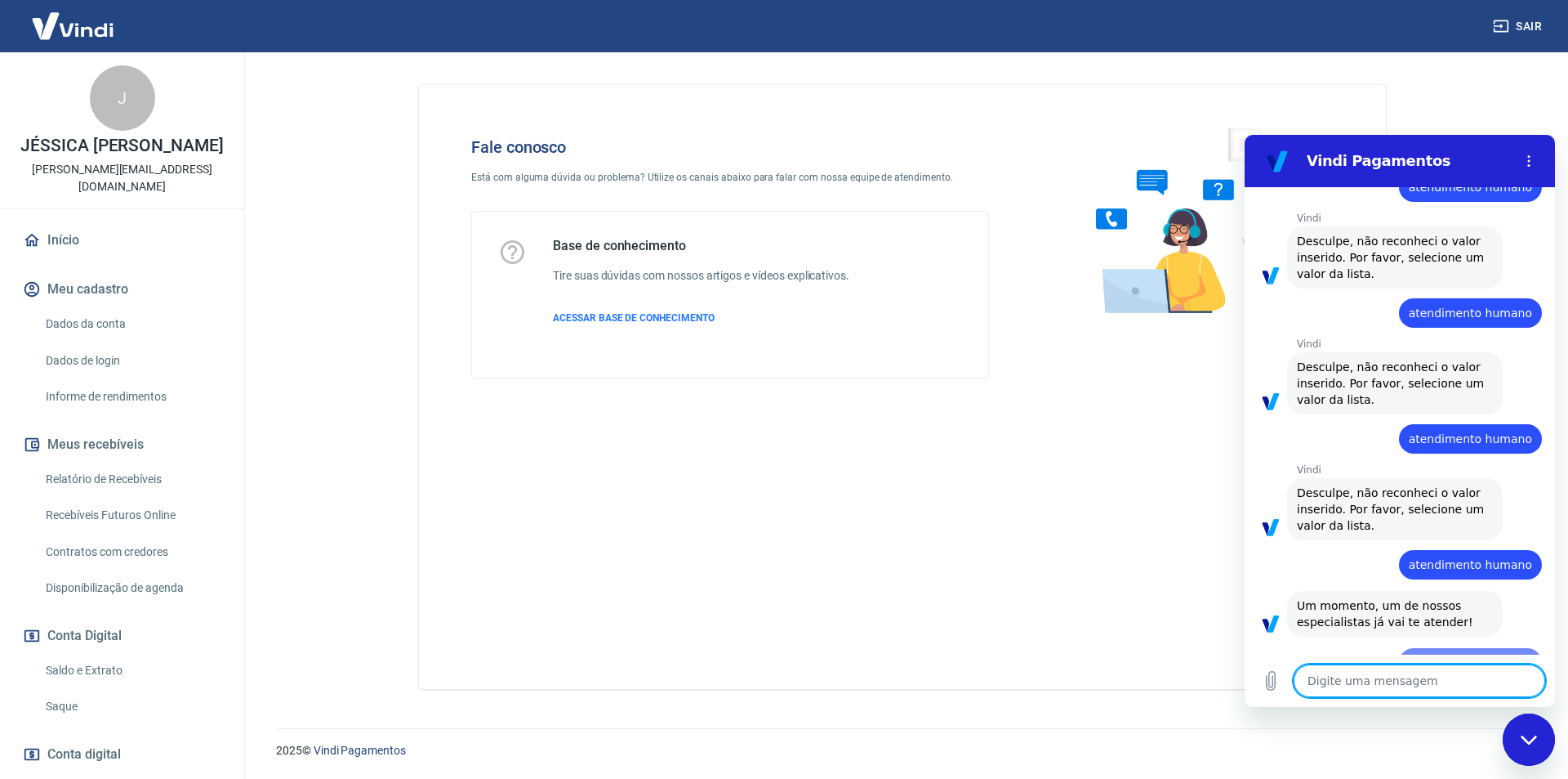
paste textarea "atendimento humano"
type textarea "atendimento humano"
type textarea "x"
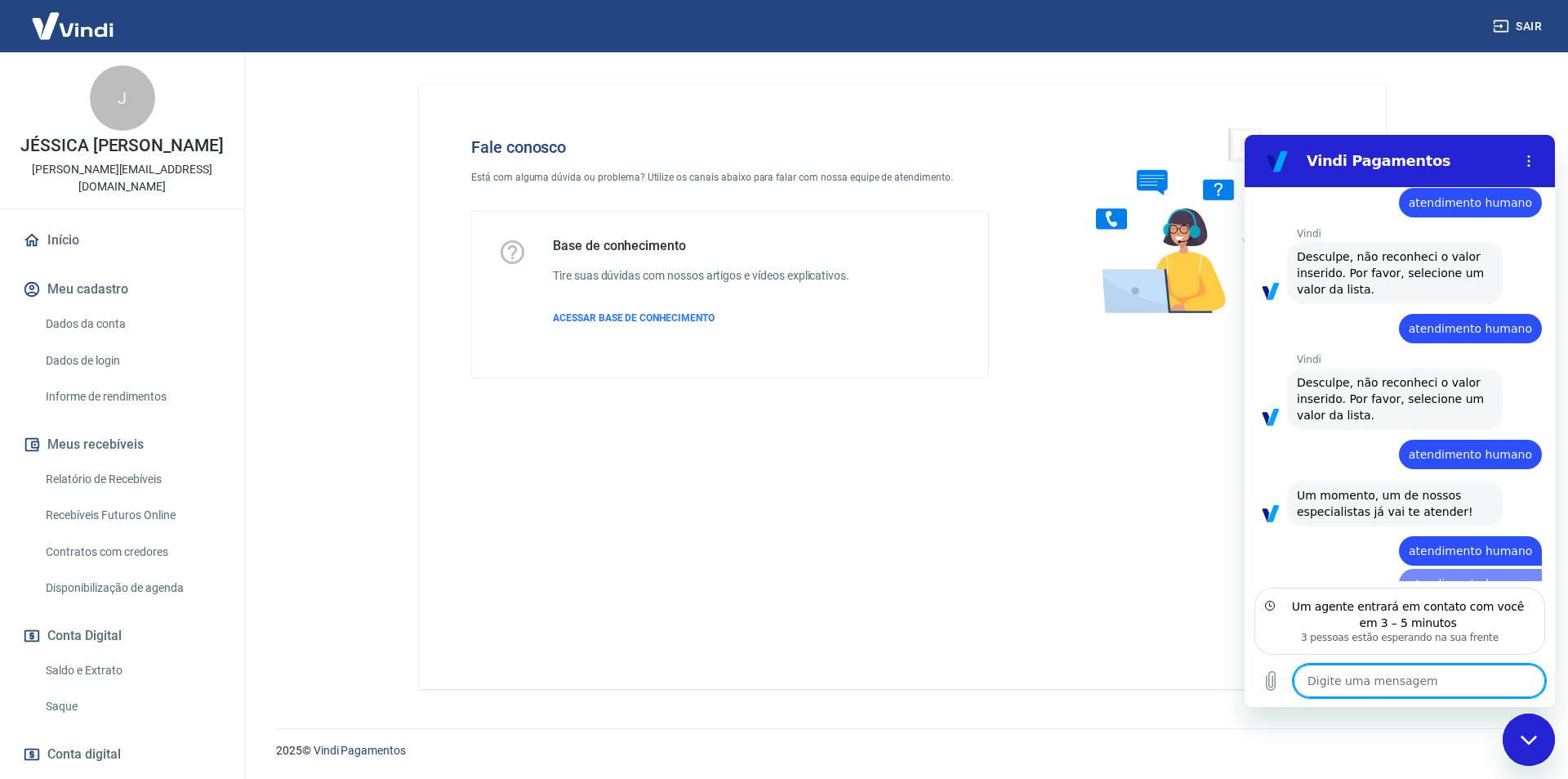
type textarea "x"
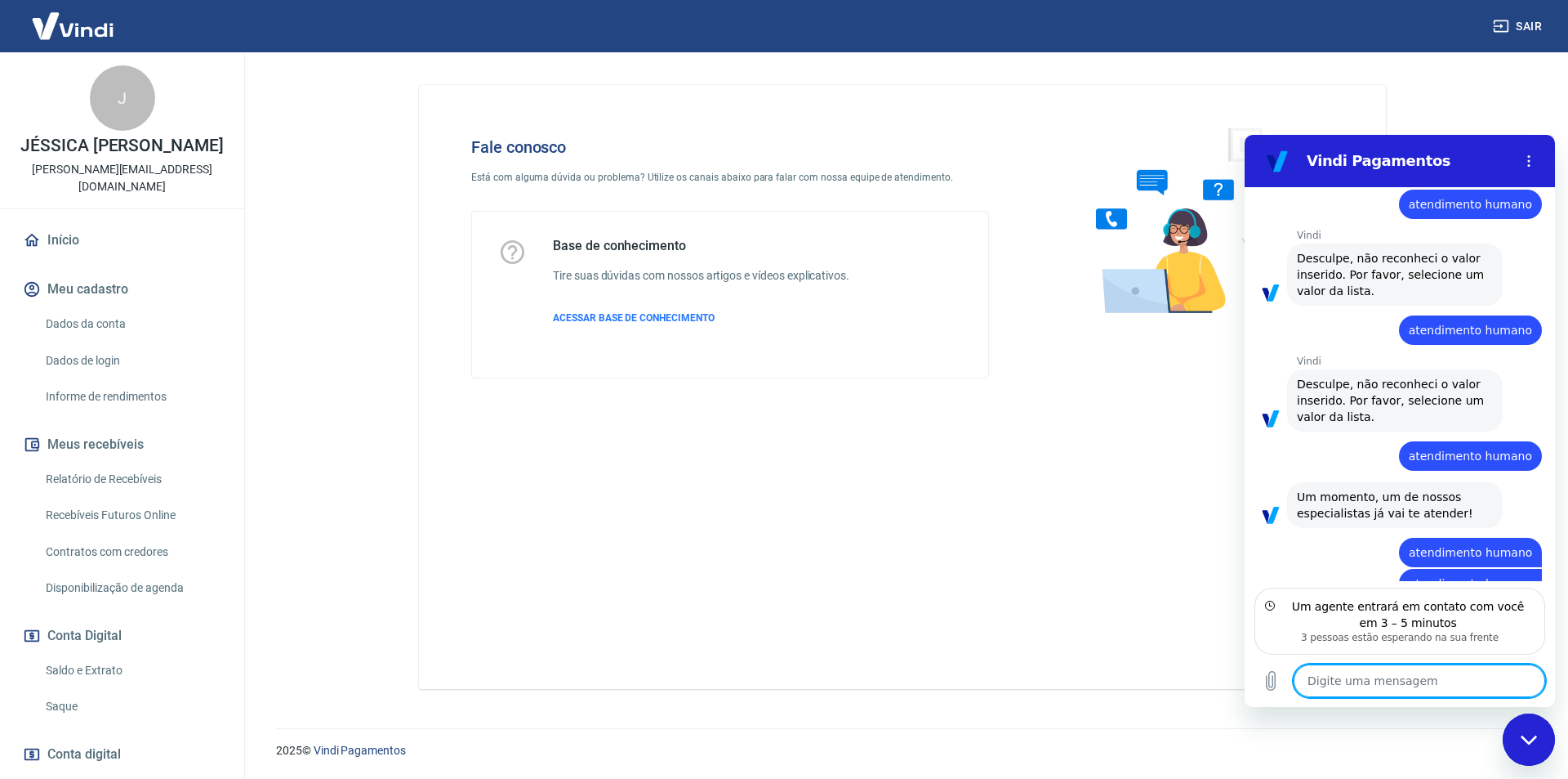
paste textarea "atendimento humano"
type textarea "atendimento humano"
type textarea "x"
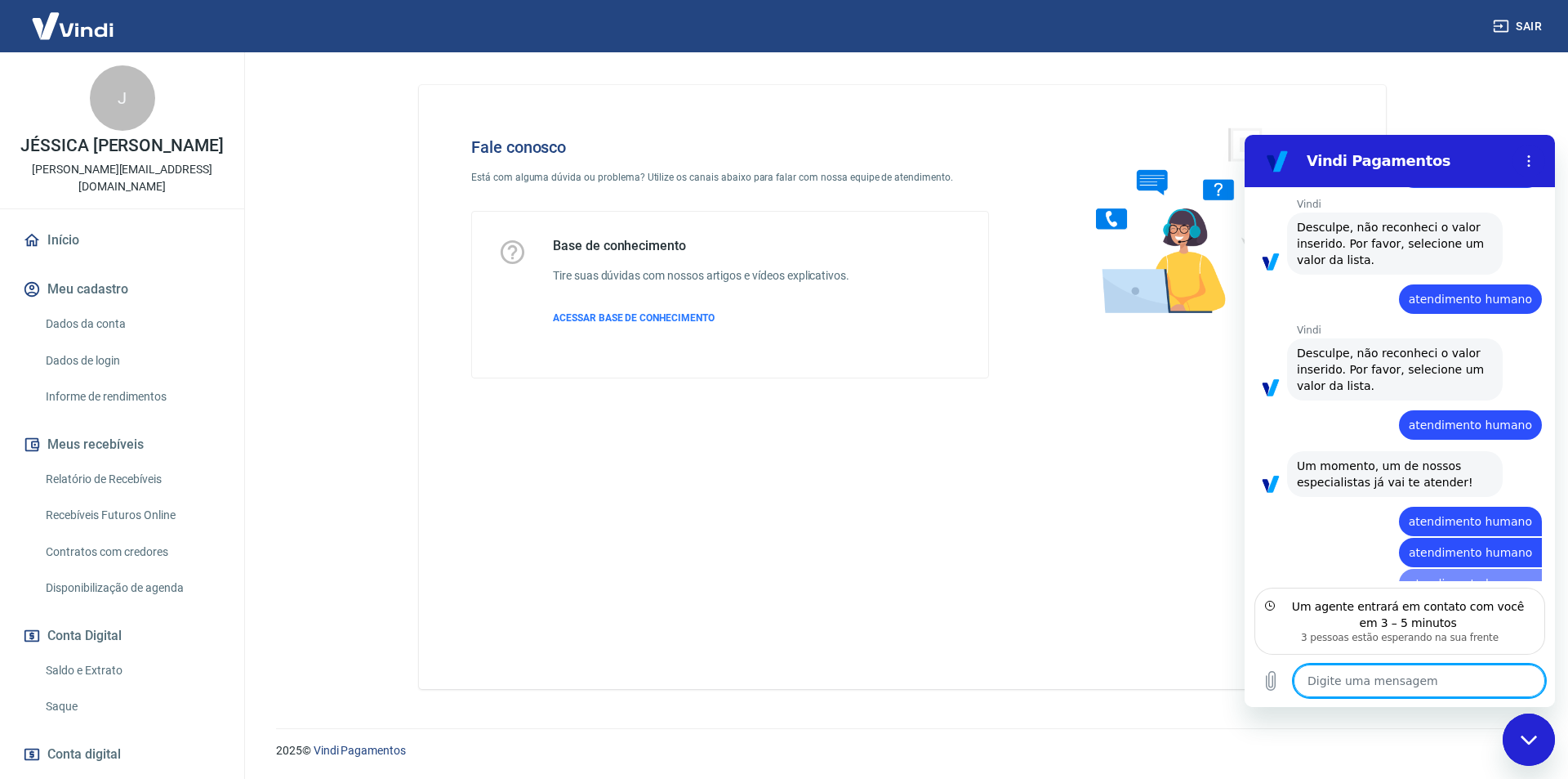
type textarea "x"
paste textarea "atendimento humano"
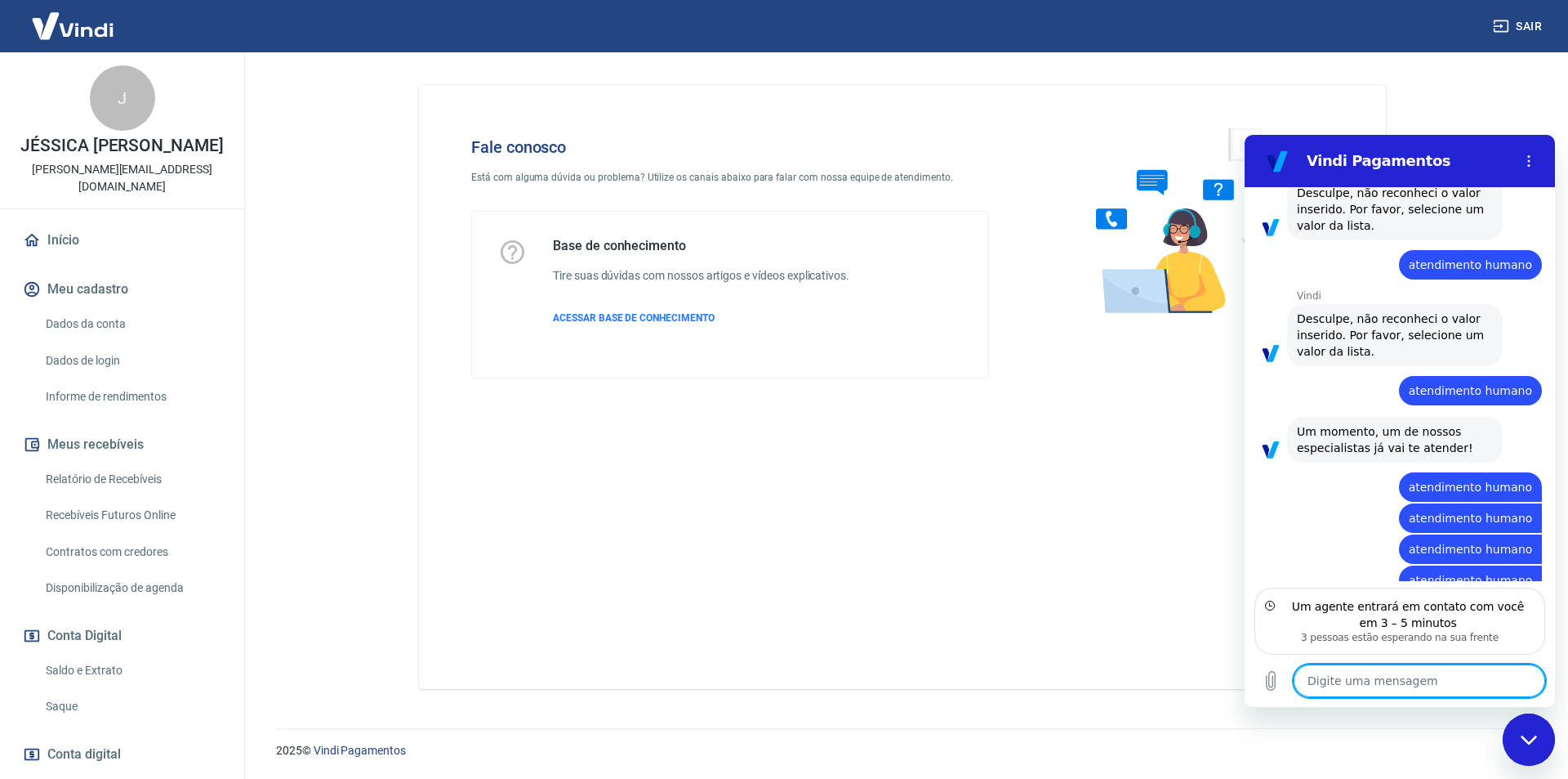
paste textarea "atendimento humano"
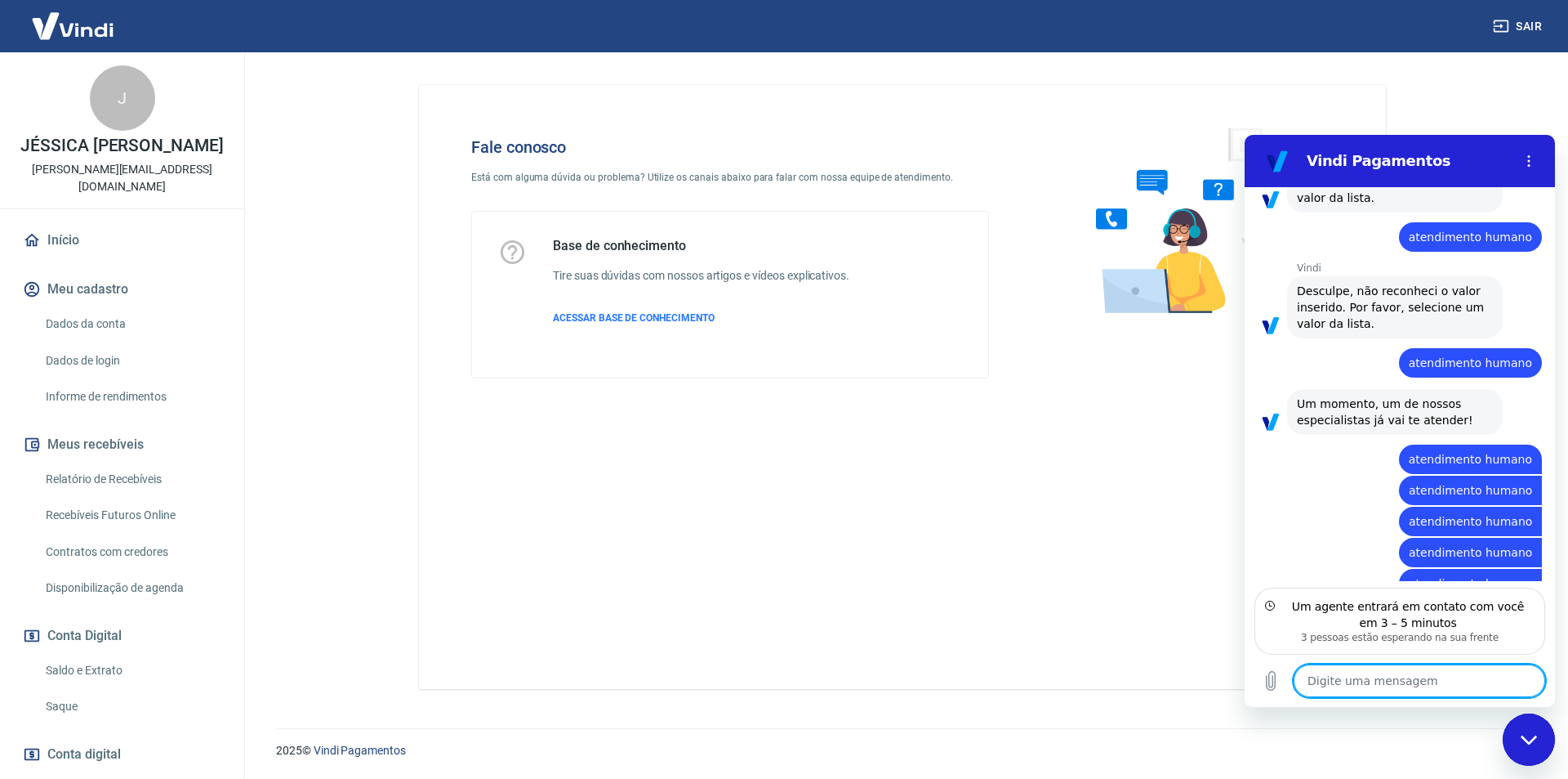
paste textarea "atendimento humano"
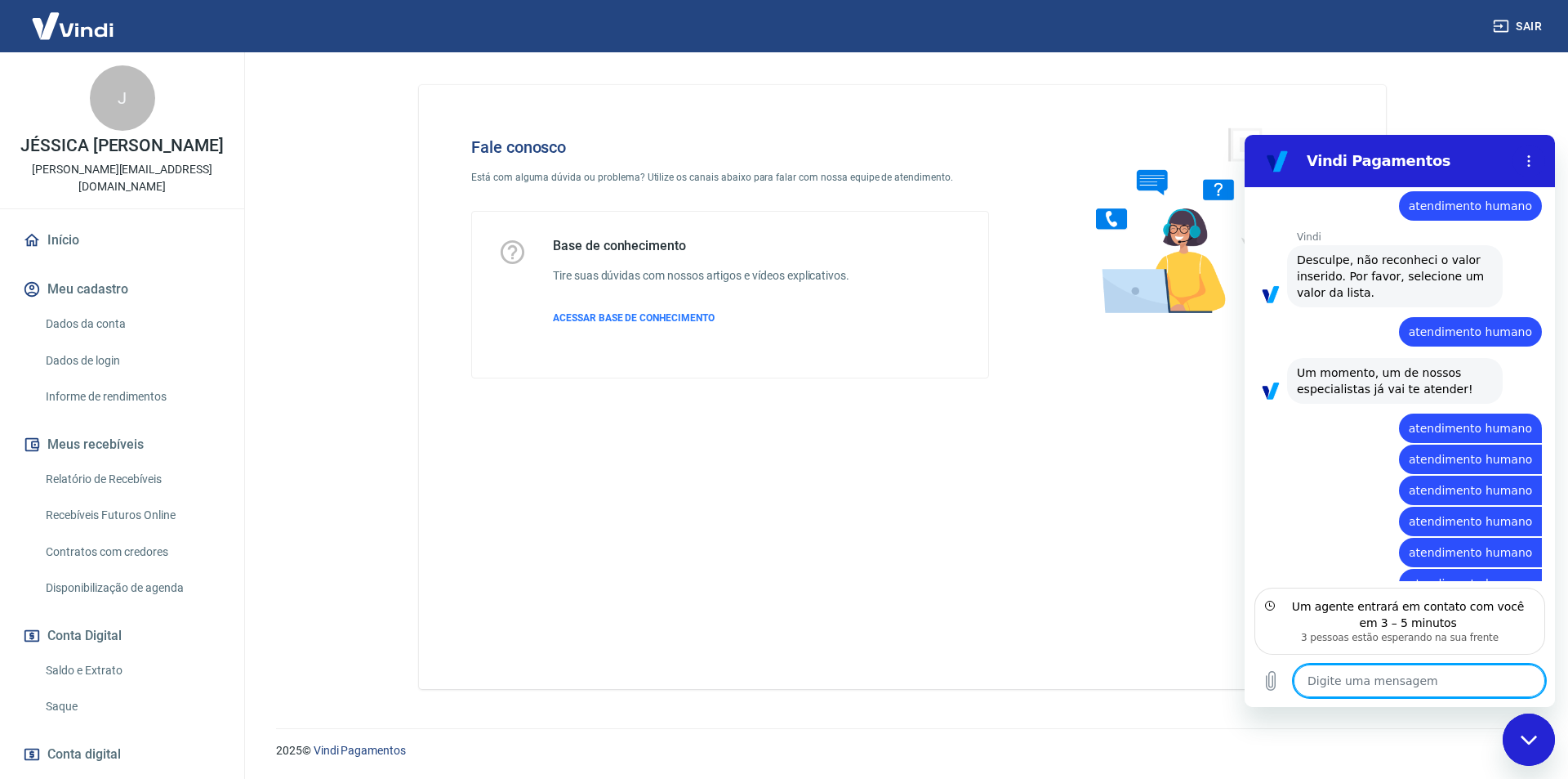
scroll to position [458, 0]
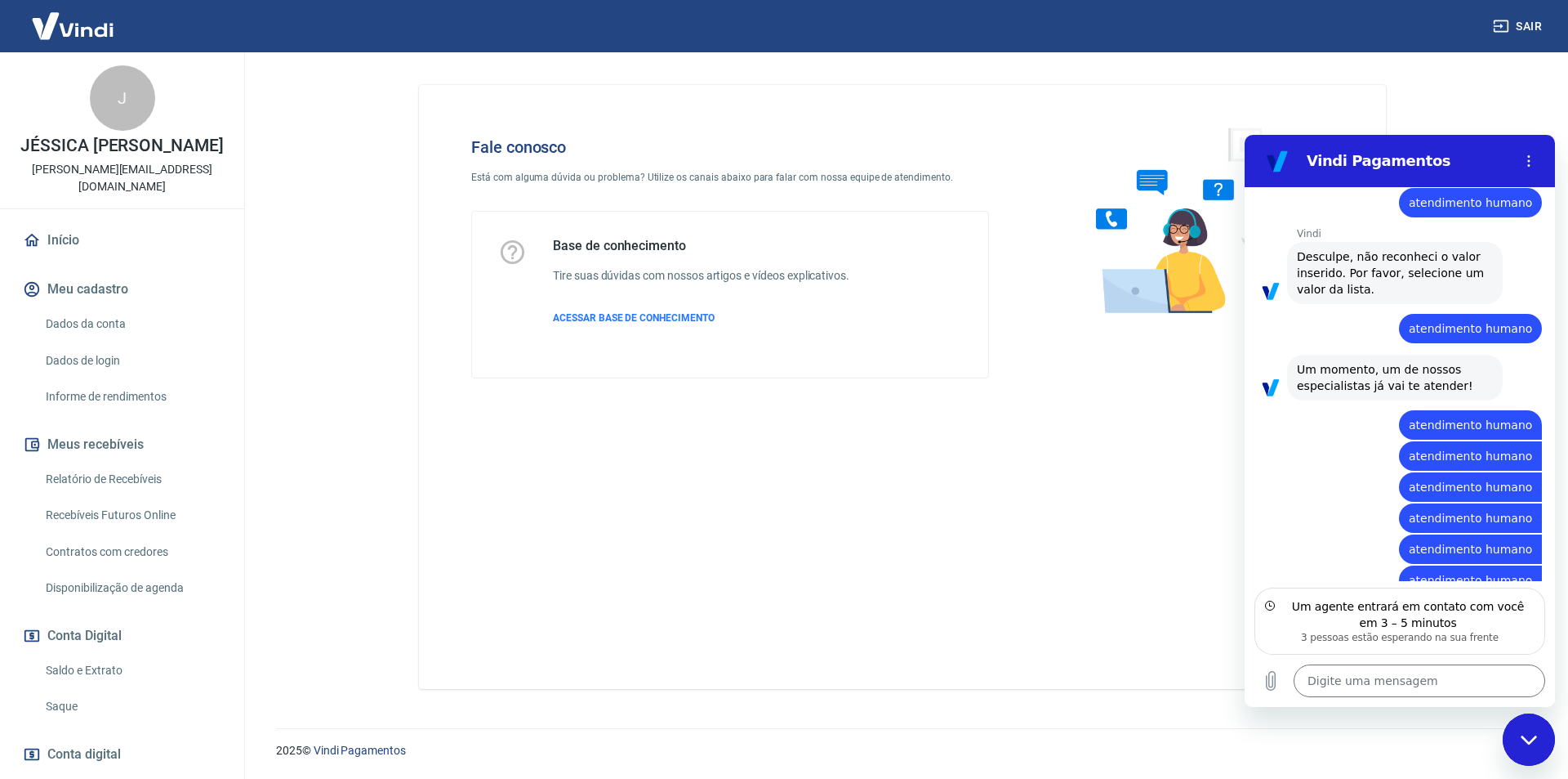
drag, startPoint x: 56, startPoint y: 111, endPoint x: 568, endPoint y: 407, distance: 591.4
click at [568, 407] on div "Fale conosco Está com alguma dúvida ou problema? Utilize os canais abaixo para …" at bounding box center [902, 386] width 967 height 604
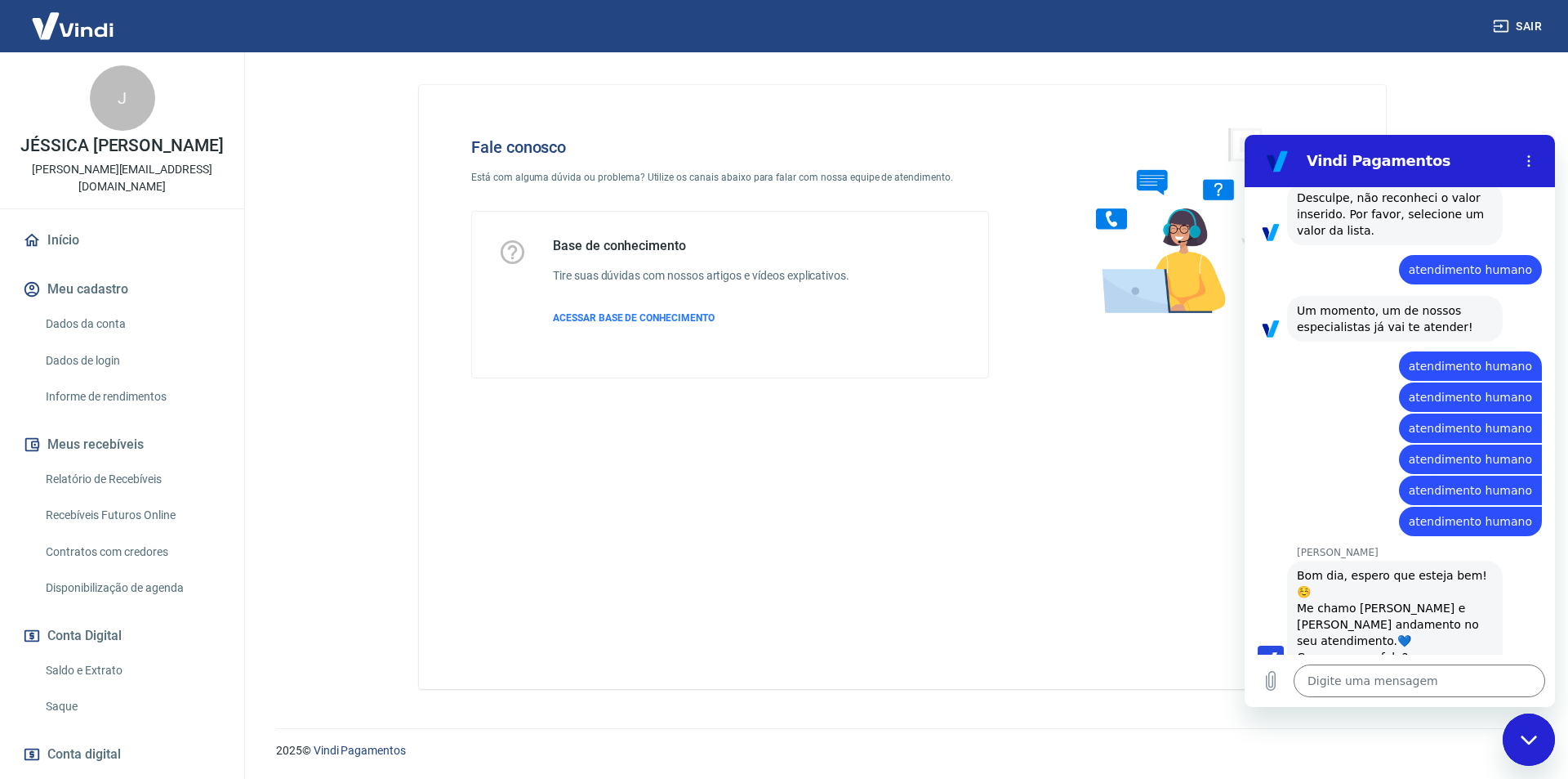
scroll to position [521, 0]
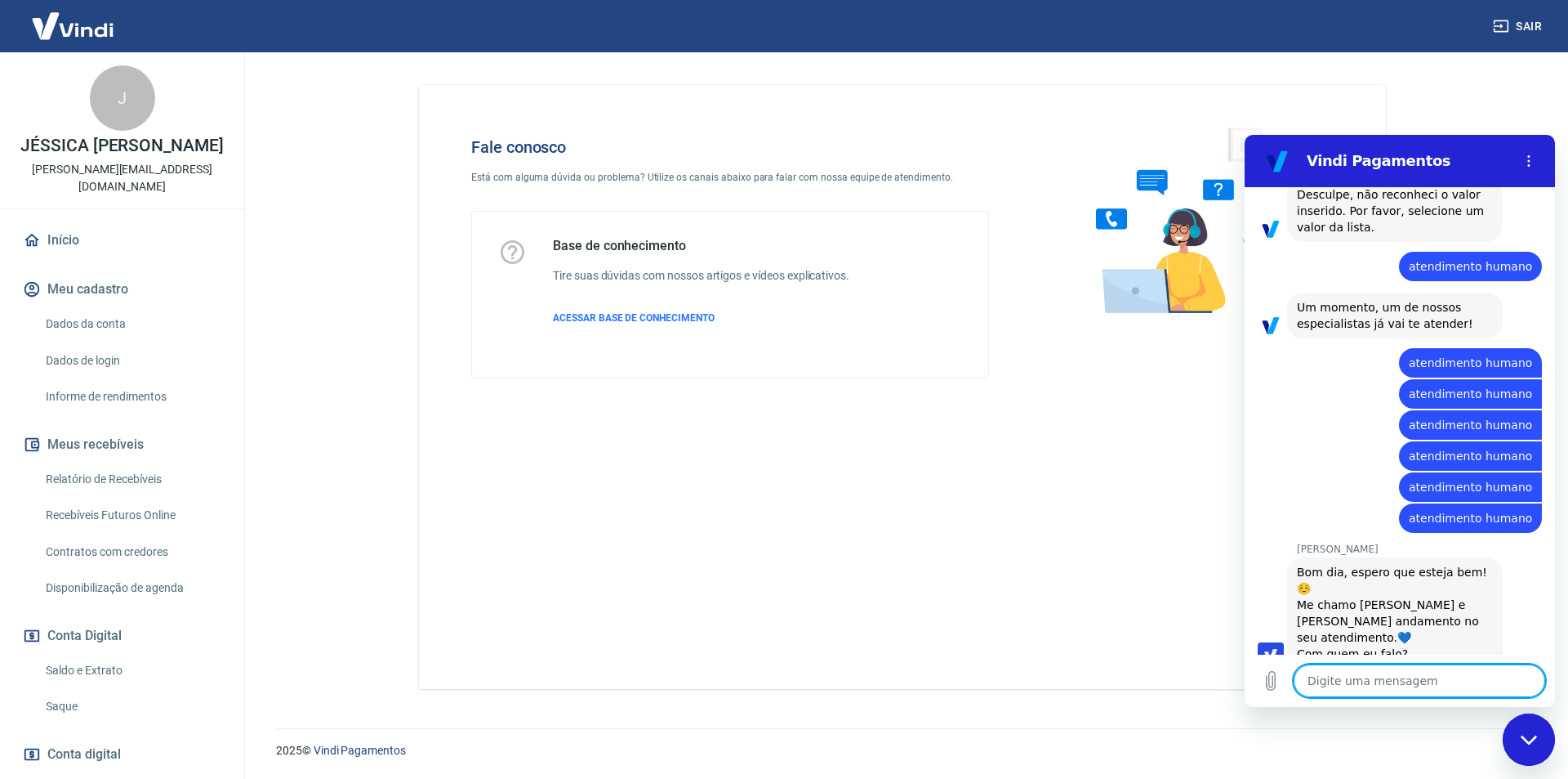
click at [1388, 679] on textarea at bounding box center [1419, 680] width 251 height 32
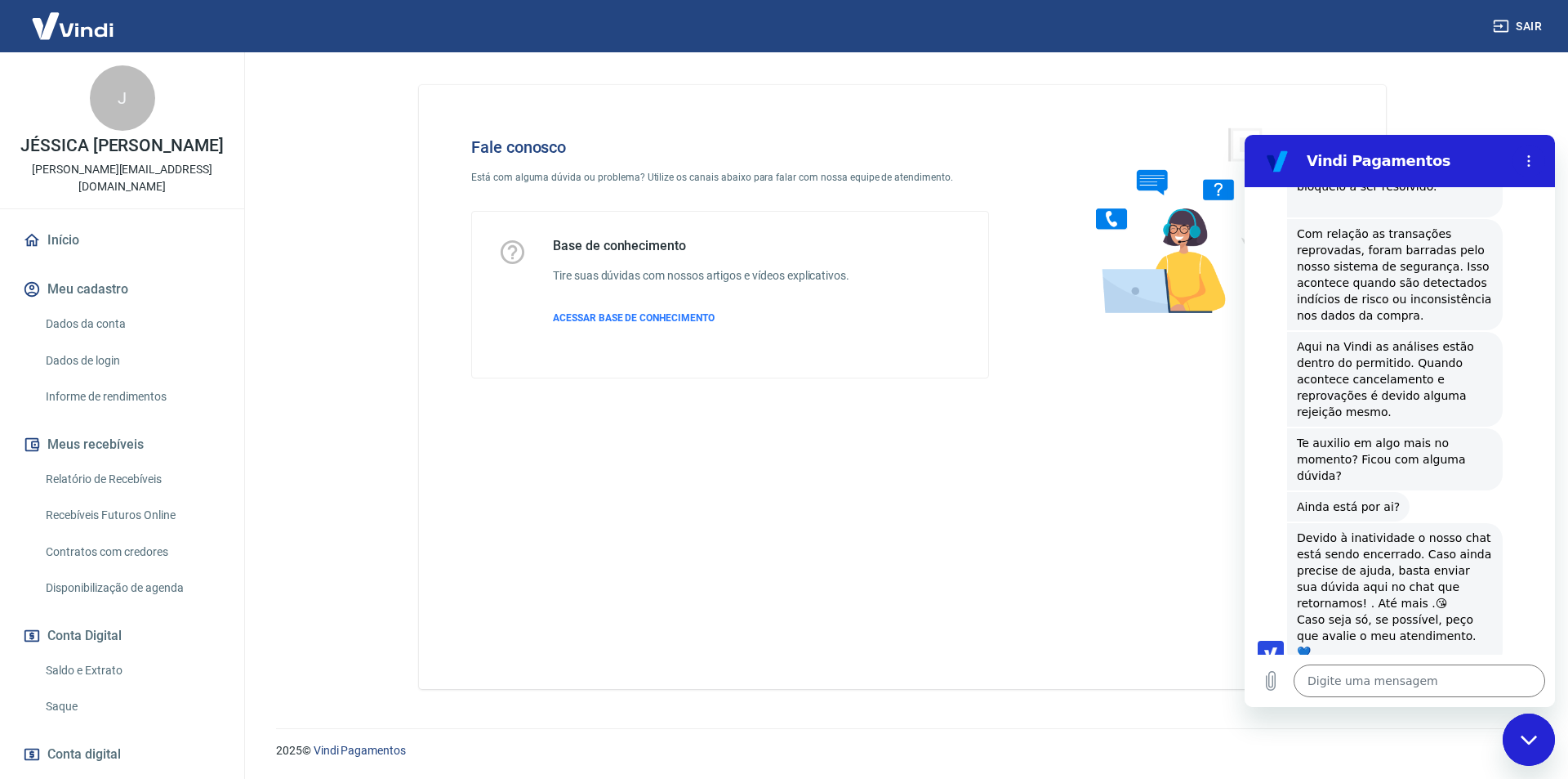
scroll to position [1660, 0]
